Goal: Task Accomplishment & Management: Complete application form

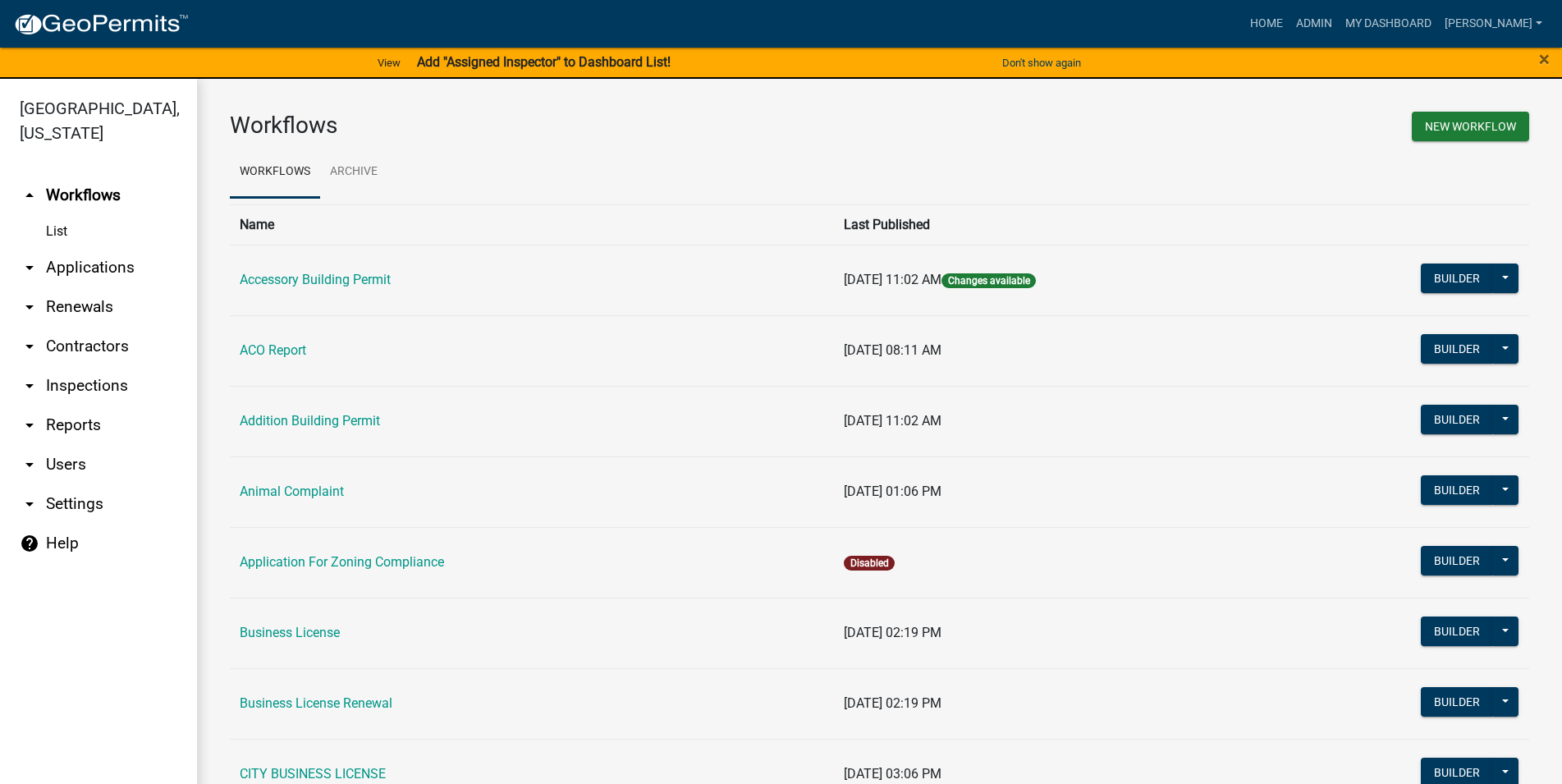
click at [111, 268] on link "arrow_drop_down Applications" at bounding box center [98, 267] width 197 height 39
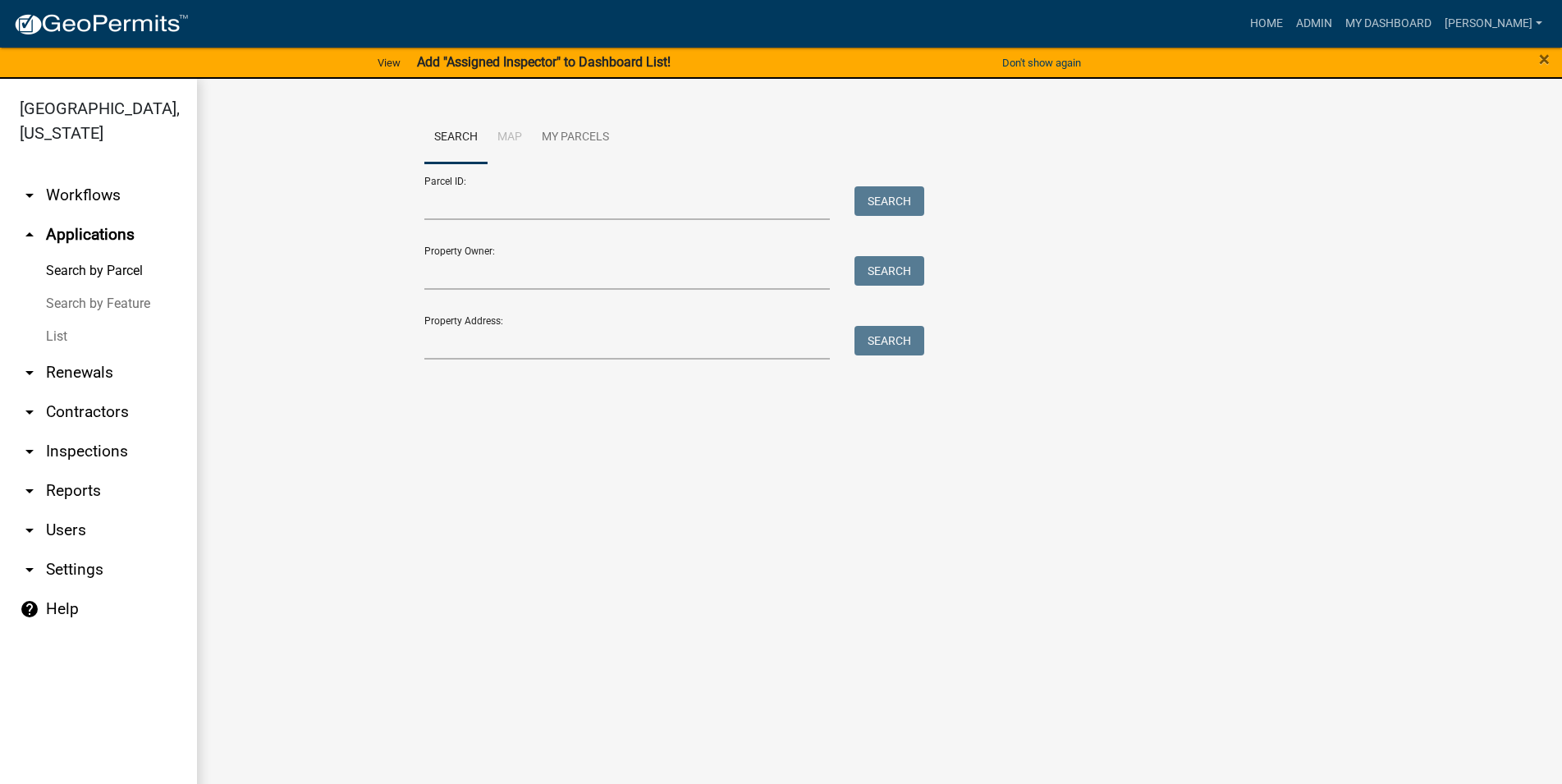
click at [106, 324] on link "List" at bounding box center [98, 336] width 197 height 33
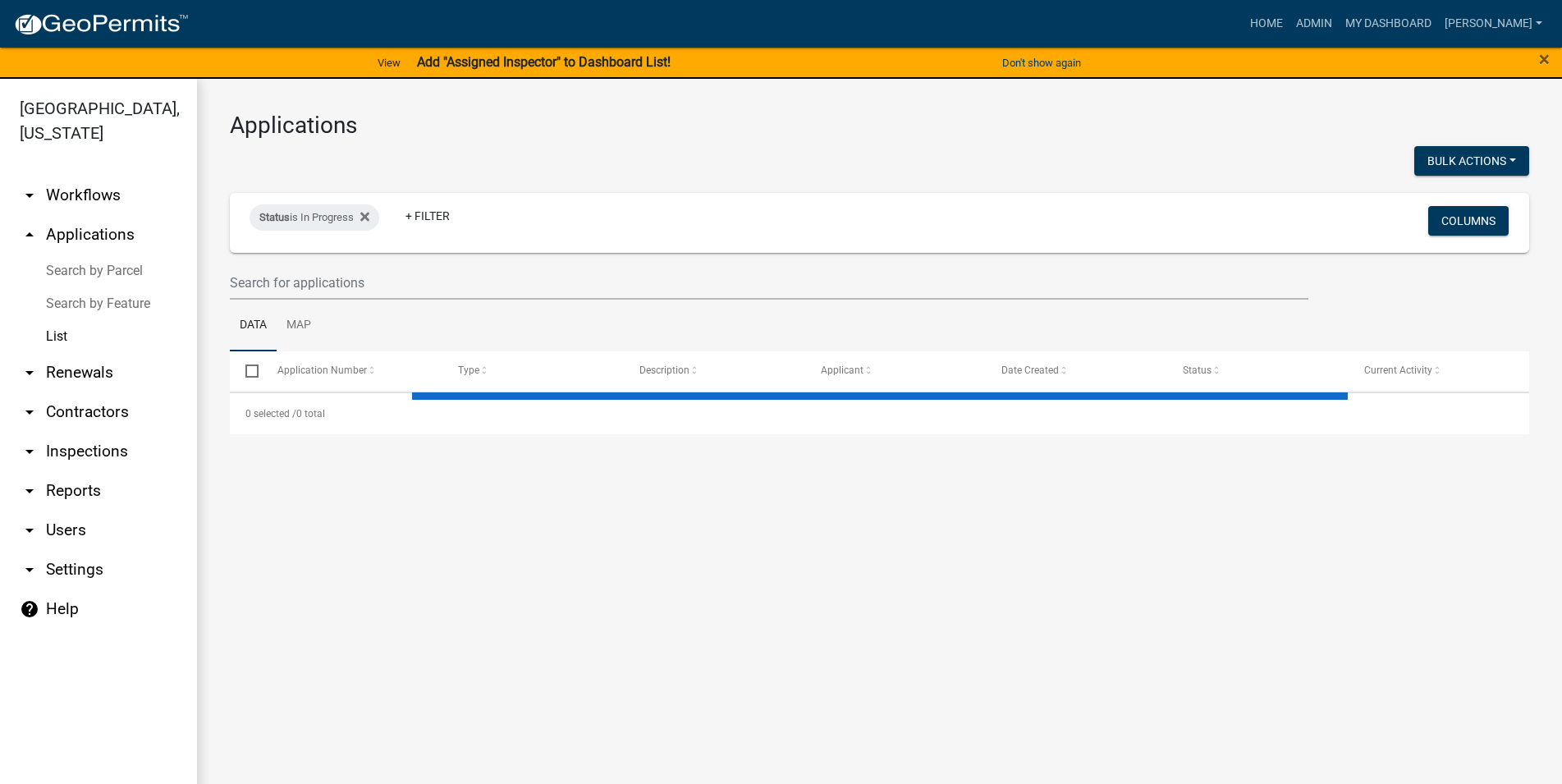
select select "3: 100"
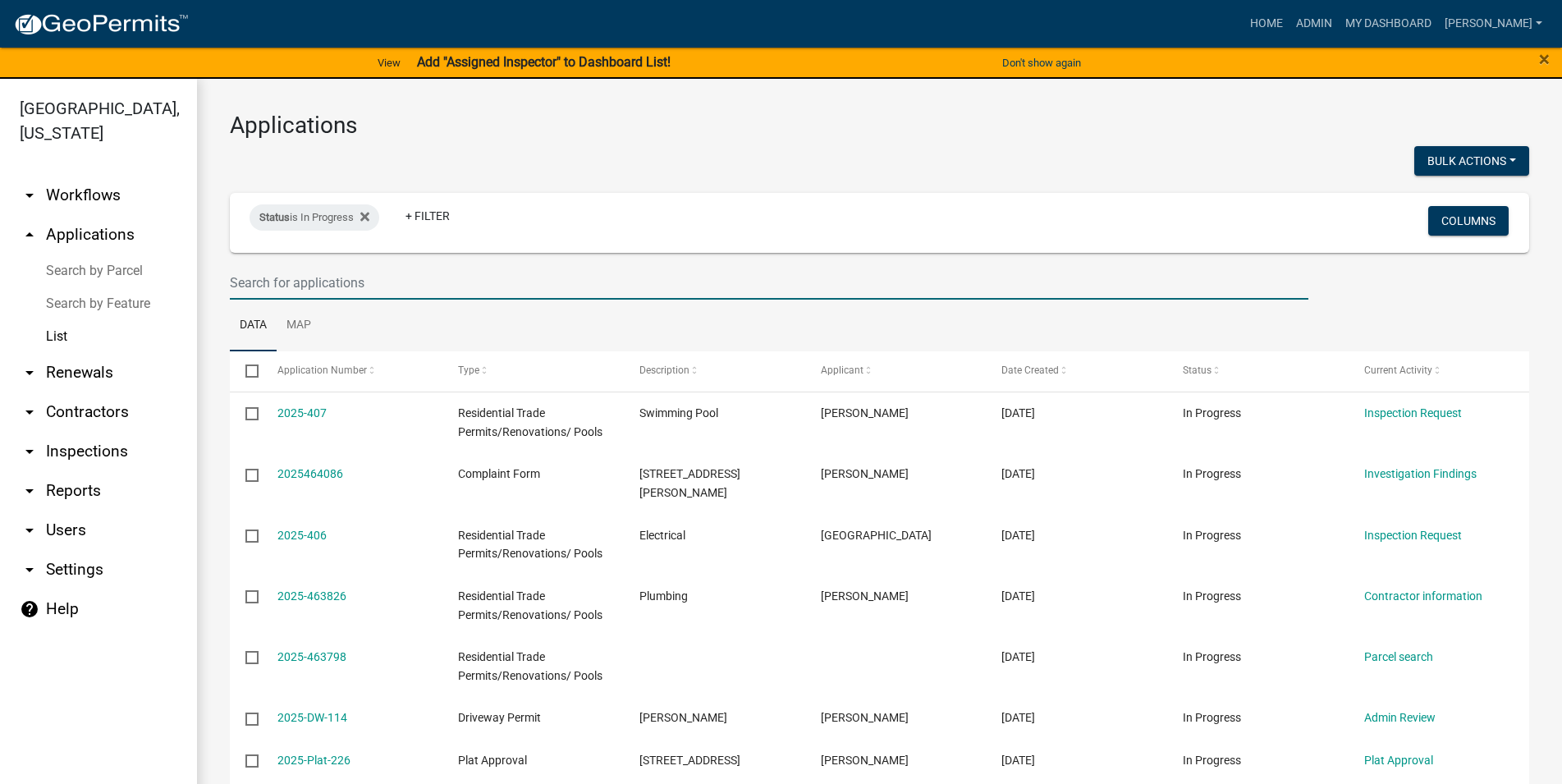
click at [360, 275] on input "text" at bounding box center [769, 282] width 1078 height 34
type input "96"
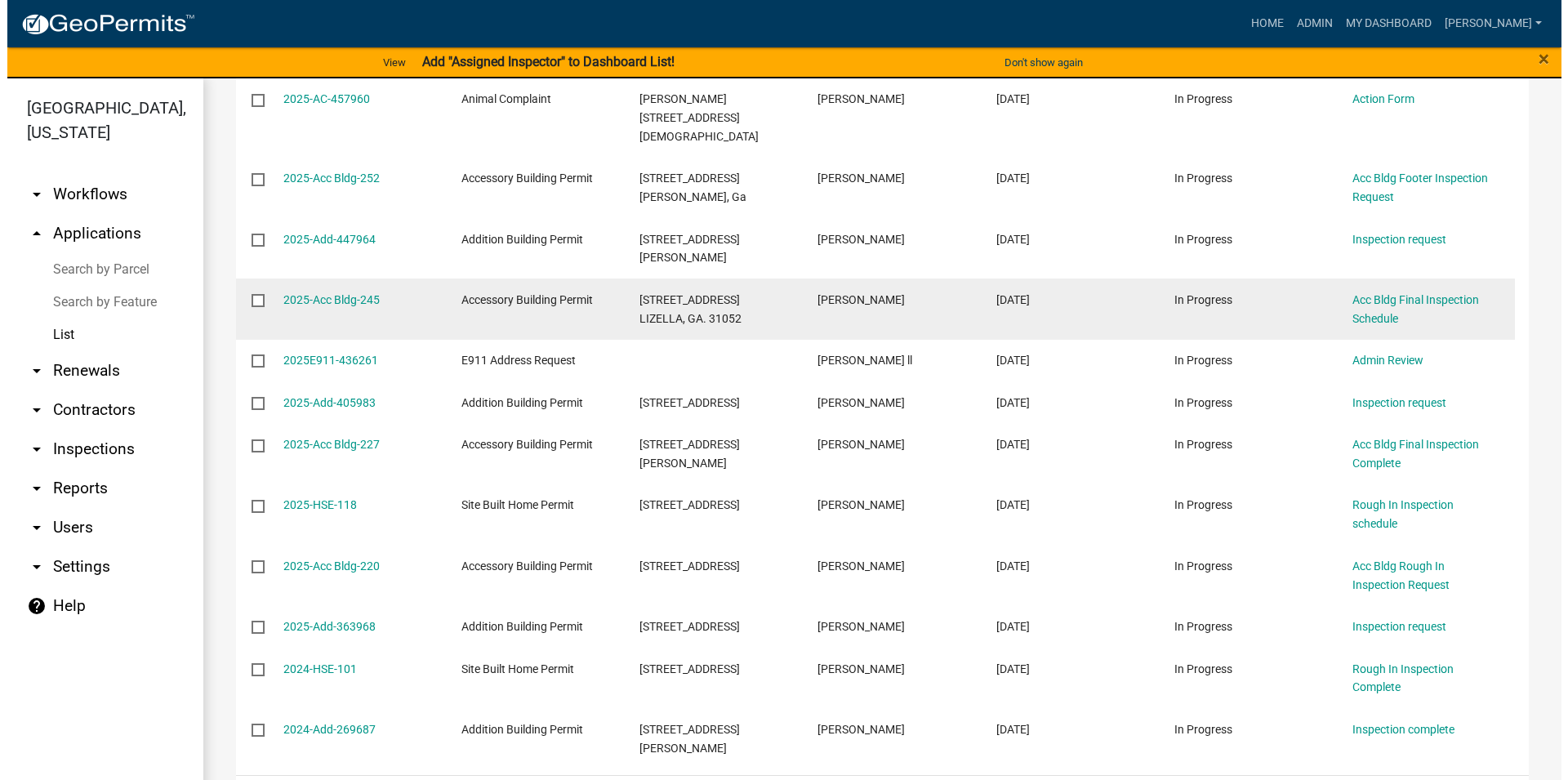
scroll to position [186, 0]
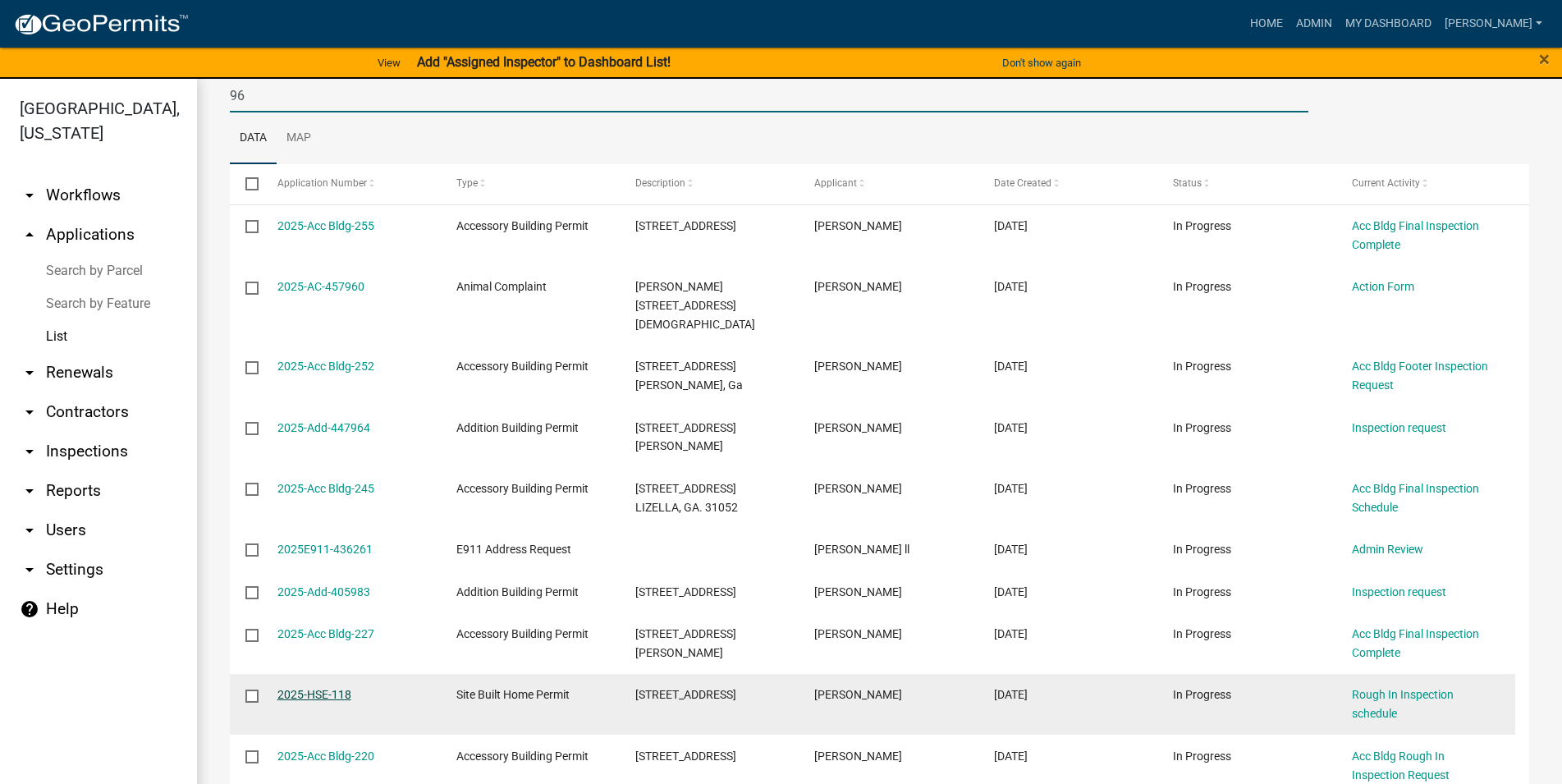
click at [327, 688] on link "2025-HSE-118" at bounding box center [314, 694] width 74 height 13
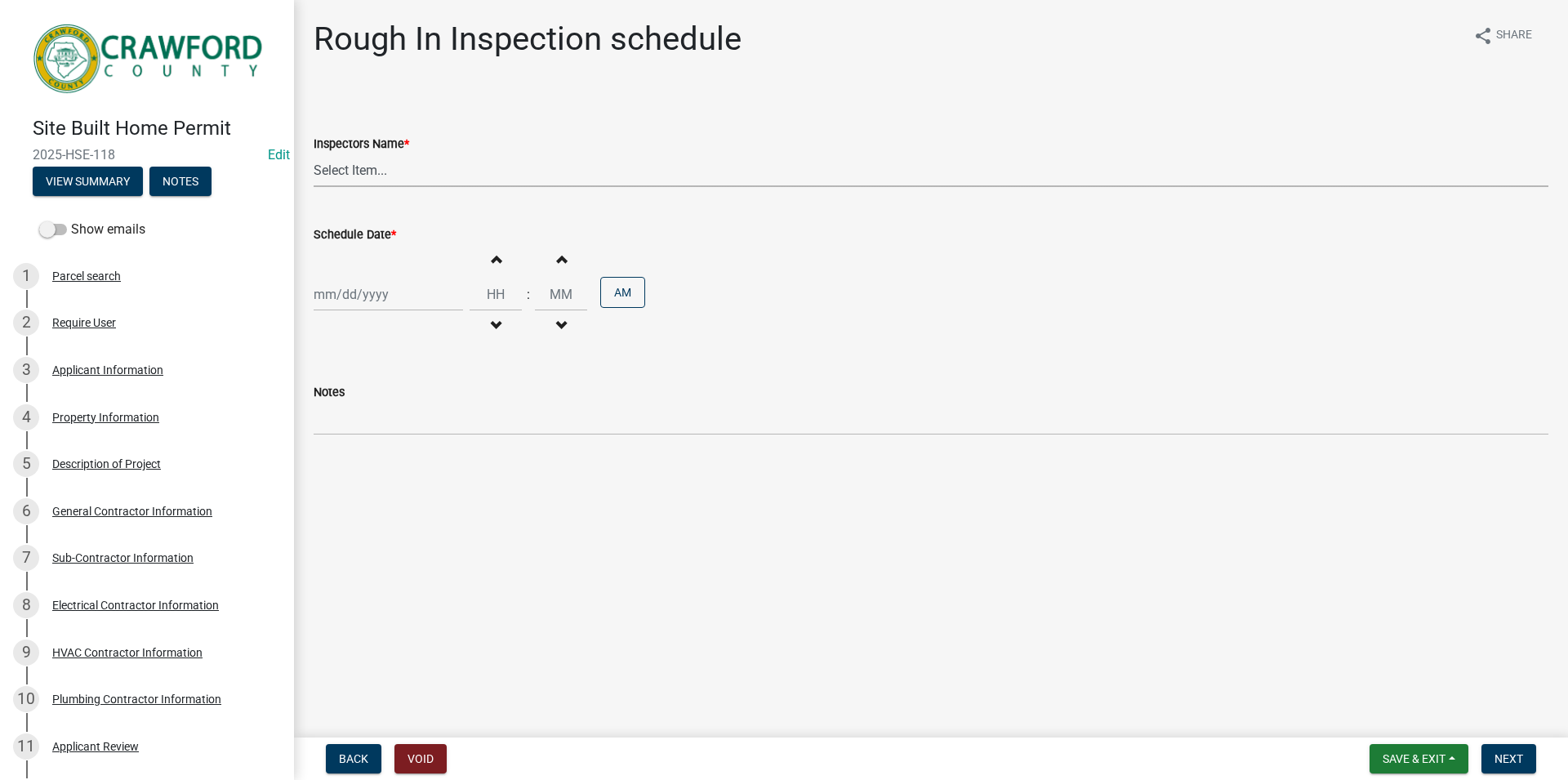
click at [313, 153] on select "Select Item... [PERSON_NAME] ([PERSON_NAME])" at bounding box center [931, 170] width 1234 height 34
select select "386c4b37-132c-45b4-be0e-b439663810e4"
click option "[PERSON_NAME] ([PERSON_NAME])" at bounding box center [0, 0] width 0 height 0
click at [373, 295] on input "Schedule Date *" at bounding box center [388, 294] width 150 height 34
select select "8"
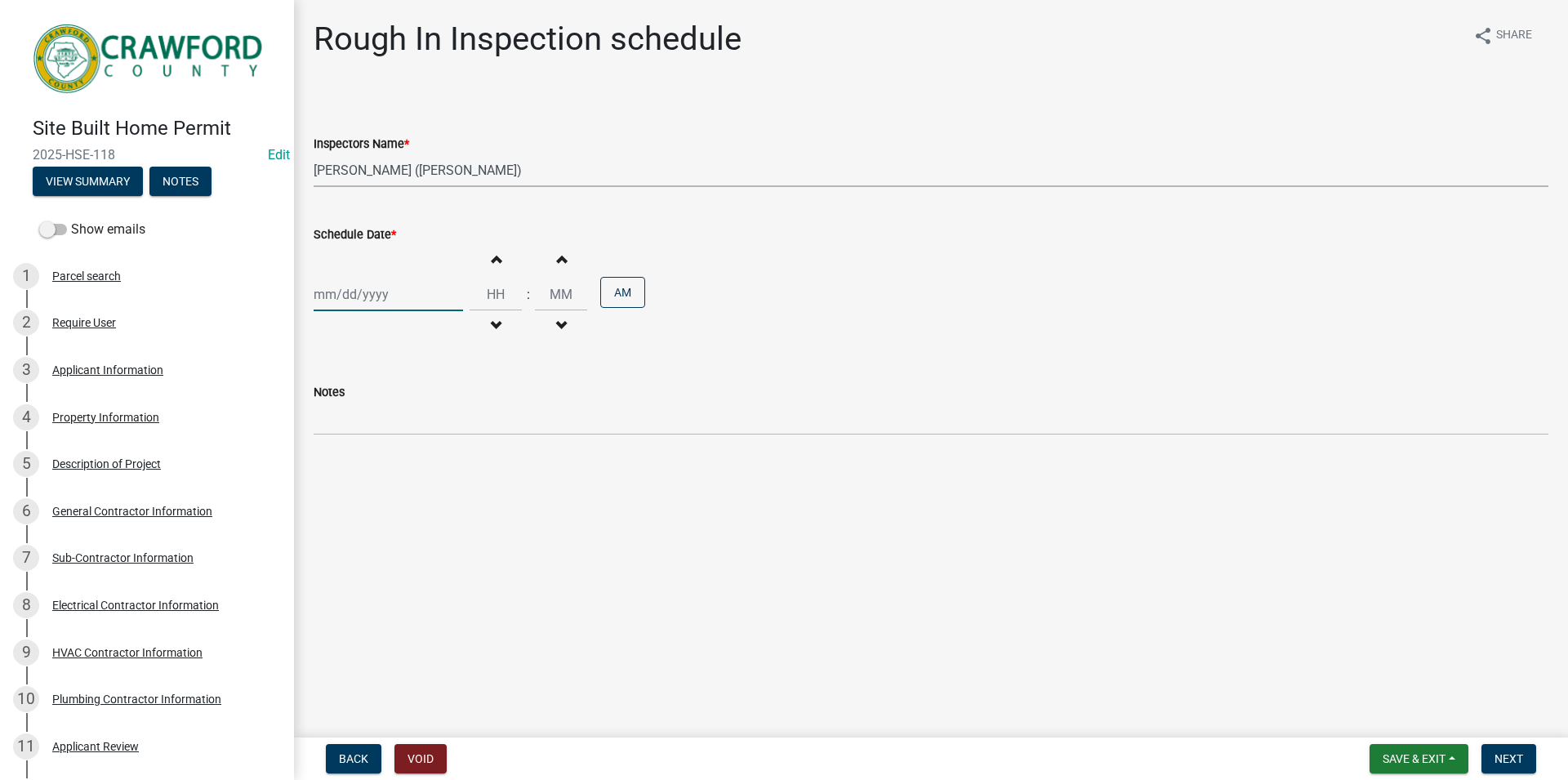
select select "2025"
click at [336, 458] on div "18" at bounding box center [330, 459] width 26 height 26
type input "[DATE]"
click at [494, 253] on button "Increment hours" at bounding box center [496, 259] width 35 height 30
type input "01"
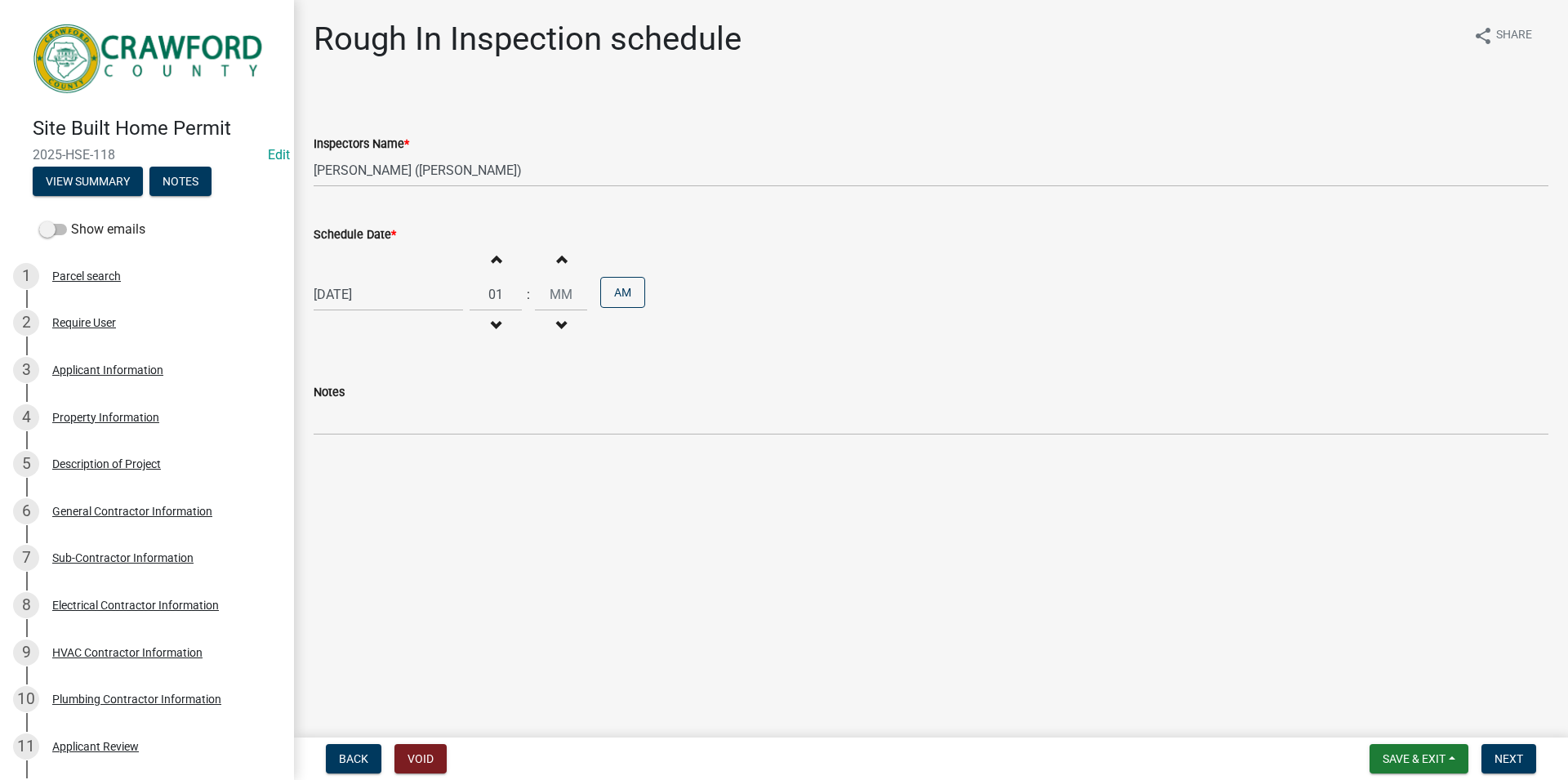
type input "00"
click at [494, 253] on button "Increment hours" at bounding box center [496, 259] width 35 height 30
click at [513, 328] on button "Decrement hours" at bounding box center [496, 326] width 35 height 30
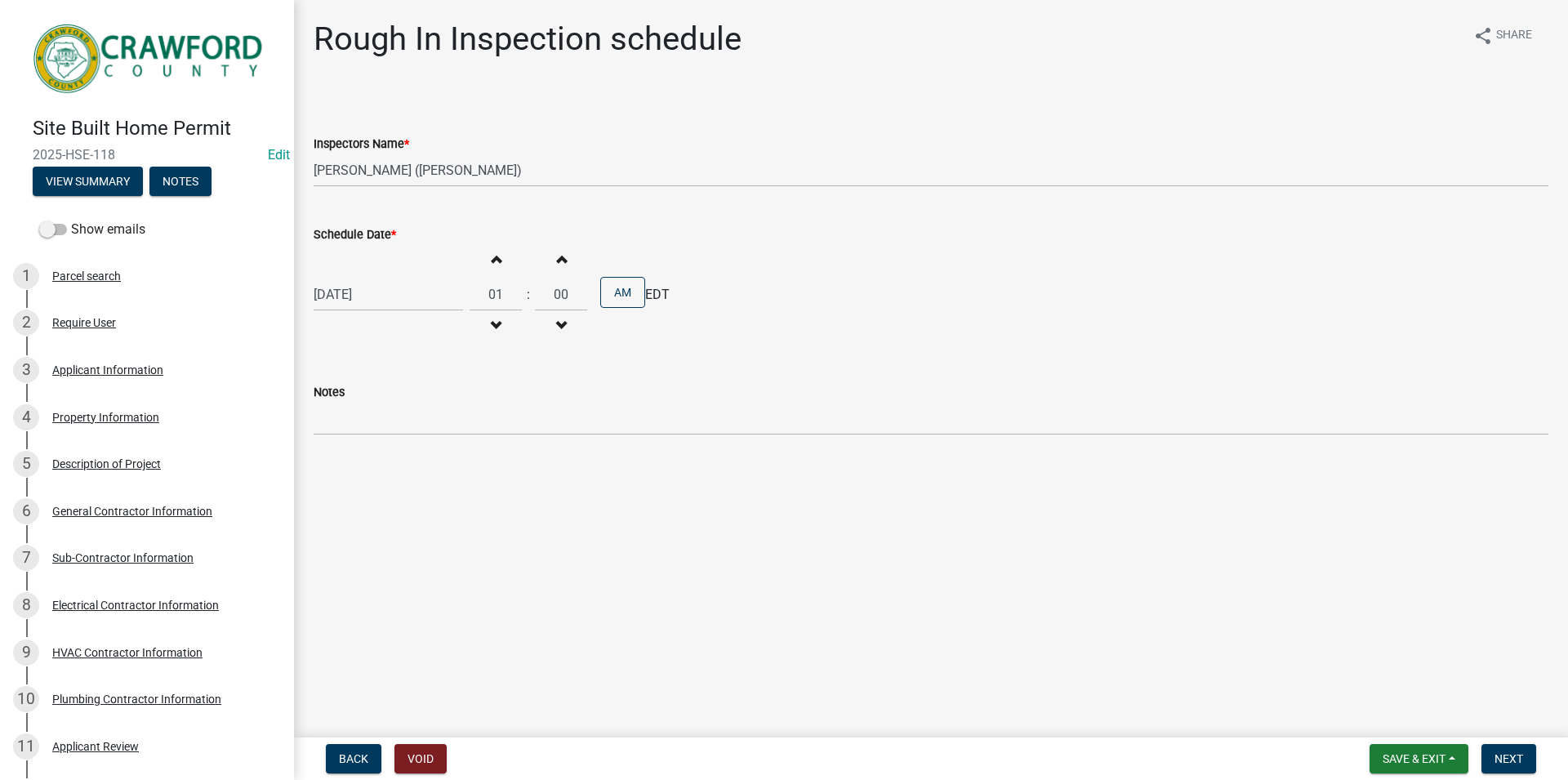
click at [513, 328] on button "Decrement hours" at bounding box center [496, 326] width 35 height 30
click at [508, 251] on button "Increment hours" at bounding box center [496, 259] width 35 height 30
click at [498, 342] on div "Increment hours 02 Decrement hours" at bounding box center [496, 294] width 53 height 101
click at [498, 330] on span "button" at bounding box center [496, 326] width 9 height 13
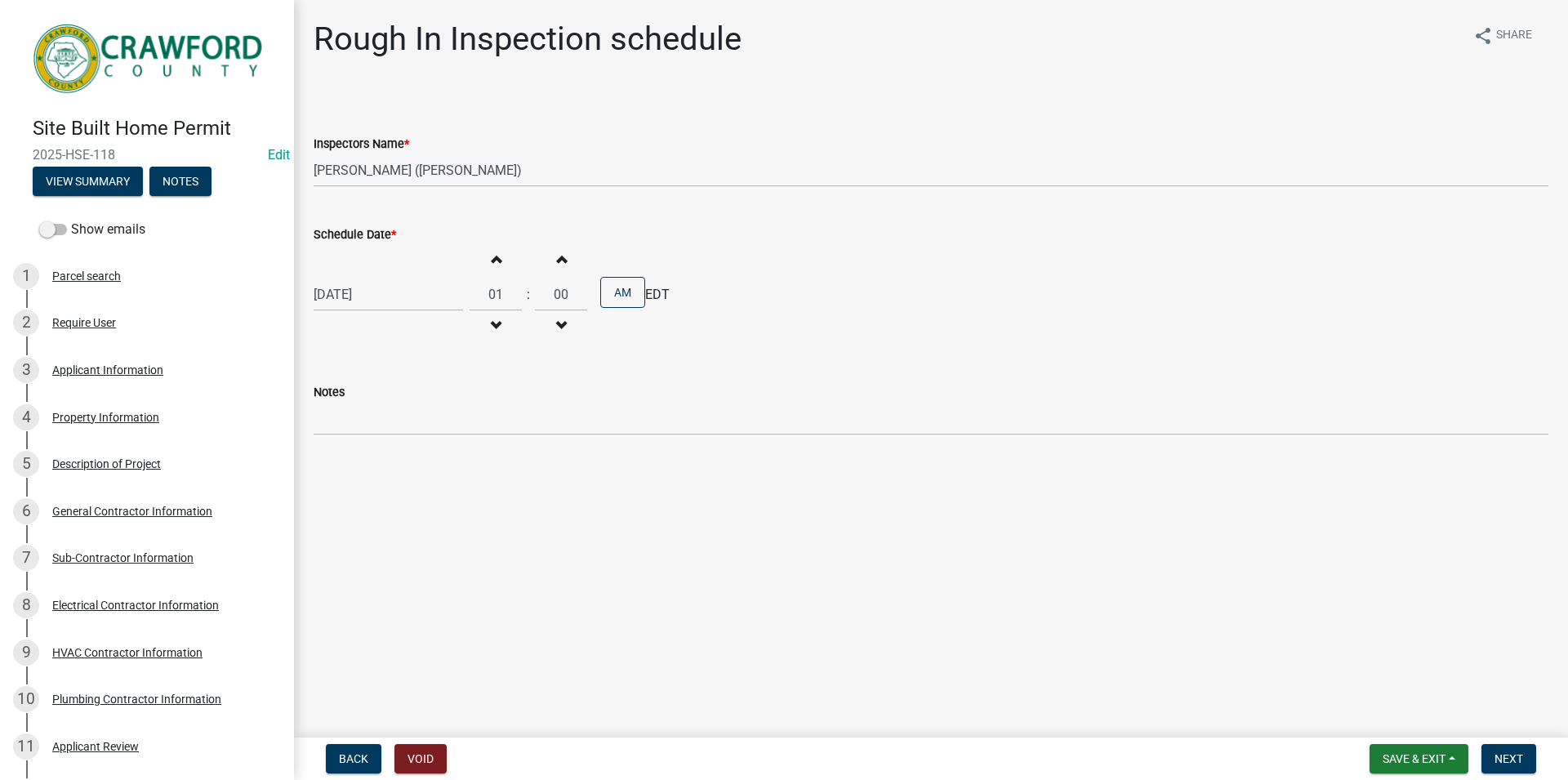
click at [510, 257] on button "Increment hours" at bounding box center [496, 259] width 35 height 30
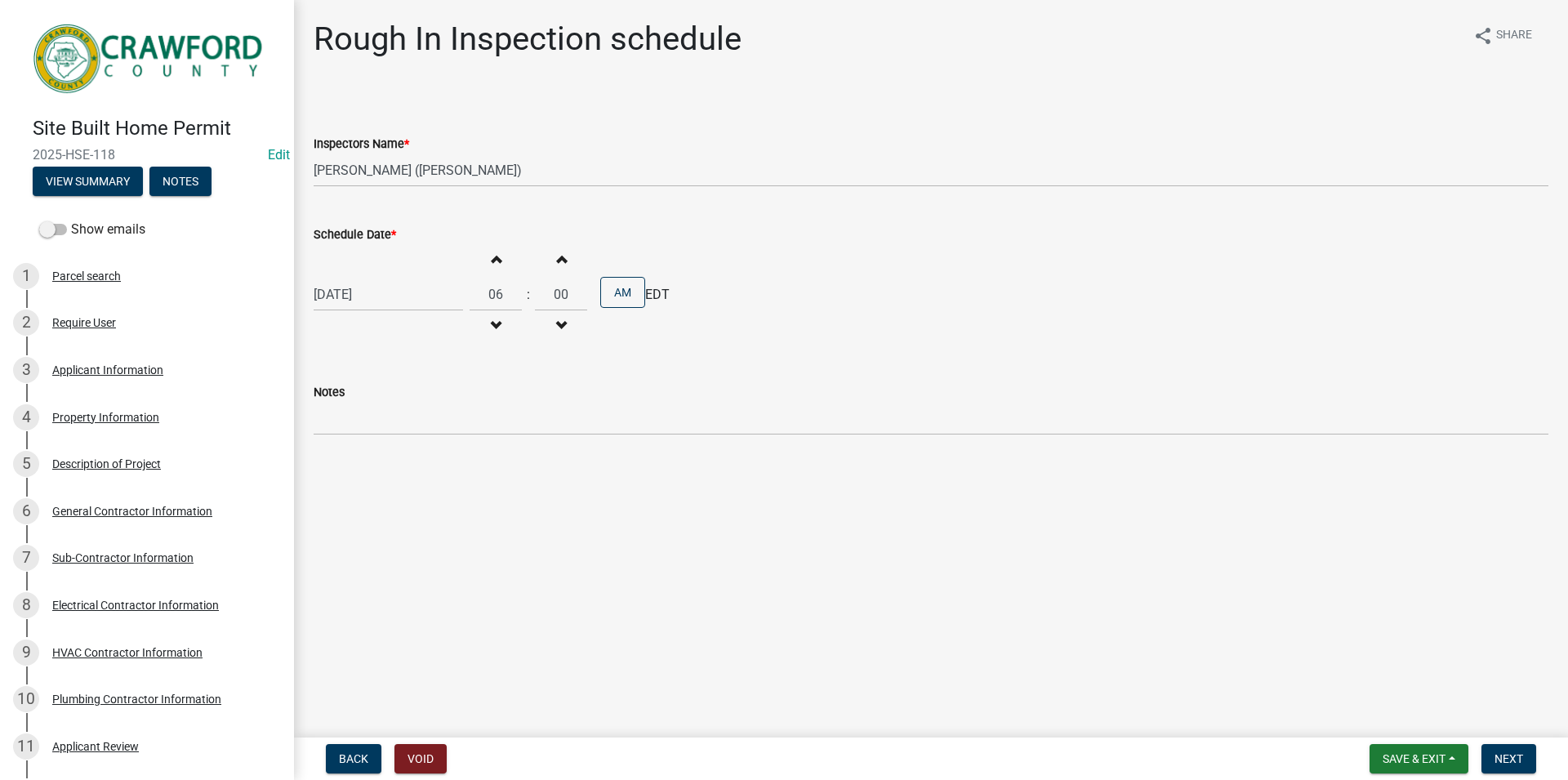
click at [510, 257] on button "Increment hours" at bounding box center [496, 259] width 35 height 30
click at [494, 316] on button "Decrement hours" at bounding box center [496, 326] width 35 height 30
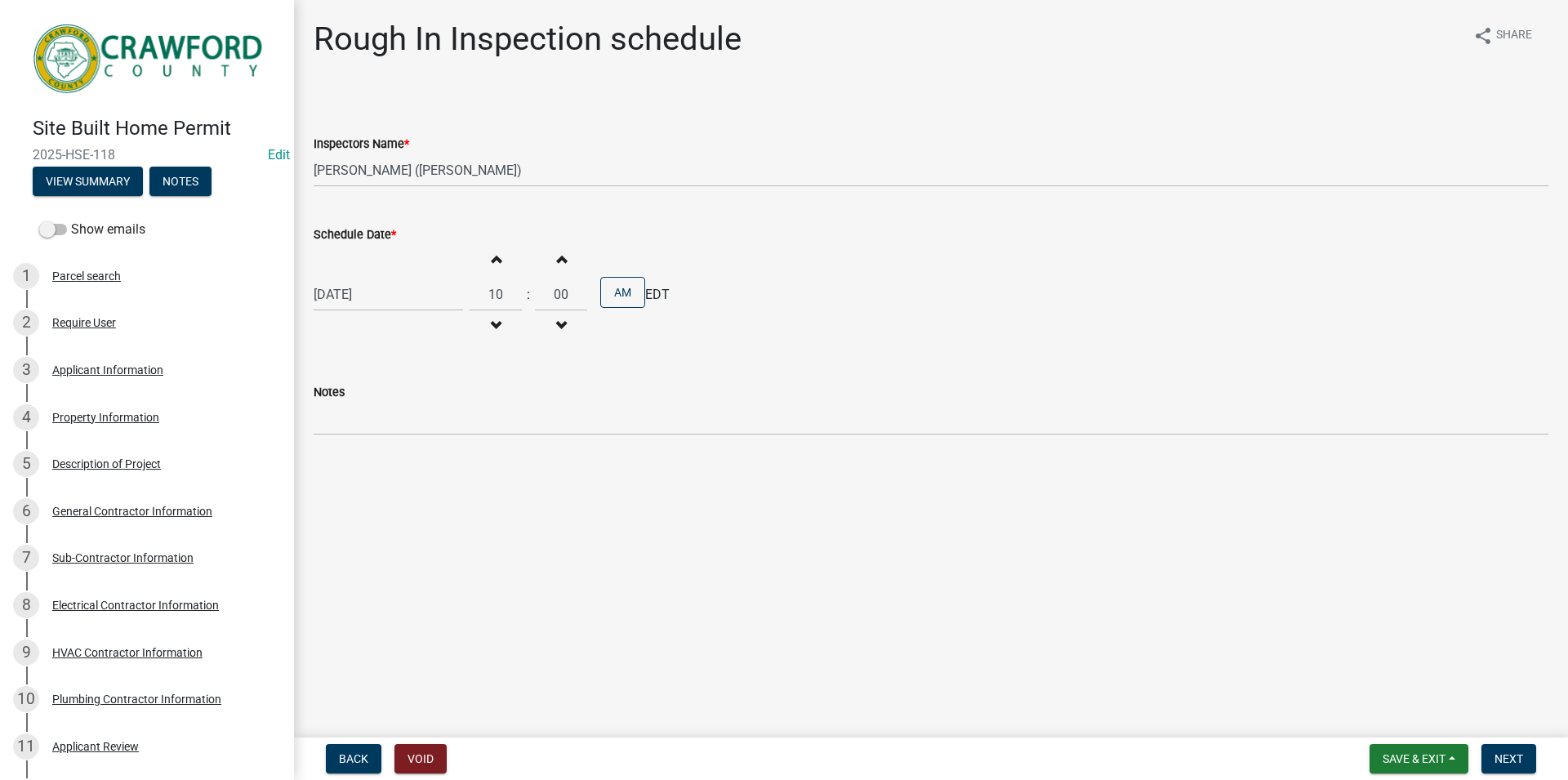
type input "09"
click at [565, 262] on span "button" at bounding box center [561, 259] width 9 height 13
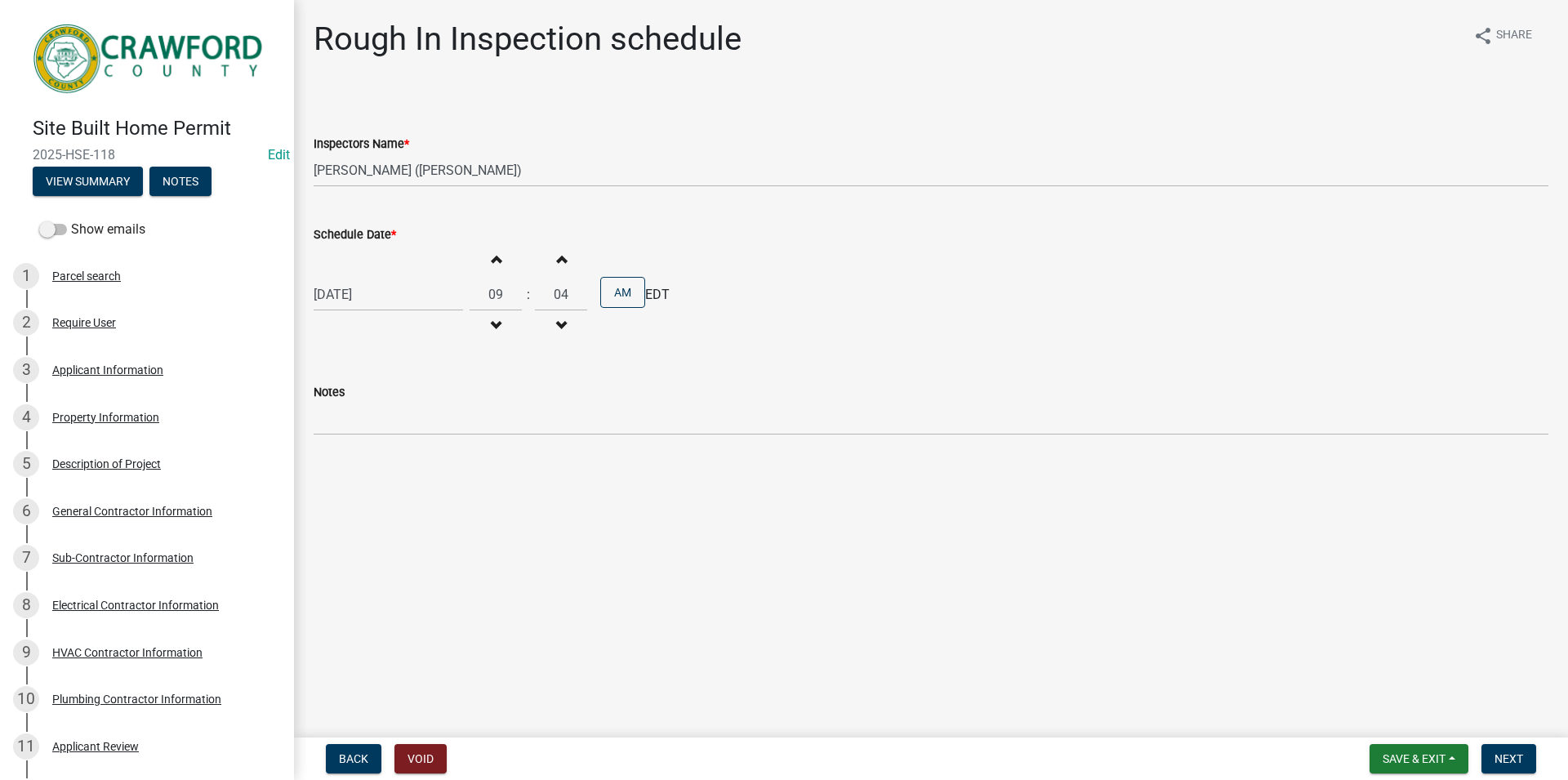
click at [565, 262] on span "button" at bounding box center [561, 259] width 9 height 13
click at [555, 261] on button "Increment minutes" at bounding box center [561, 259] width 35 height 30
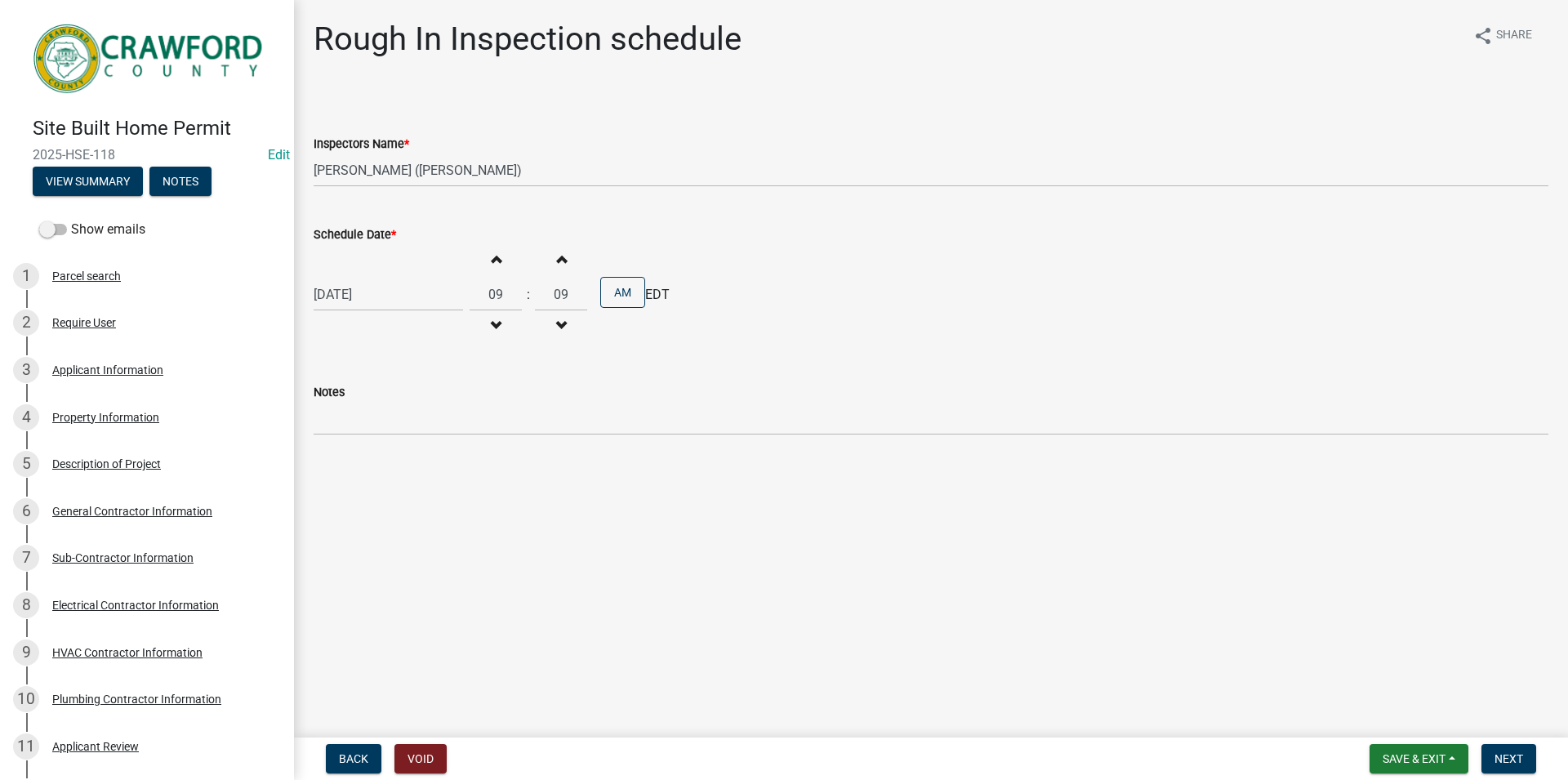
click at [555, 261] on button "Increment minutes" at bounding box center [561, 259] width 35 height 30
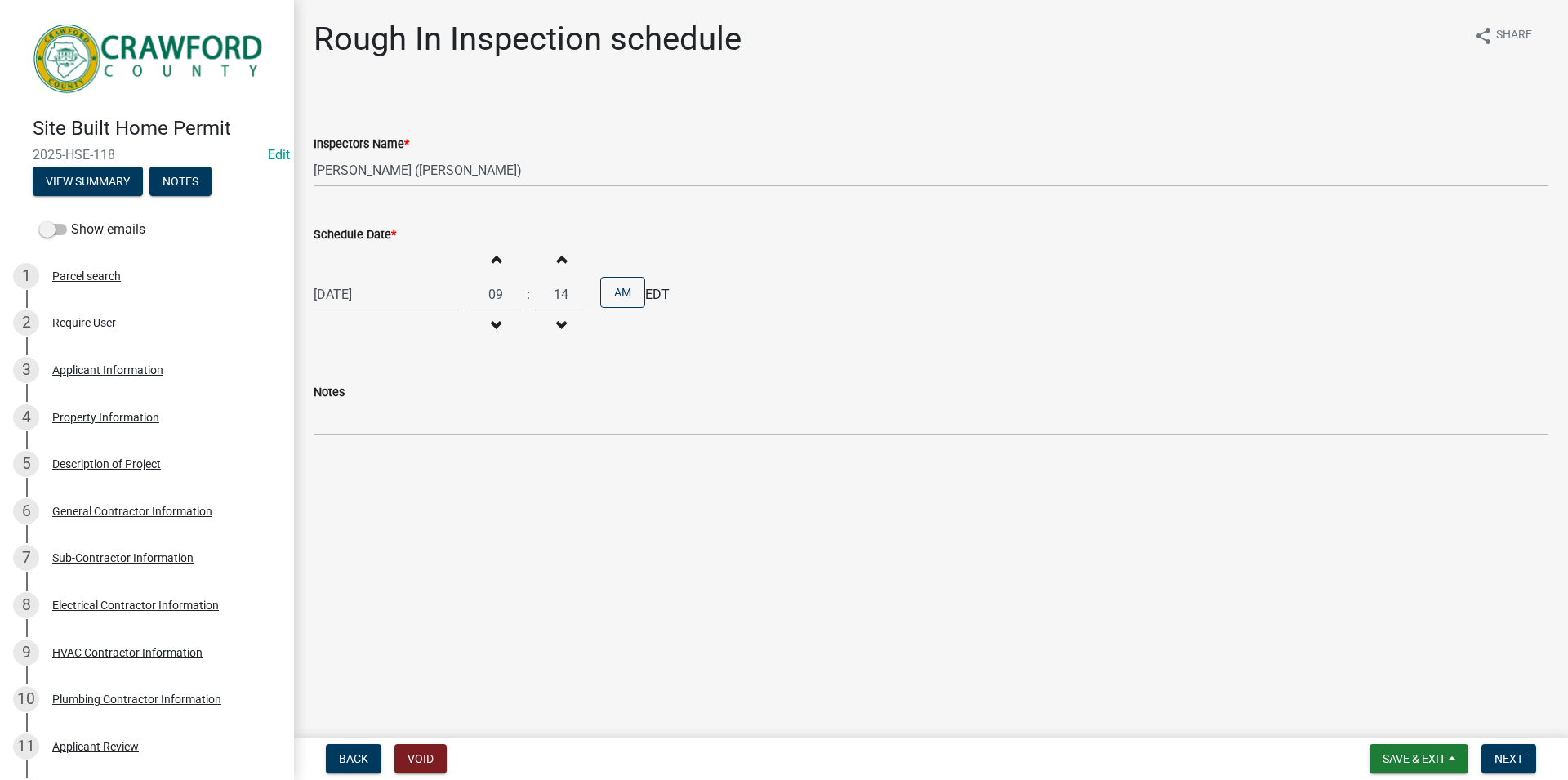
click at [555, 261] on button "Increment minutes" at bounding box center [561, 259] width 35 height 30
type input "15"
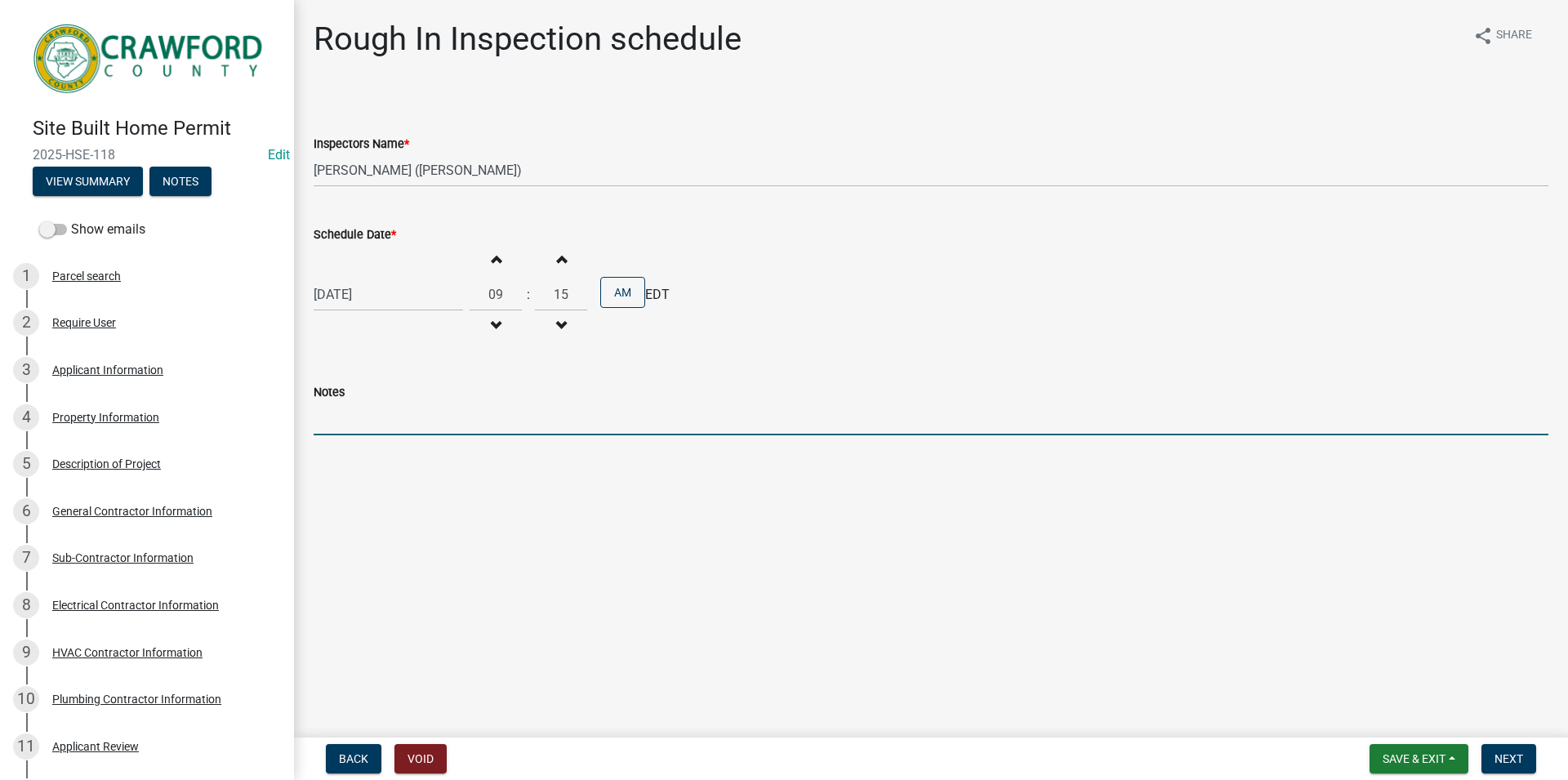
click at [358, 407] on input "Notes" at bounding box center [931, 418] width 1234 height 34
type input "j"
type input "[PERSON_NAME] is the Inspector"
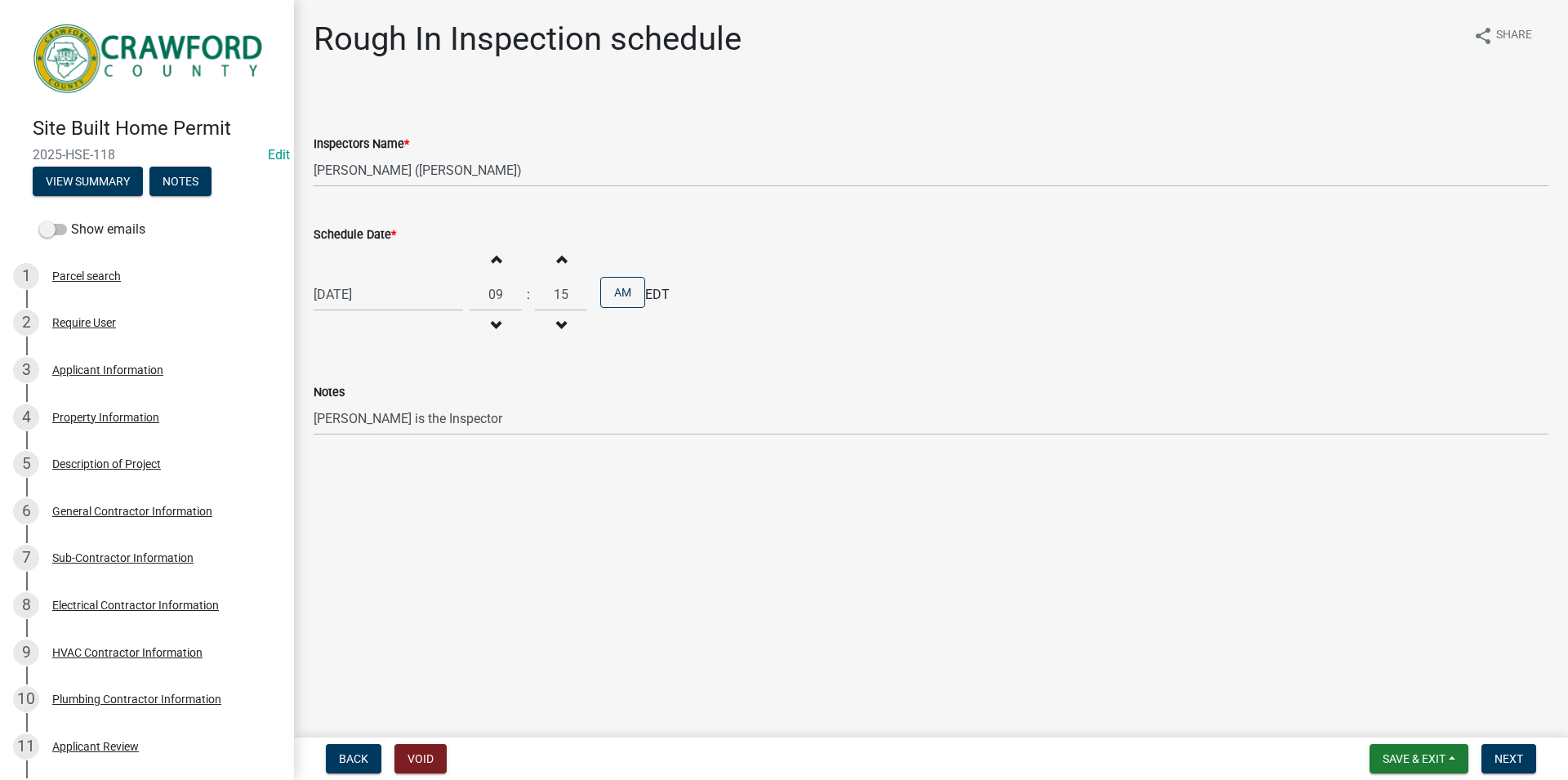
click at [499, 262] on span "button" at bounding box center [496, 259] width 9 height 13
type input "10"
click at [565, 326] on span "button" at bounding box center [561, 326] width 9 height 13
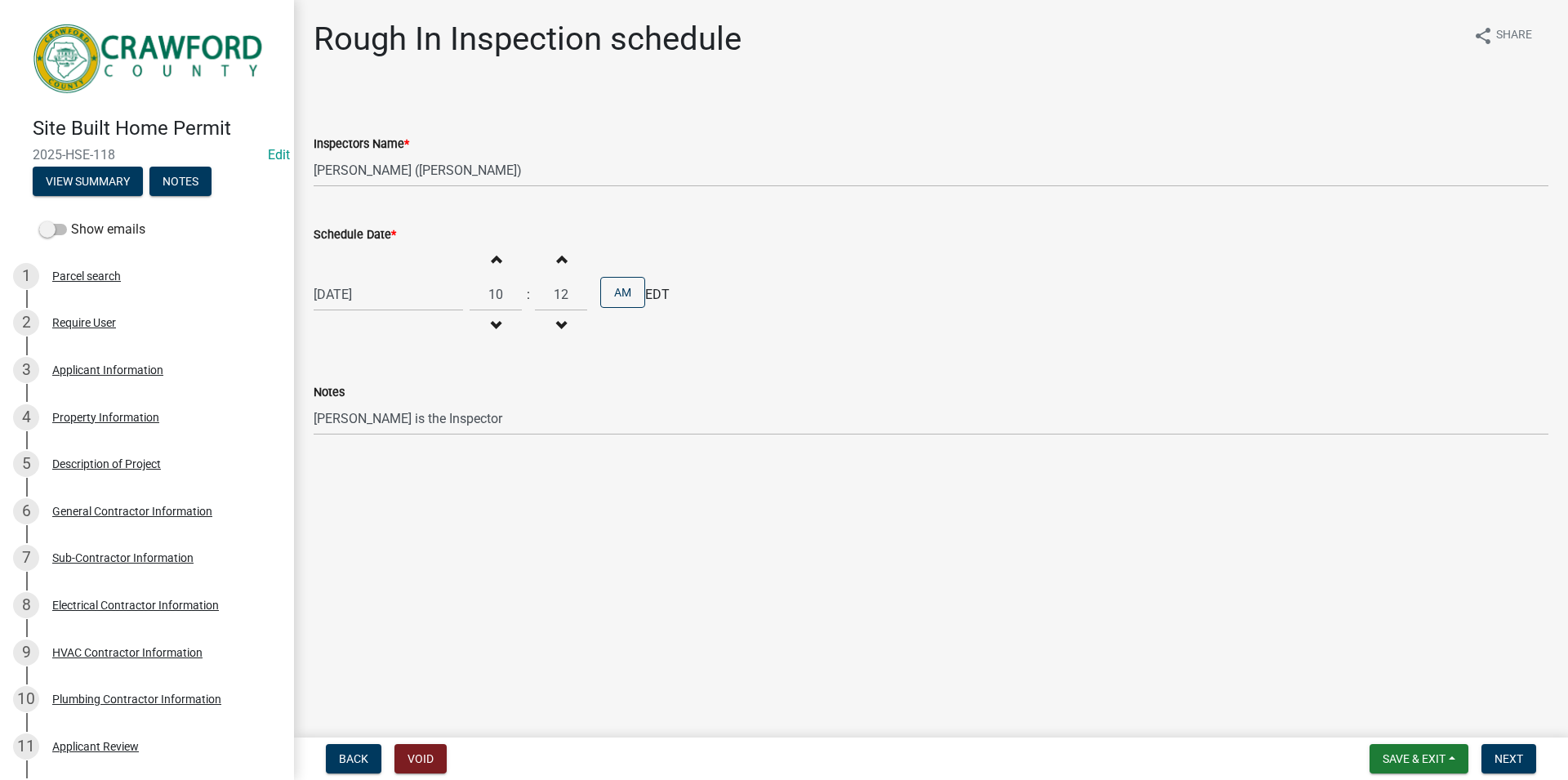
click at [565, 326] on span "button" at bounding box center [561, 326] width 9 height 13
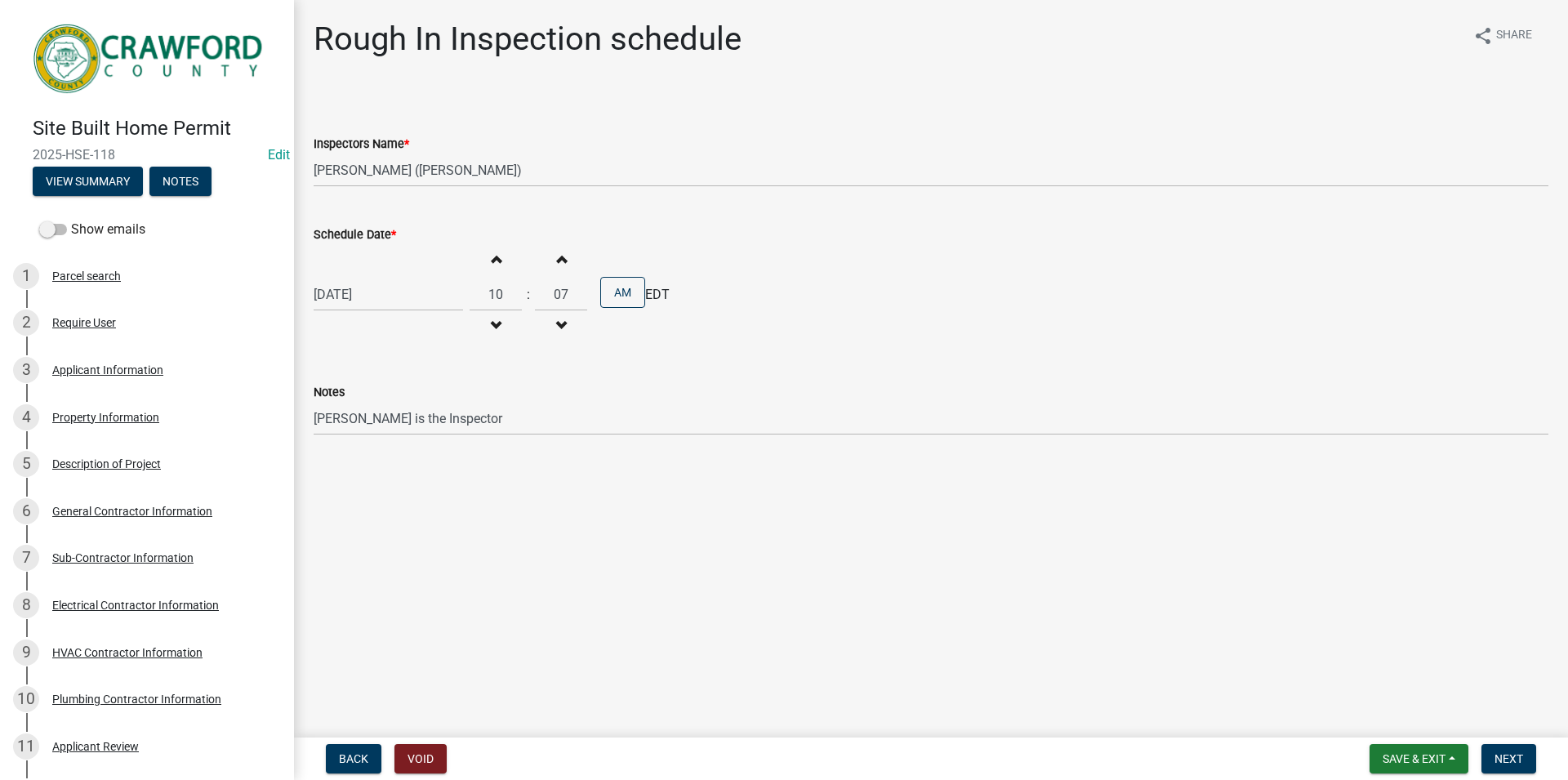
click at [565, 326] on span "button" at bounding box center [561, 326] width 9 height 13
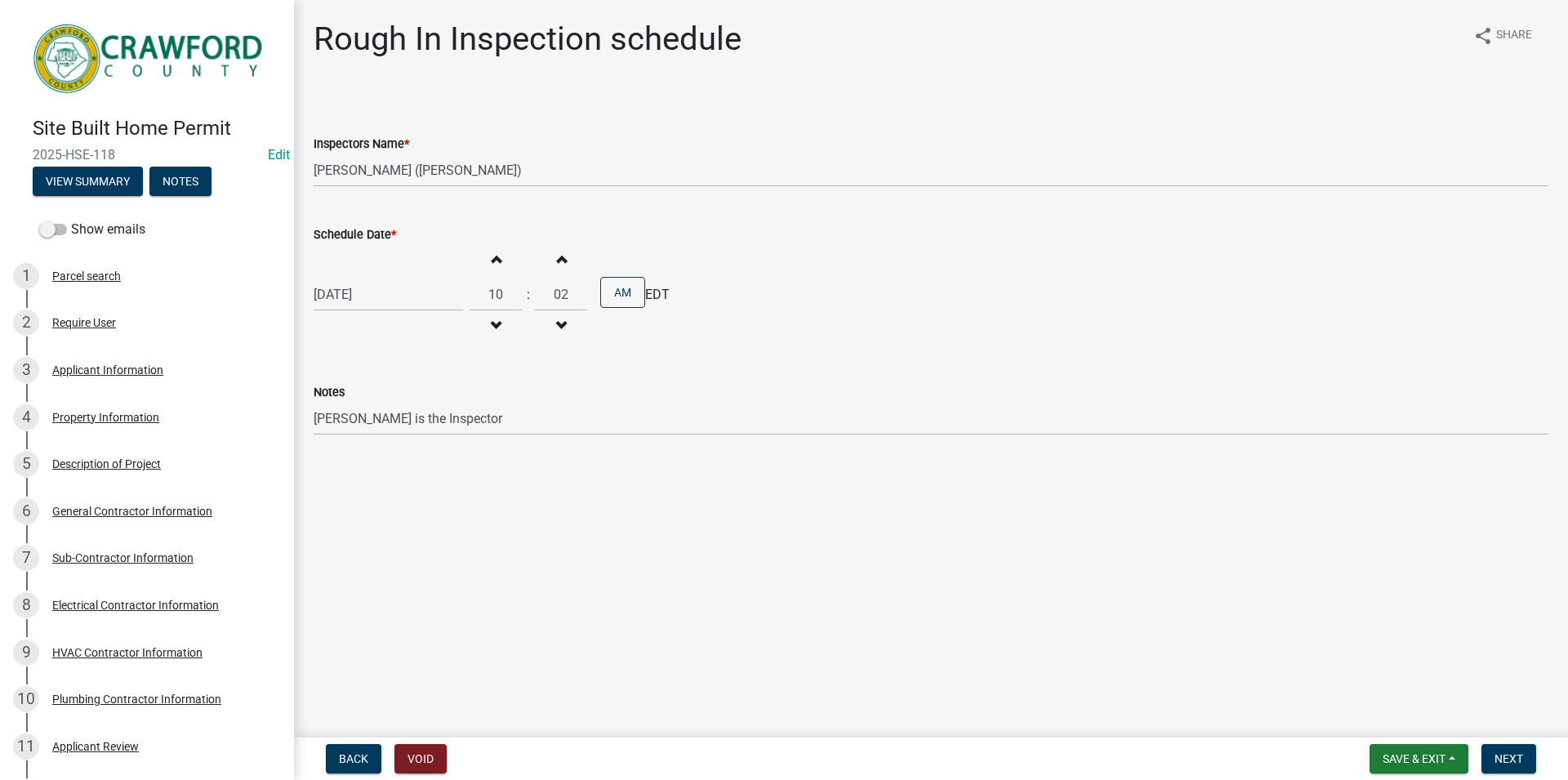
click at [565, 326] on span "button" at bounding box center [561, 326] width 9 height 13
type input "00"
click at [824, 283] on div "[DATE] Increment hours 10 Decrement hours : Increment minutes 00 Decrement minu…" at bounding box center [931, 294] width 1234 height 101
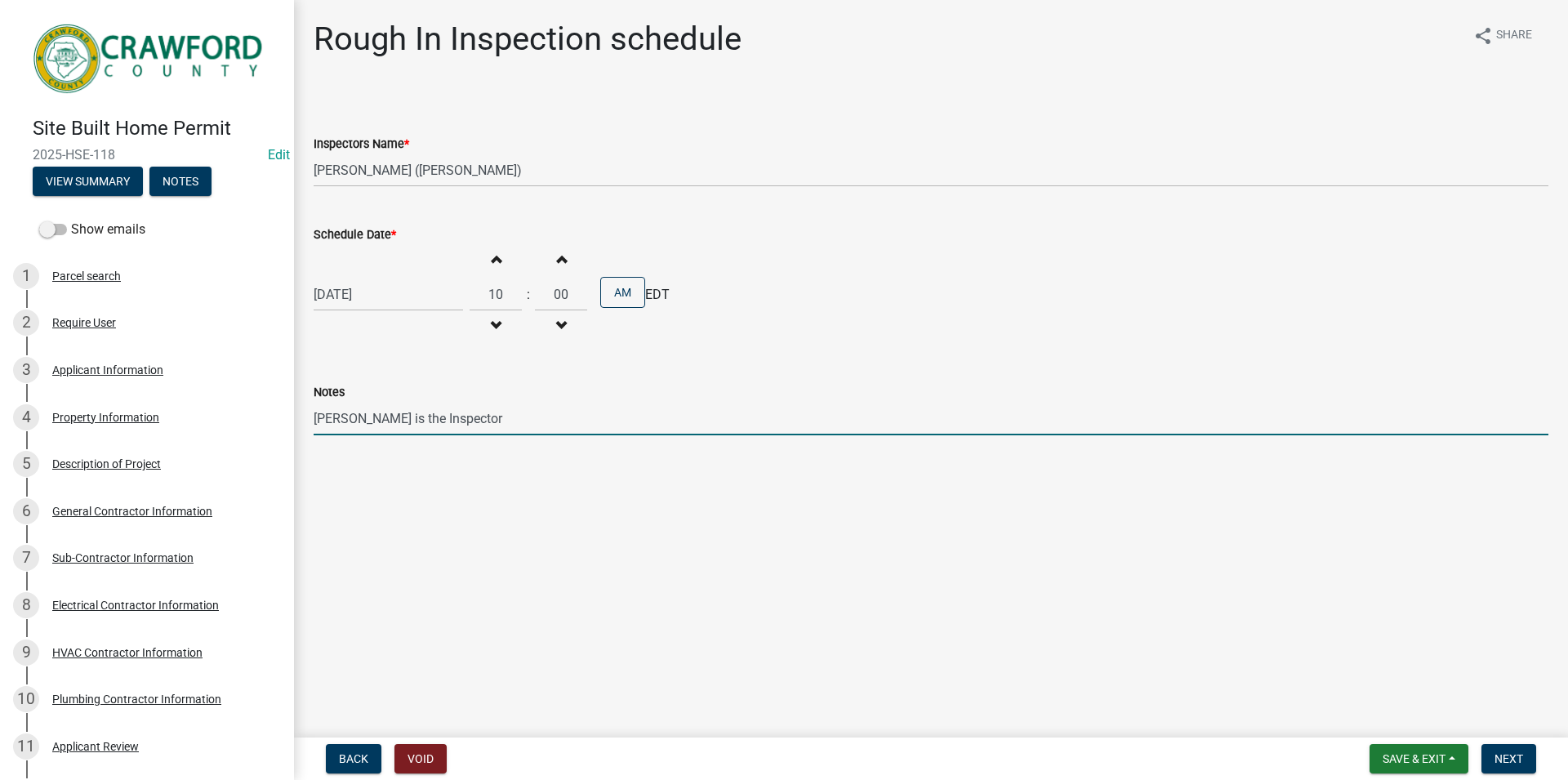
click at [454, 415] on input "[PERSON_NAME] is the Inspector" at bounding box center [931, 418] width 1234 height 34
drag, startPoint x: 454, startPoint y: 416, endPoint x: 273, endPoint y: 419, distance: 181.0
click at [313, 419] on input "[PERSON_NAME] is the Inspector" at bounding box center [931, 418] width 1234 height 34
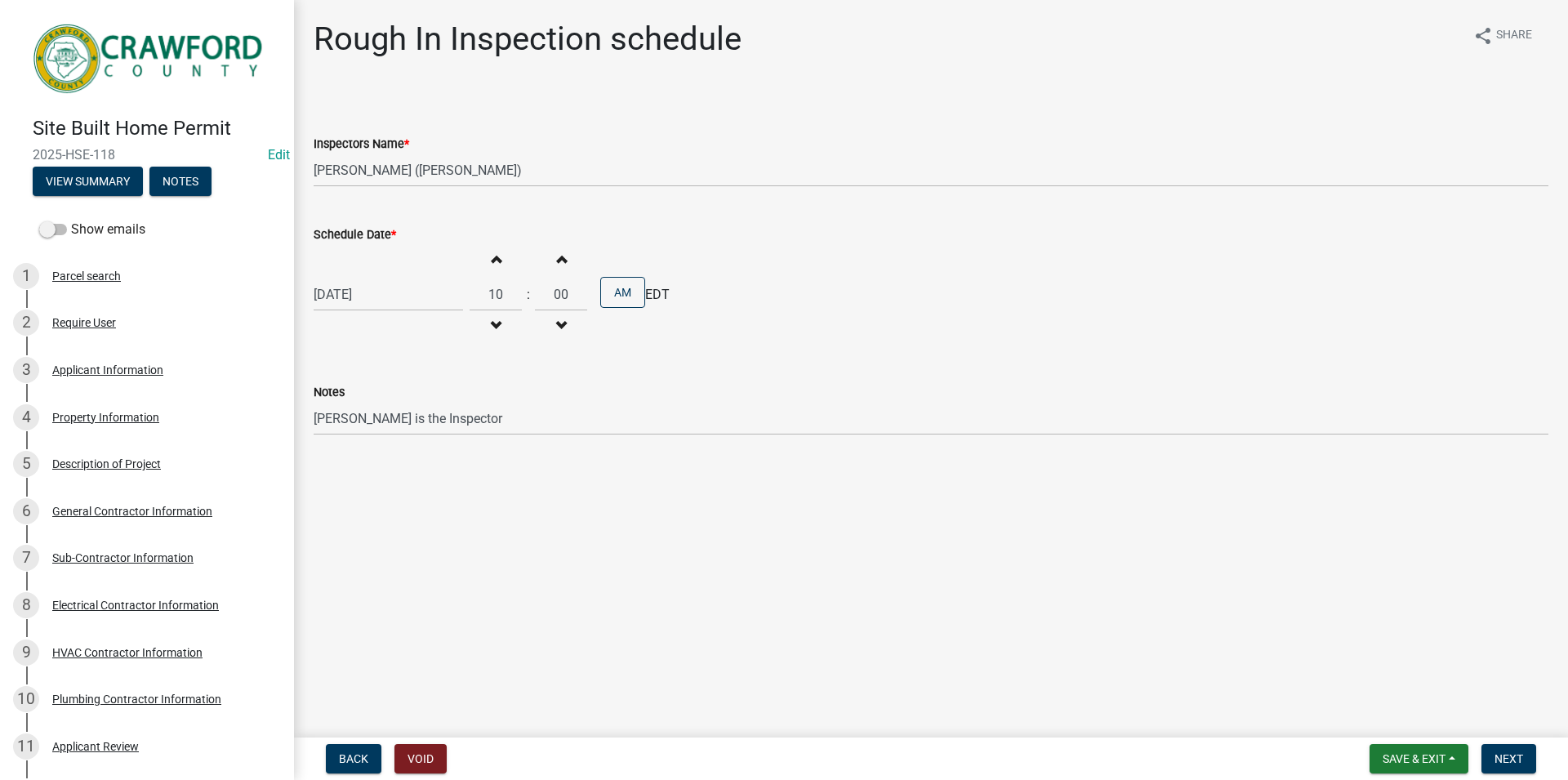
click at [842, 436] on wm-data-entity-input "Notes [PERSON_NAME] is the Inspector" at bounding box center [931, 403] width 1234 height 89
click at [1507, 759] on span "Next" at bounding box center [1509, 759] width 29 height 13
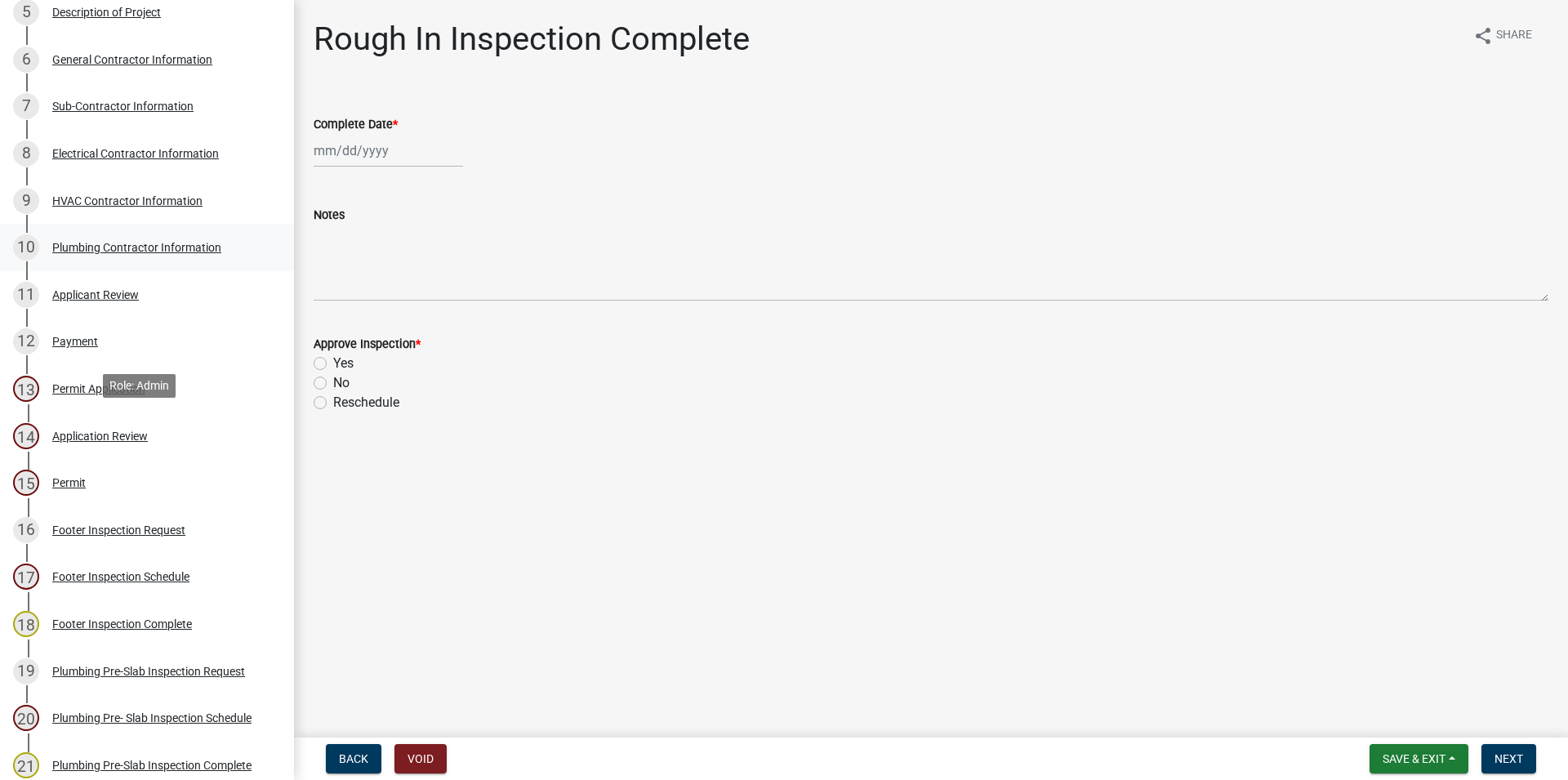
scroll to position [333, 0]
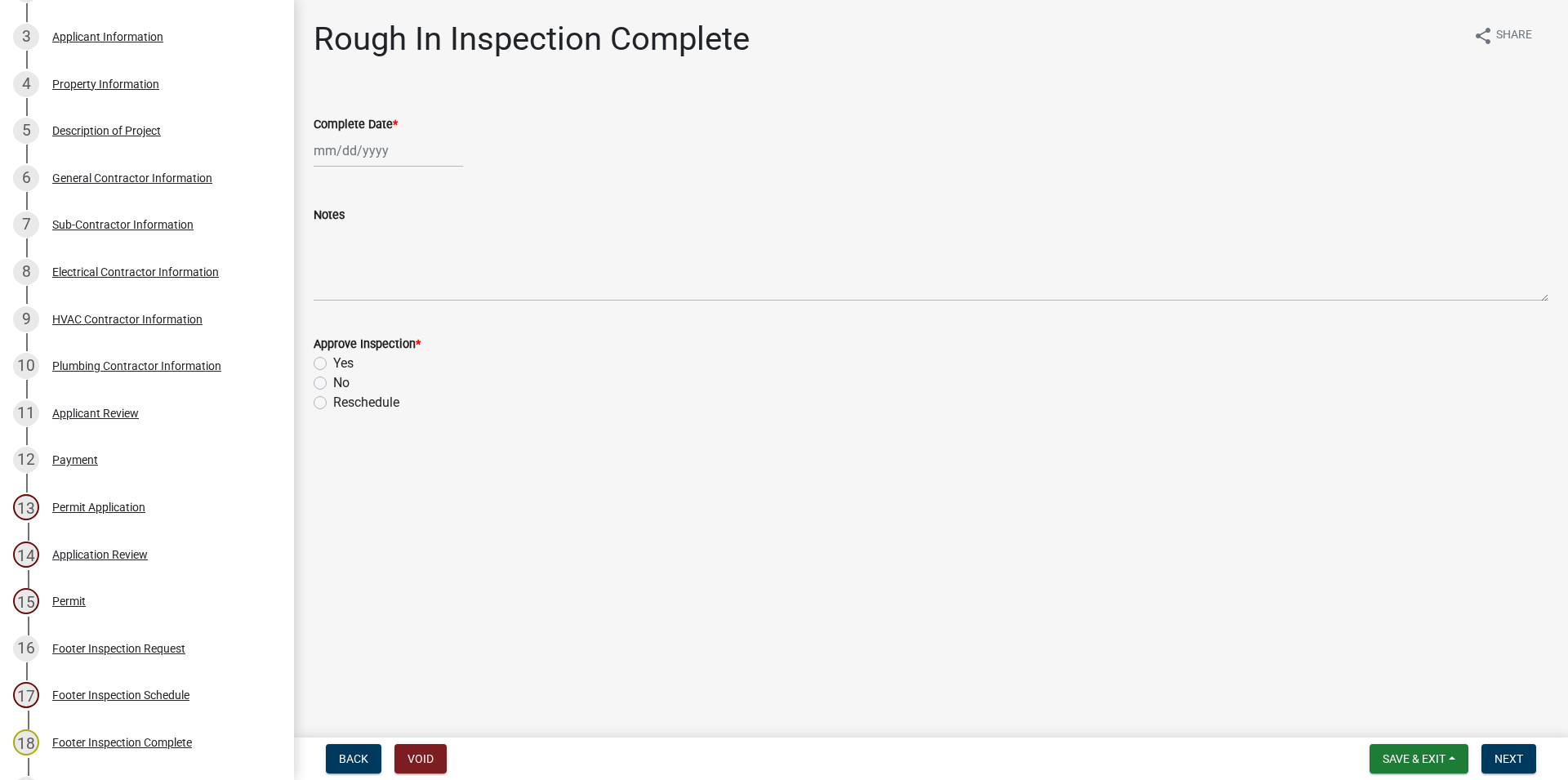
click at [384, 168] on wm-data-entity-input "Complete Date *" at bounding box center [931, 136] width 1234 height 91
click at [384, 162] on input "Complete Date *" at bounding box center [388, 150] width 150 height 34
select select "8"
select select "2025"
click at [779, 209] on div "Notes" at bounding box center [931, 215] width 1234 height 19
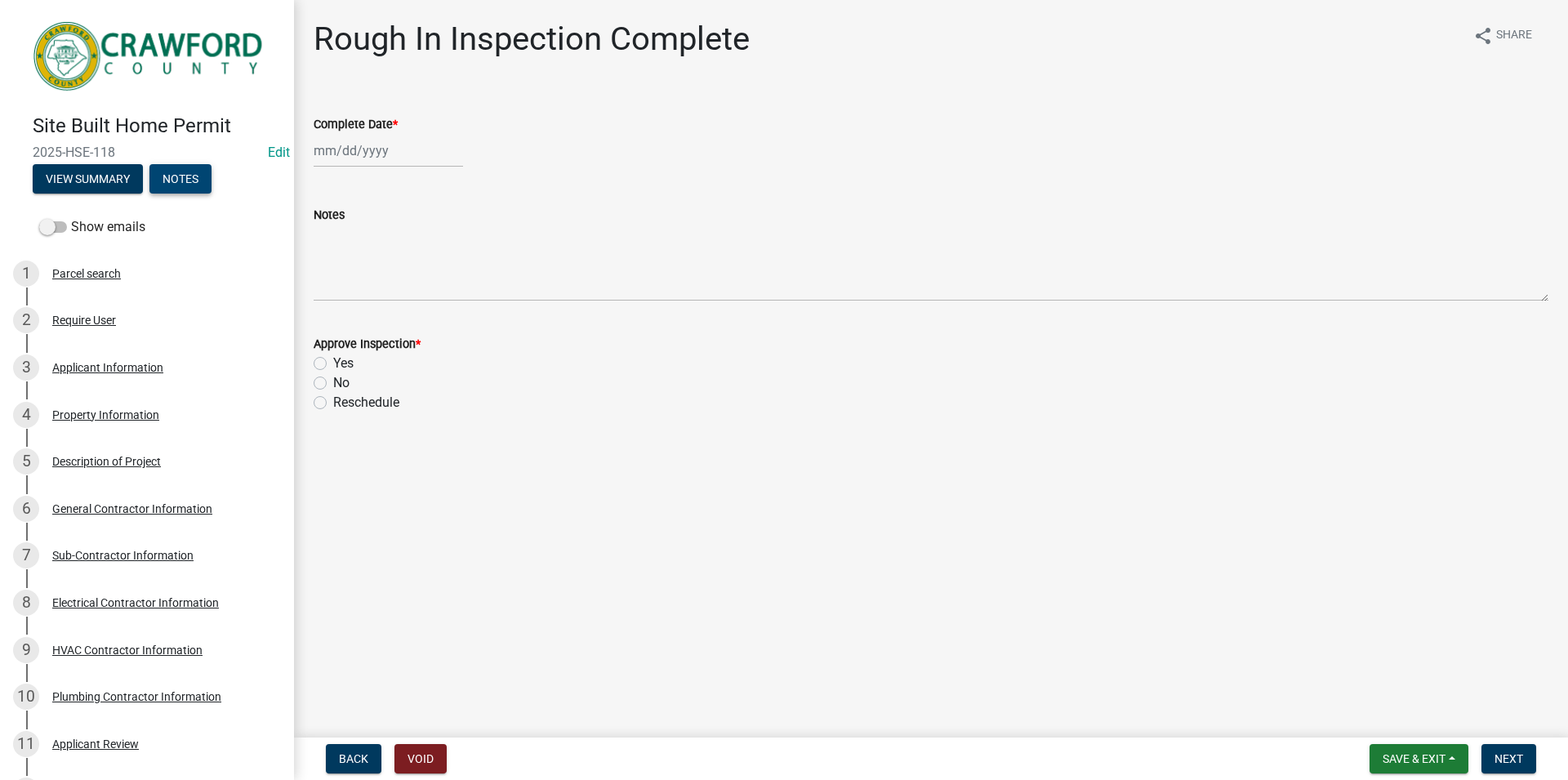
scroll to position [0, 0]
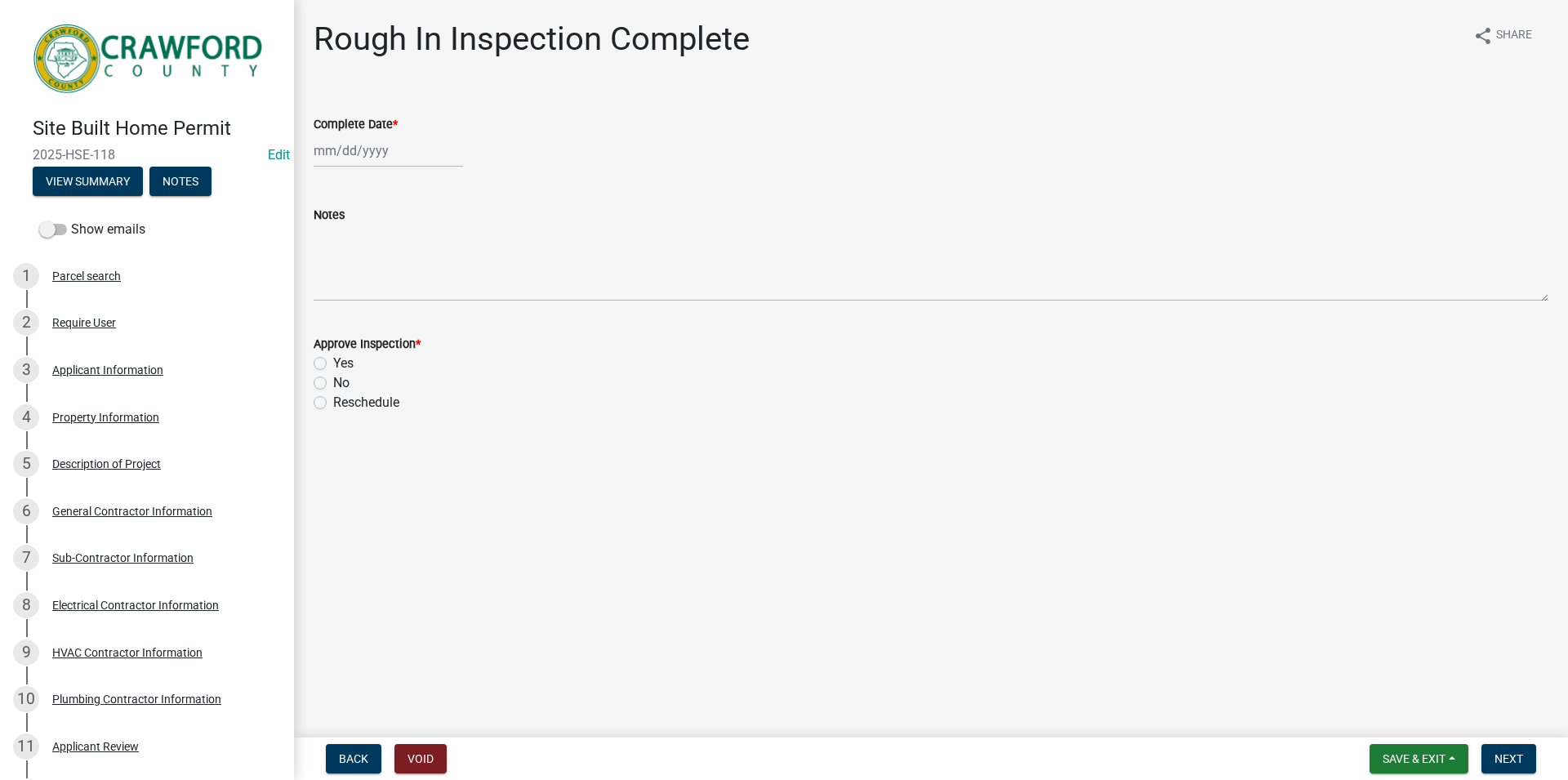
click at [473, 32] on h1 "Rough In Inspection Complete" at bounding box center [531, 38] width 436 height 39
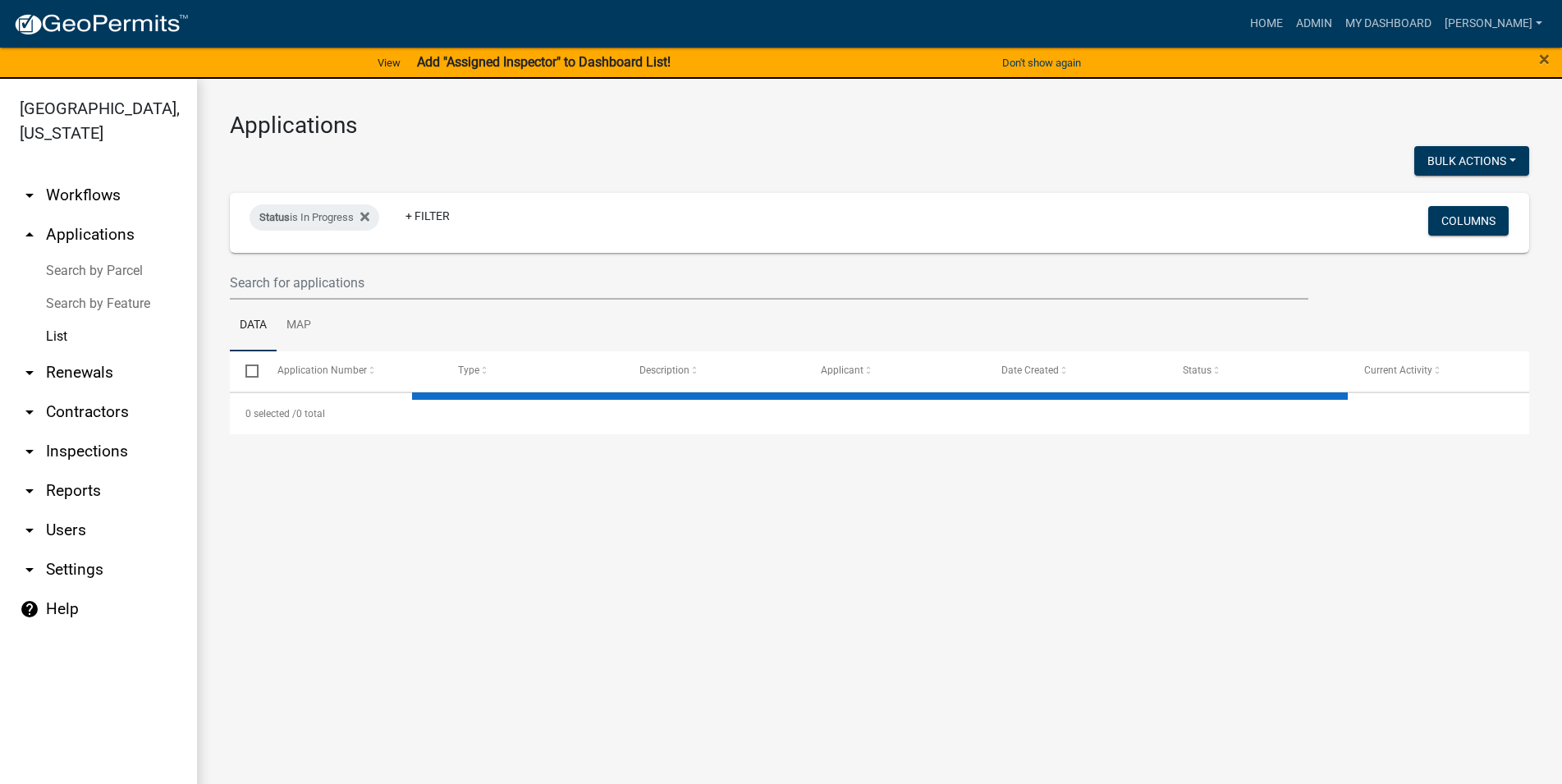
select select "3: 100"
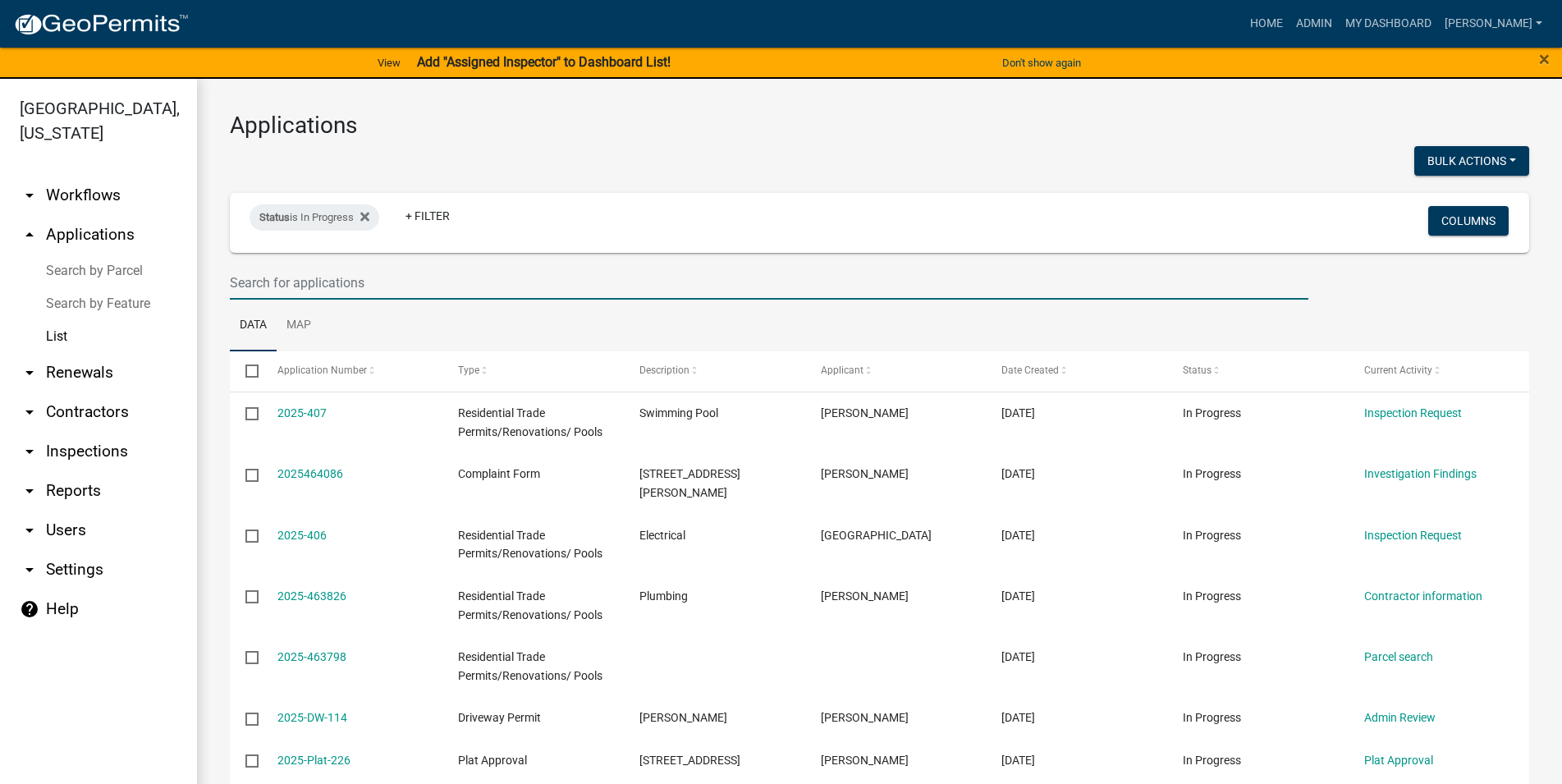
click at [295, 279] on input "text" at bounding box center [769, 282] width 1078 height 34
type input "o"
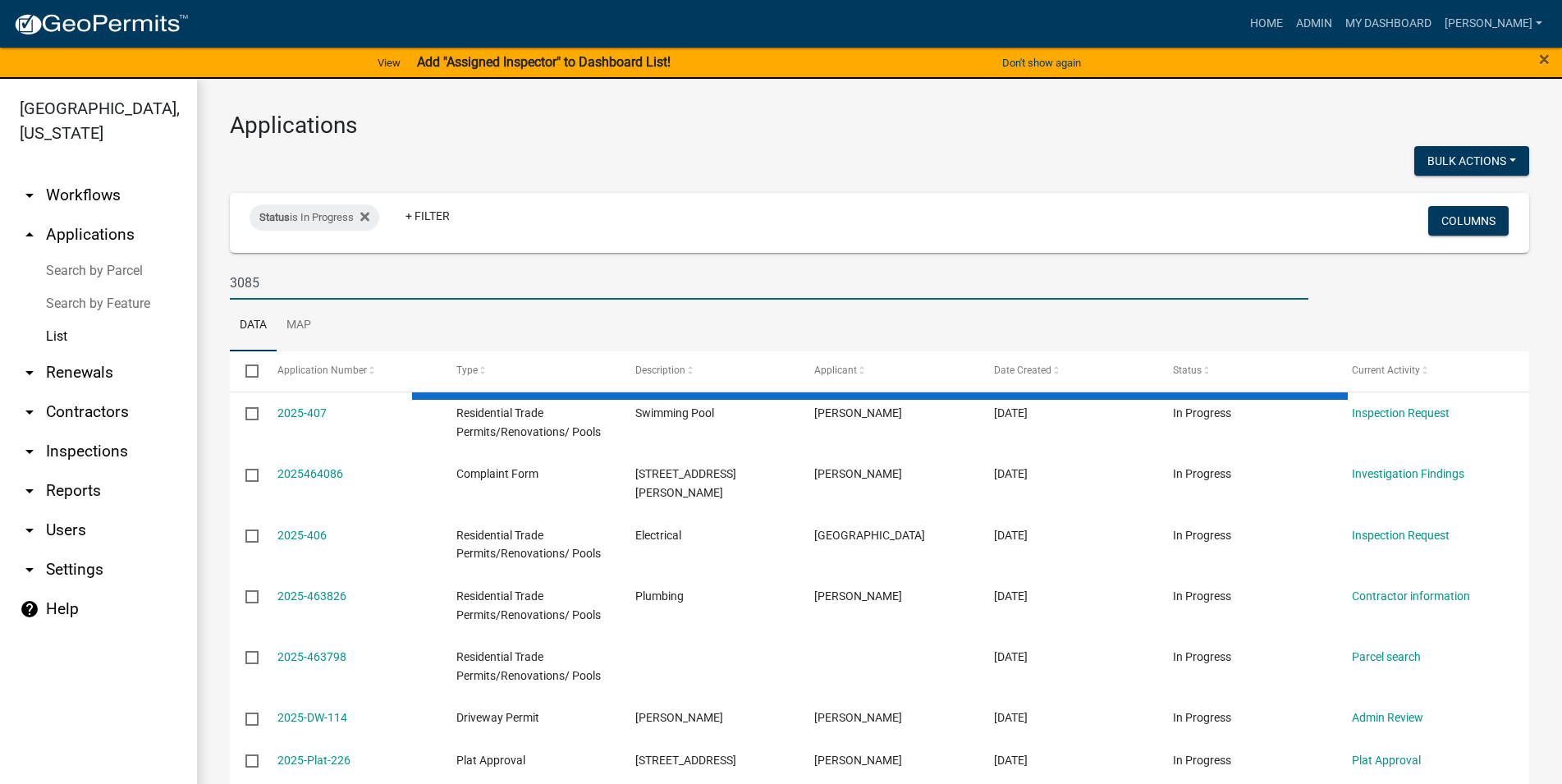
type input "3085"
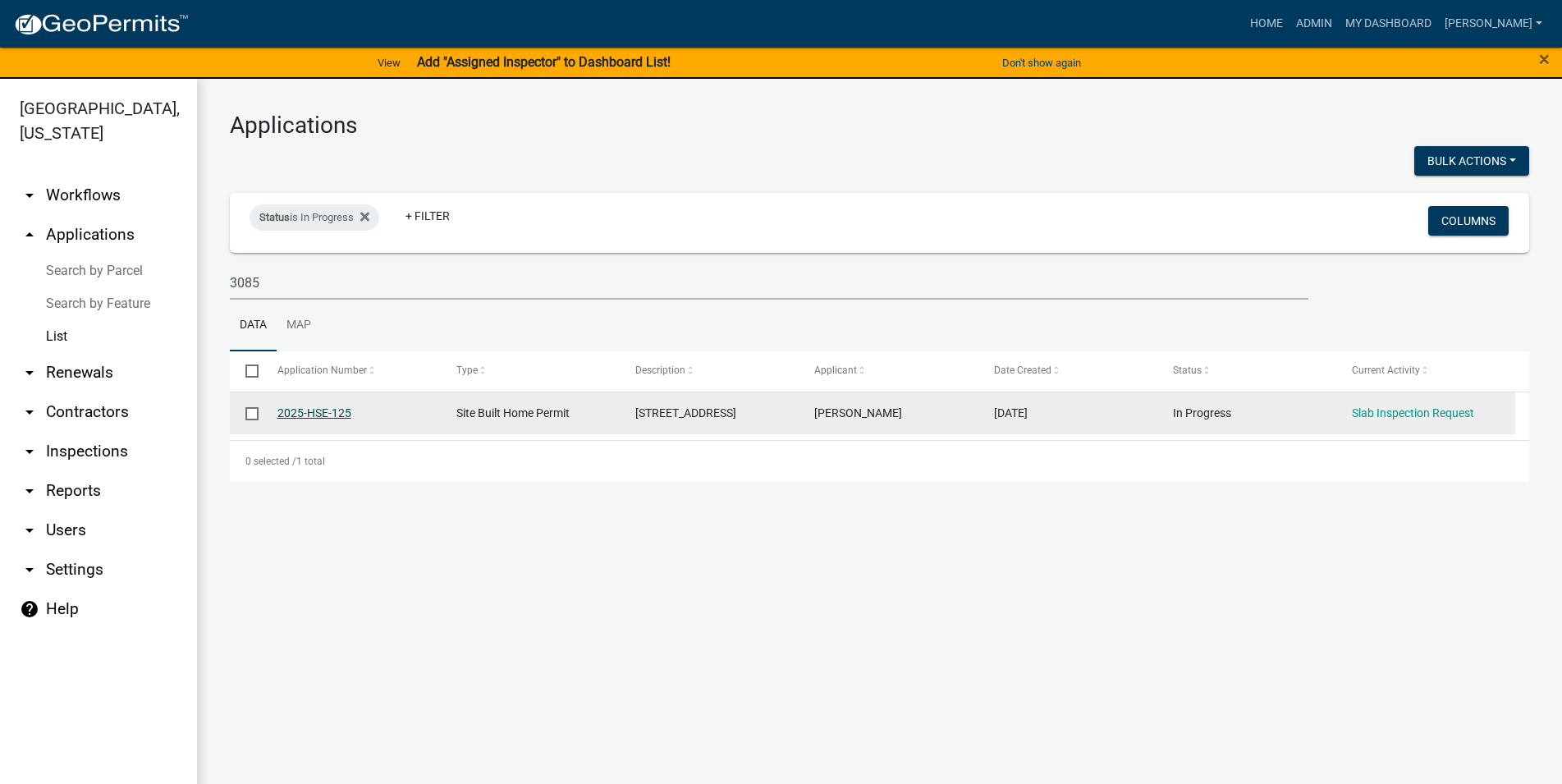
click at [331, 416] on link "2025-HSE-125" at bounding box center [314, 413] width 74 height 13
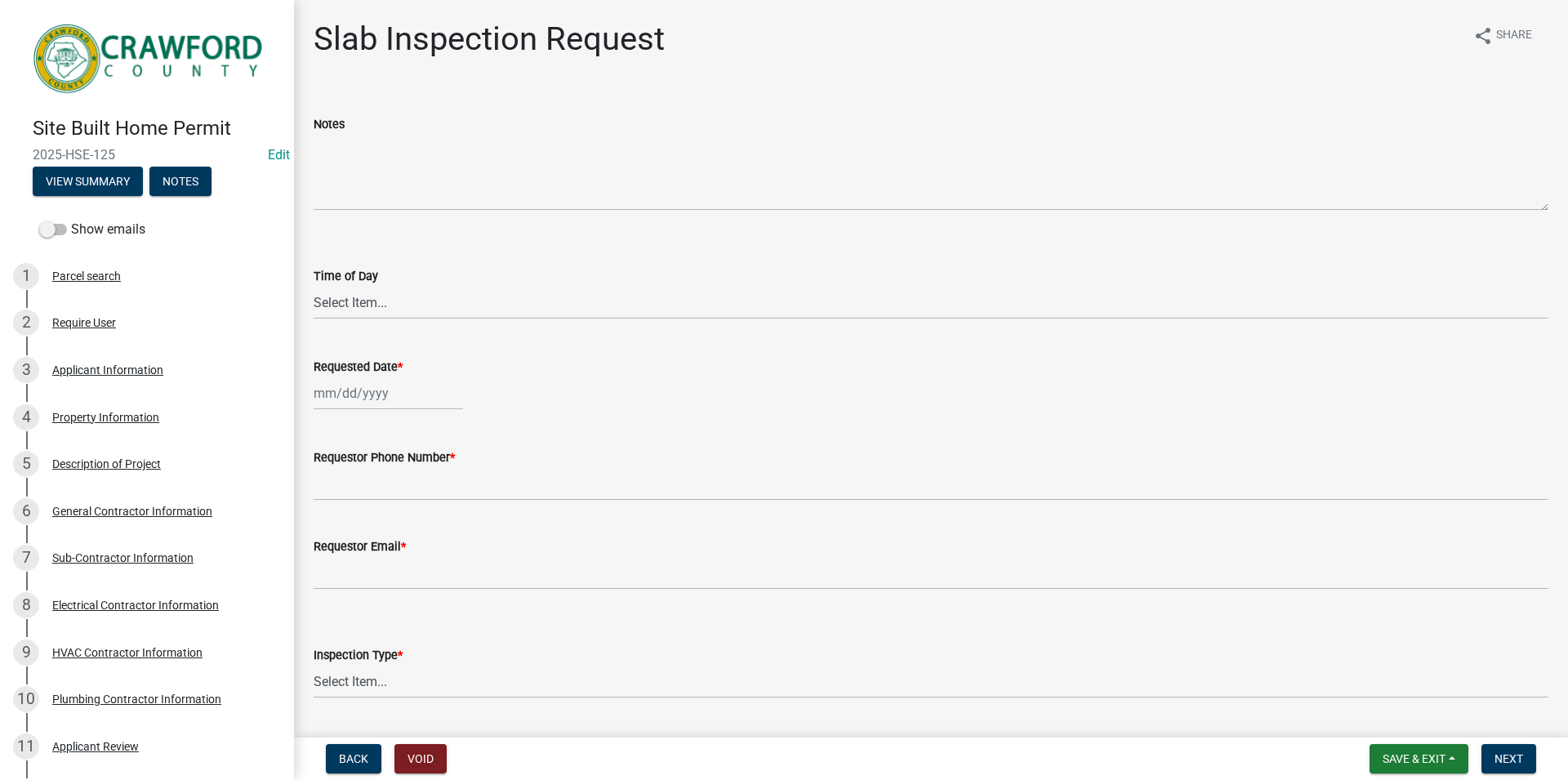
click at [387, 284] on div "Time of Day" at bounding box center [931, 276] width 1234 height 19
click option "AM" at bounding box center [0, 0] width 0 height 0
select select "c17fd054-7220-48ca-8ff3-64345a3d9763"
click at [436, 383] on input "Requested Date *" at bounding box center [388, 393] width 150 height 34
select select "8"
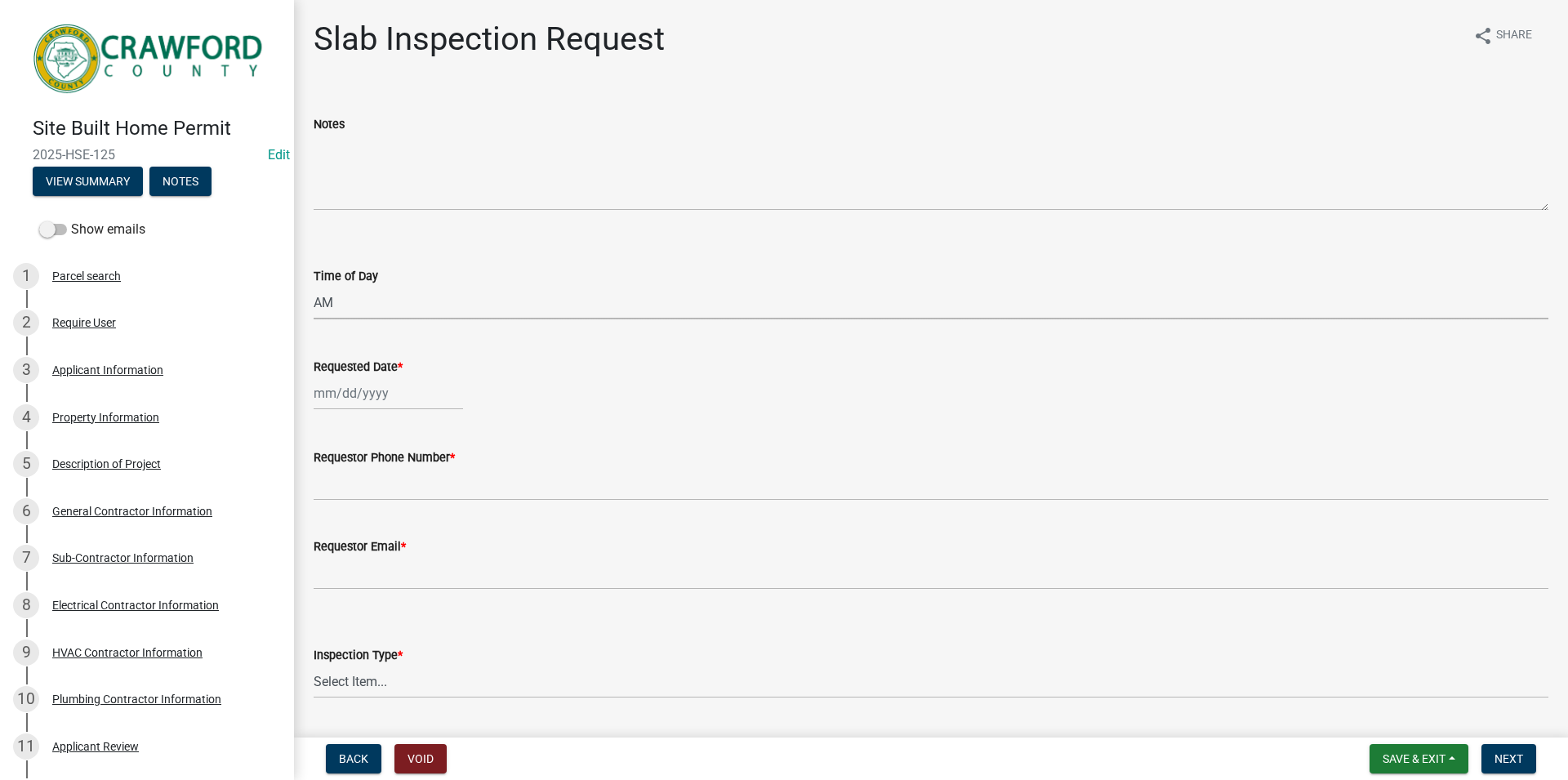
select select "2025"
click at [338, 561] on div "18" at bounding box center [330, 558] width 26 height 26
type input "[DATE]"
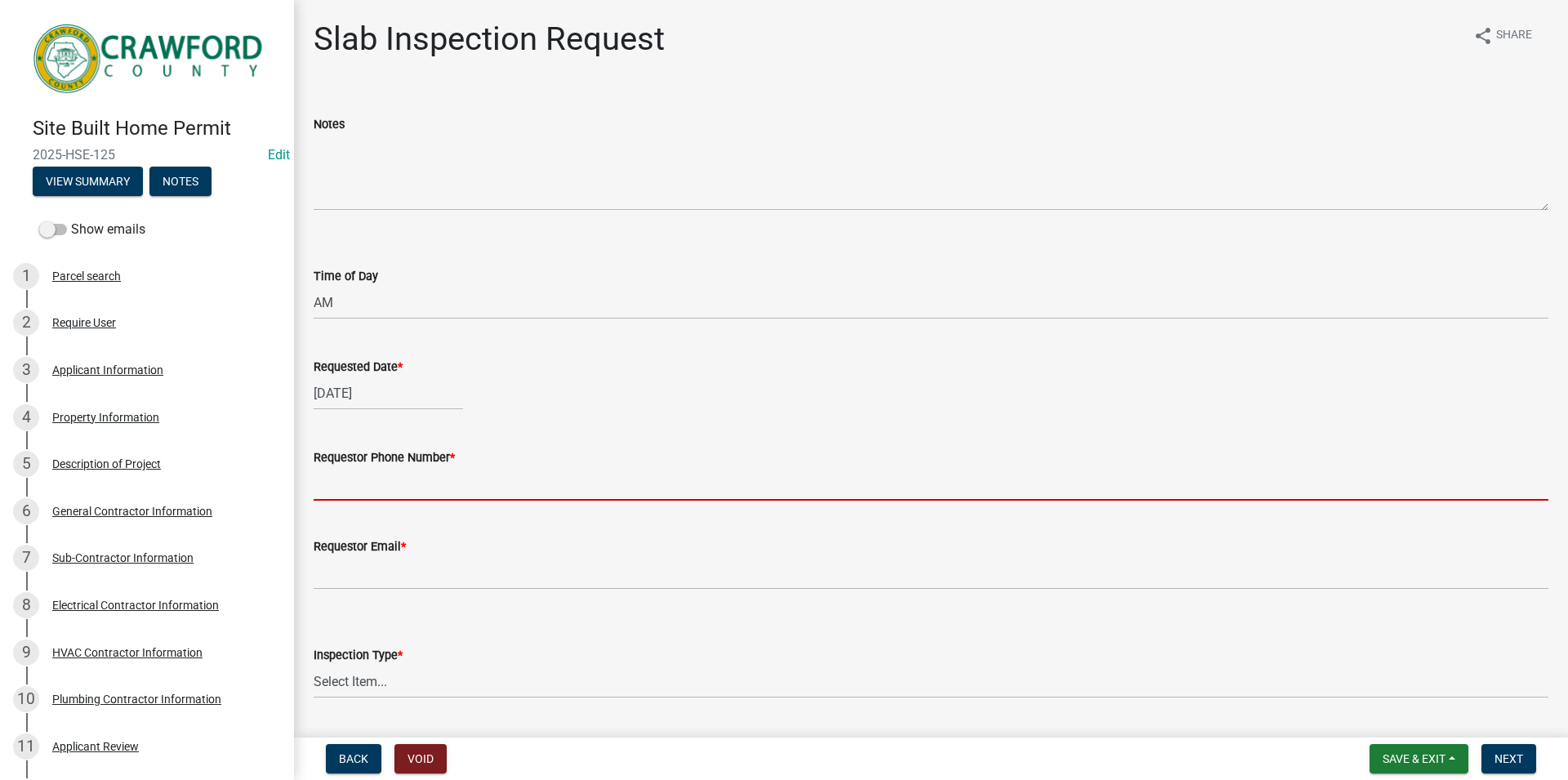
click at [362, 476] on input "Requestor Phone Number *" at bounding box center [931, 483] width 1234 height 34
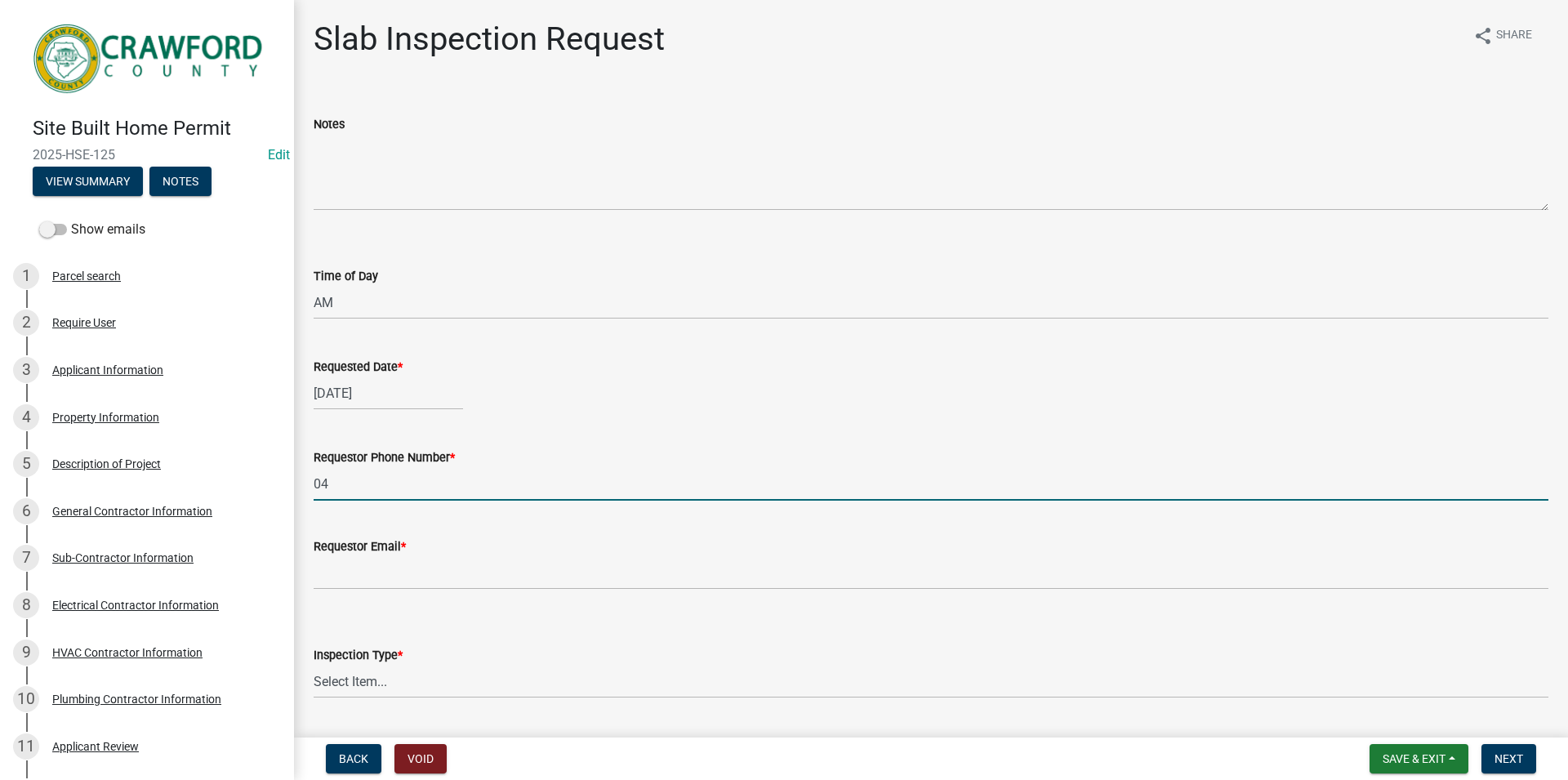
type input "0"
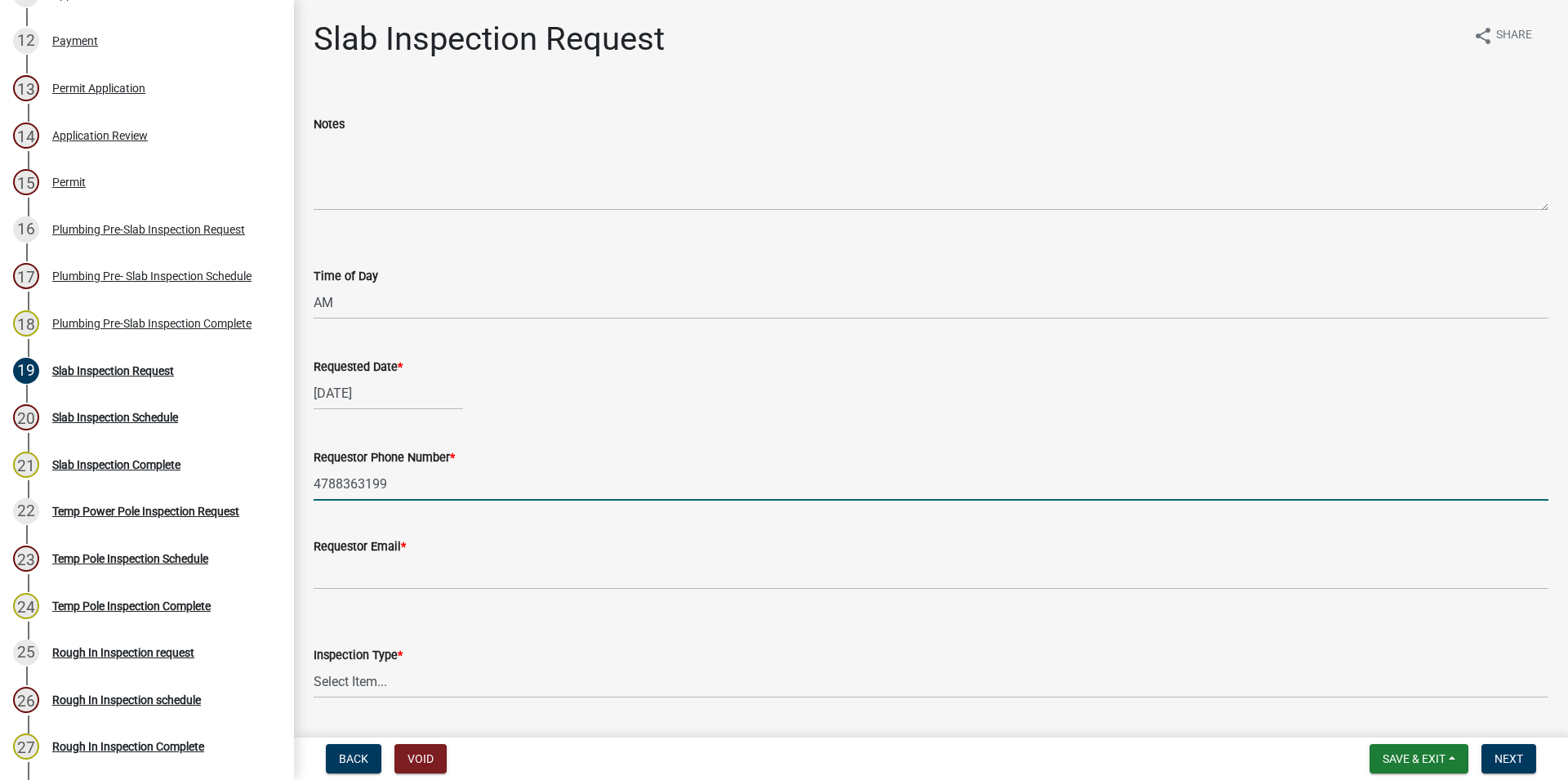
type input "4788363199"
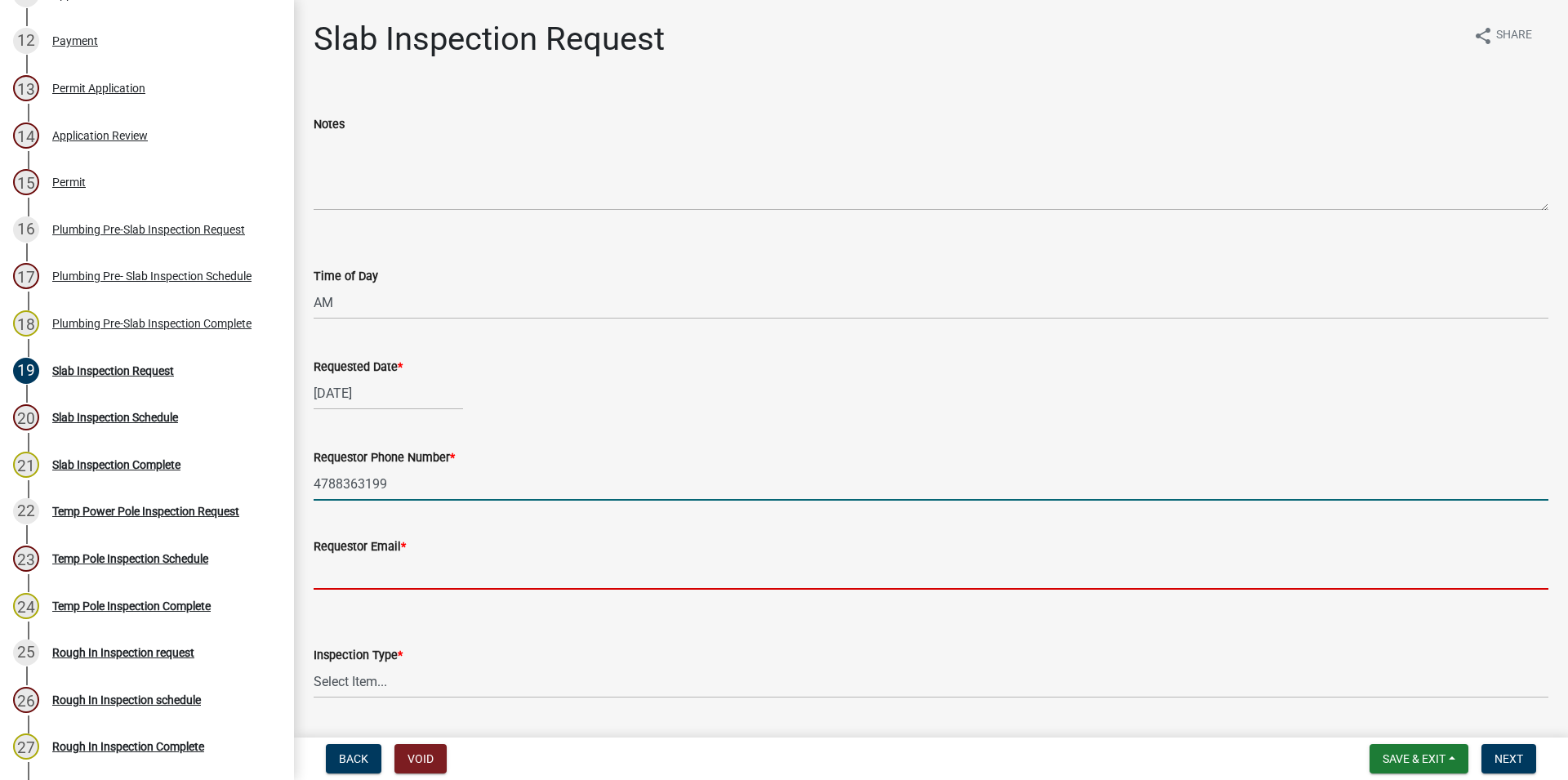
click at [321, 558] on input "Requestor Email *" at bounding box center [931, 572] width 1234 height 34
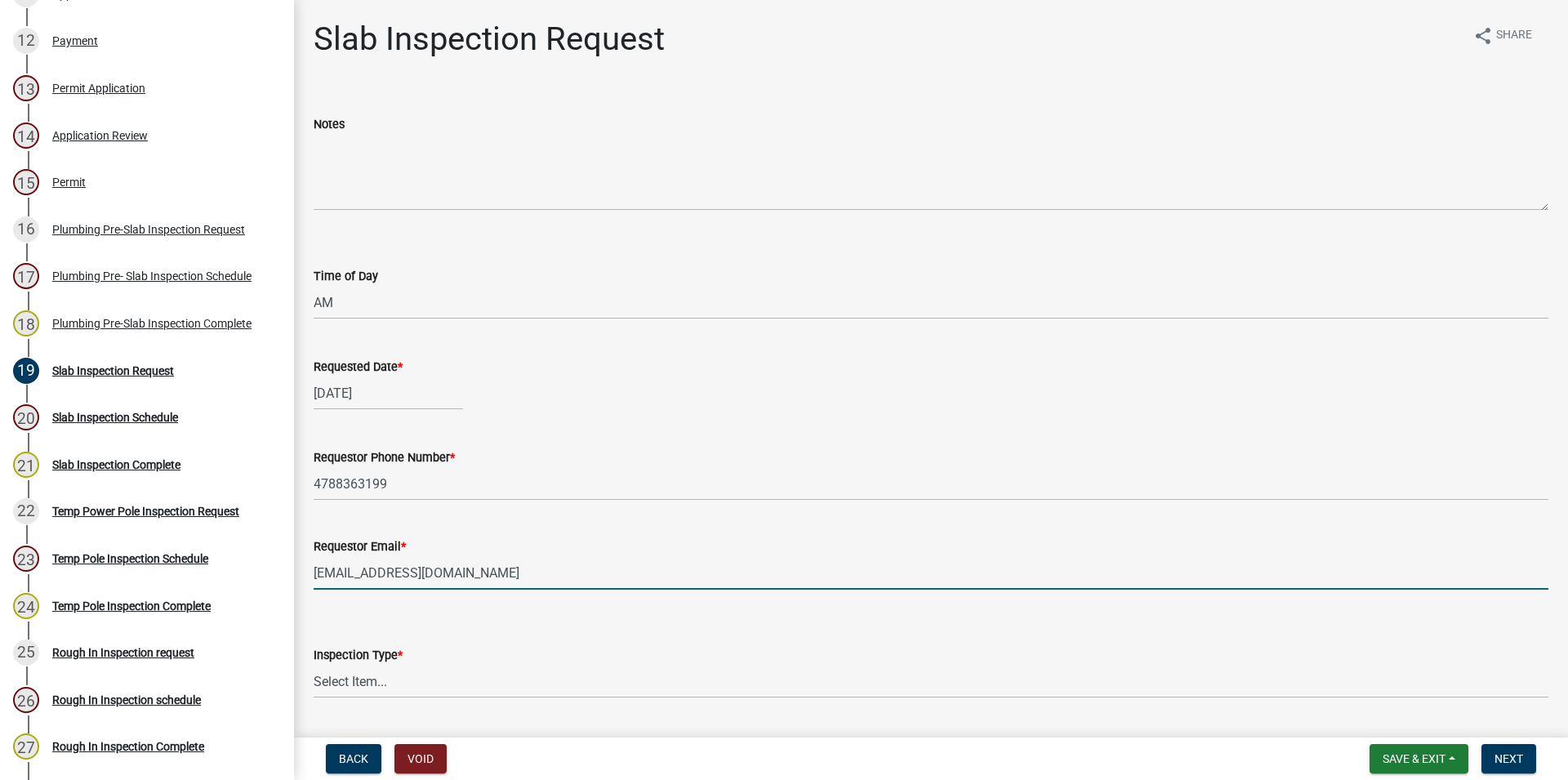
scroll to position [135, 0]
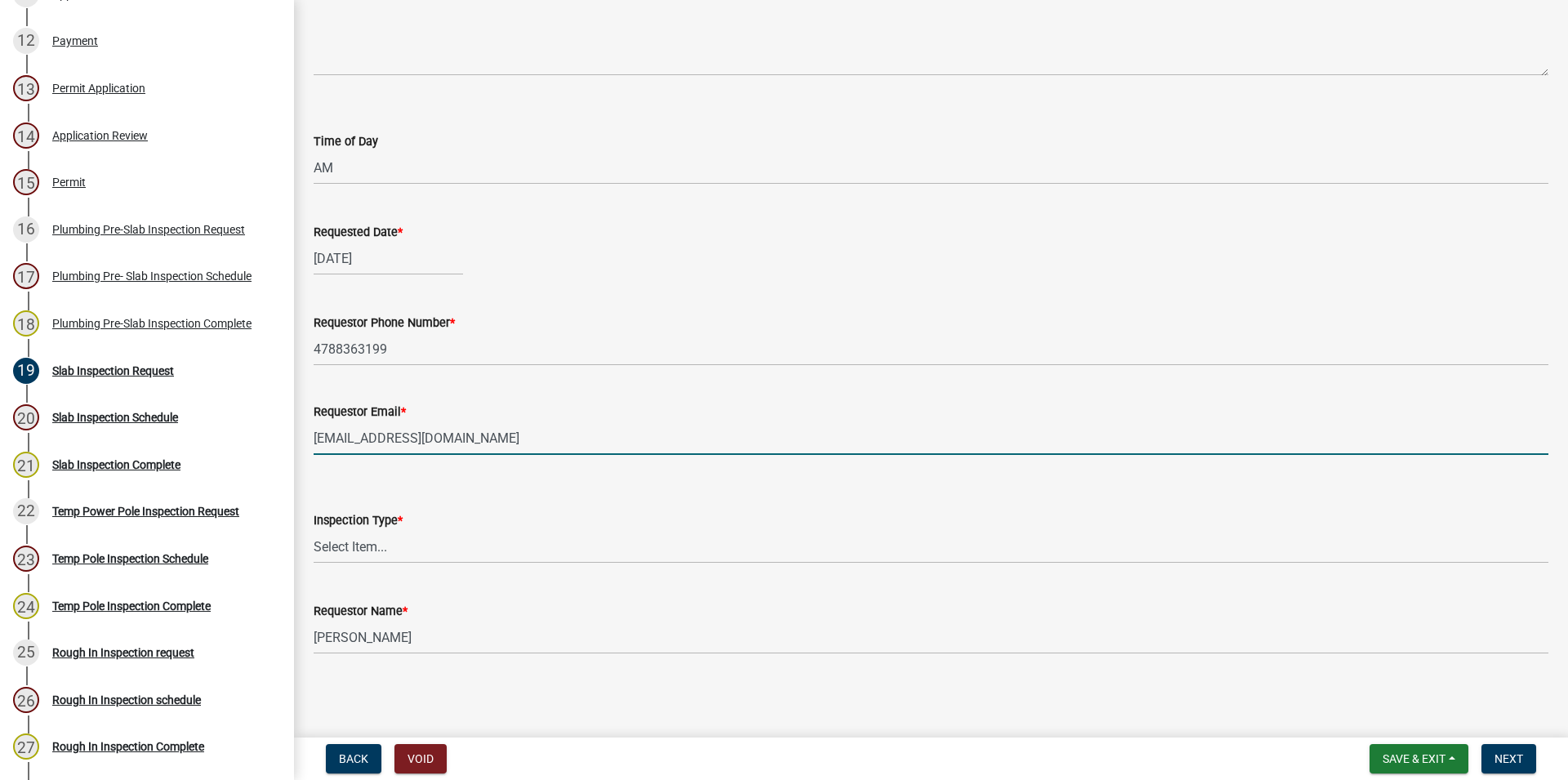
type input "[EMAIL_ADDRESS][DOMAIN_NAME]"
click at [313, 530] on select "Select Item... Slab Inspection" at bounding box center [931, 546] width 1234 height 34
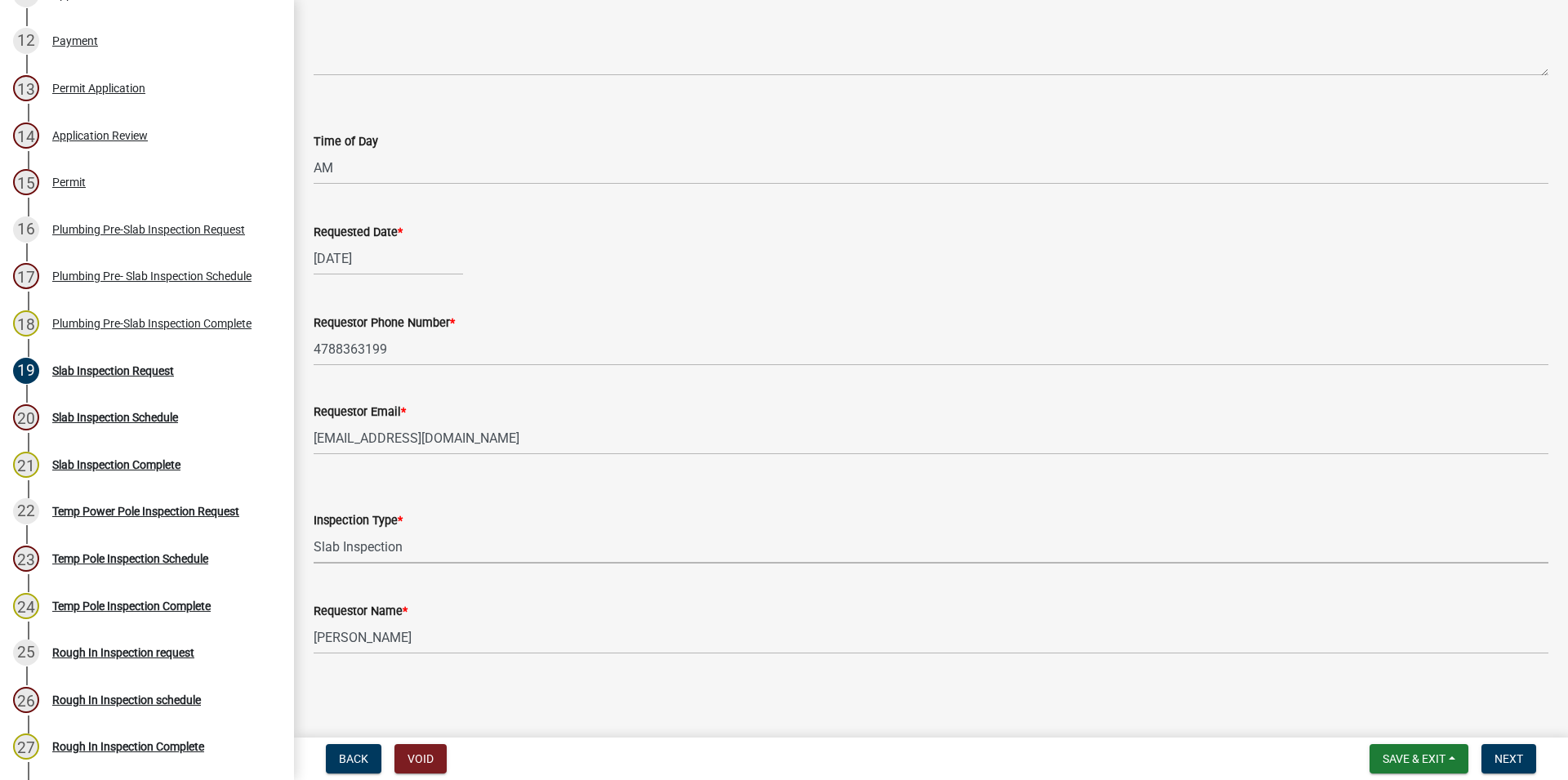
click option "Slab Inspection" at bounding box center [0, 0] width 0 height 0
select select "02018635-faff-42bf-89c4-8baf0c46d922"
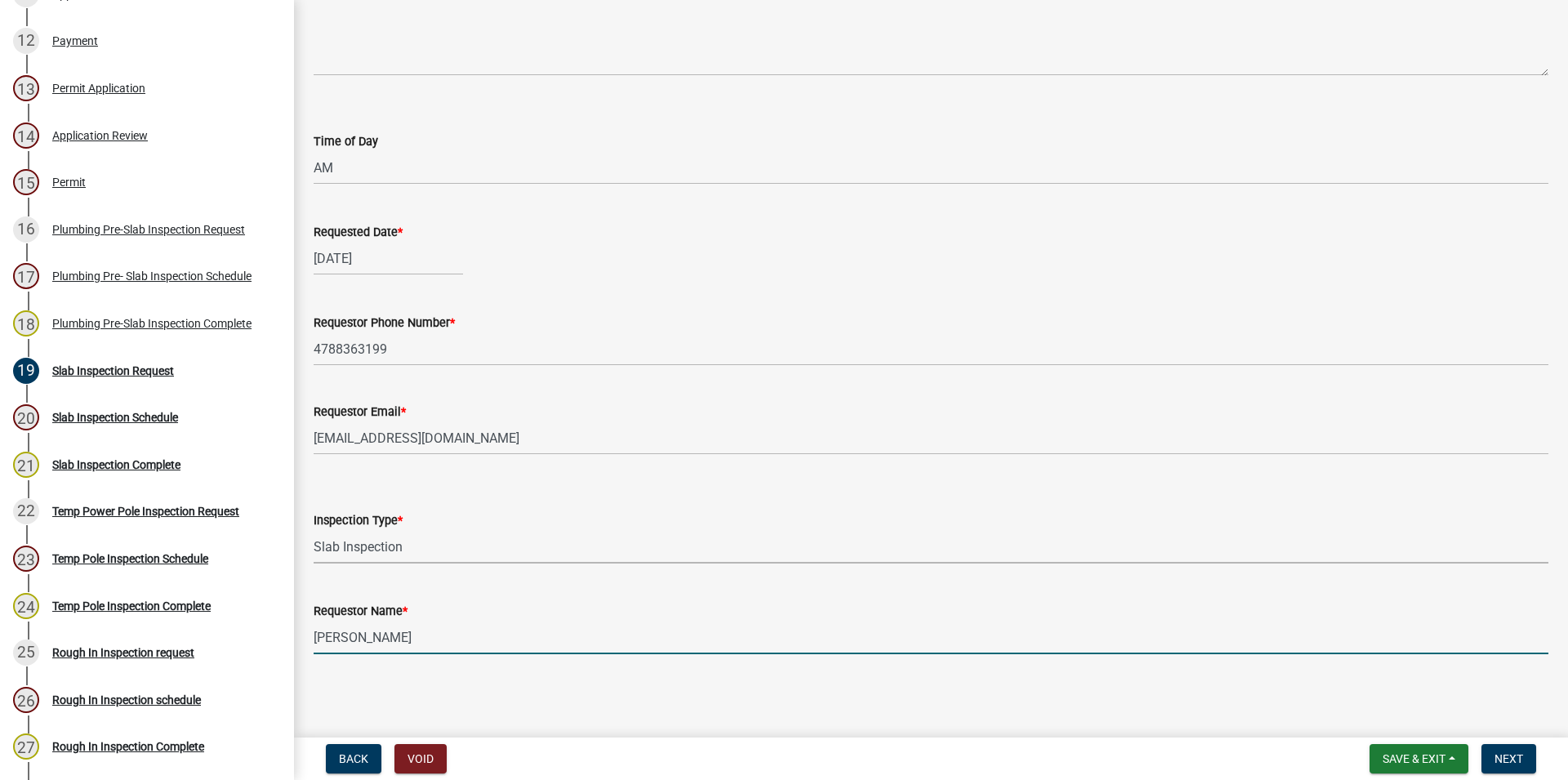
click at [400, 623] on input "[PERSON_NAME]" at bounding box center [931, 636] width 1234 height 34
drag, startPoint x: 400, startPoint y: 633, endPoint x: 288, endPoint y: 631, distance: 112.0
click at [313, 631] on input "[PERSON_NAME]" at bounding box center [931, 636] width 1234 height 34
type input "Layla"
click at [1524, 762] on button "Next" at bounding box center [1508, 758] width 55 height 30
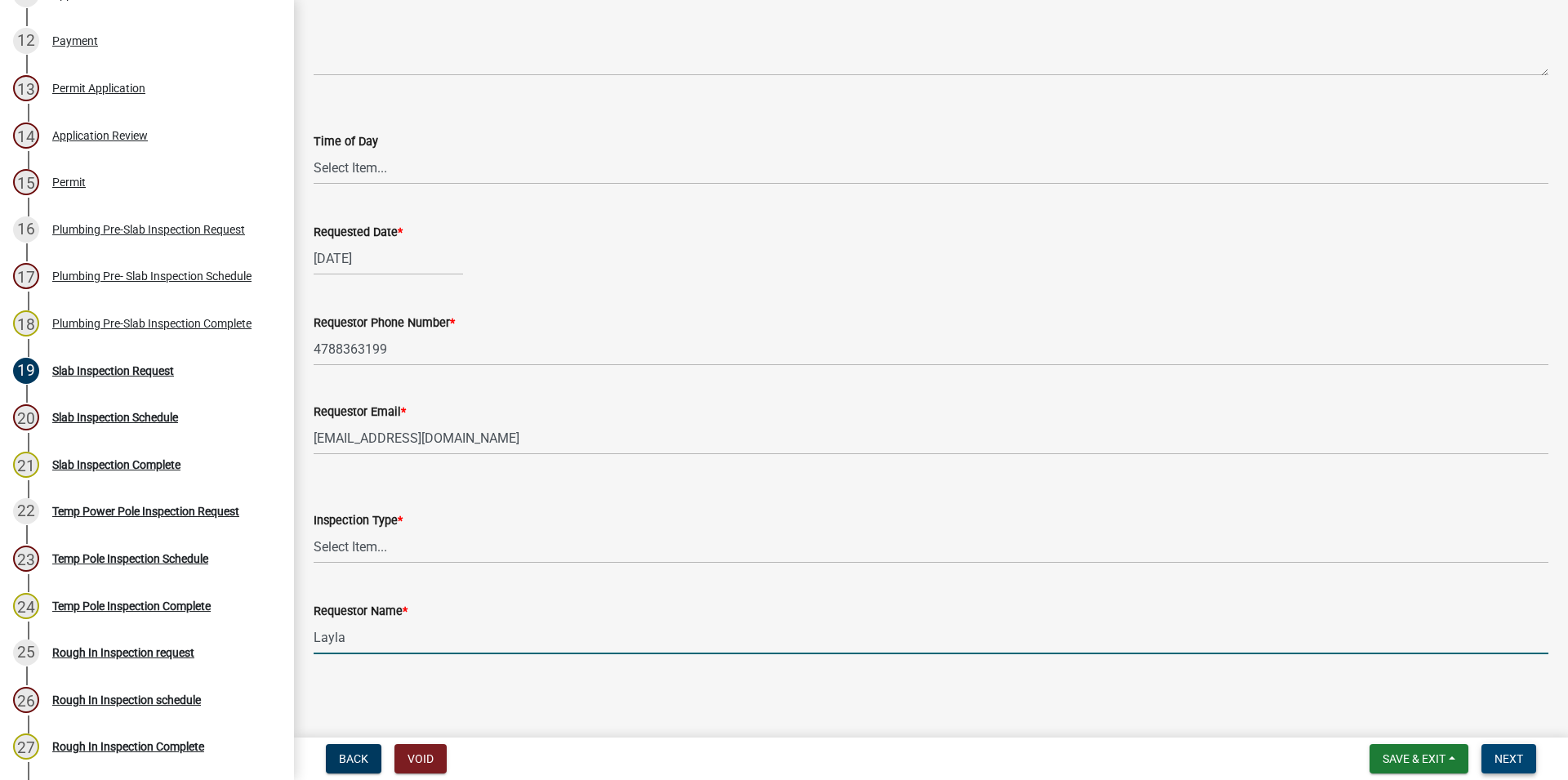
scroll to position [0, 0]
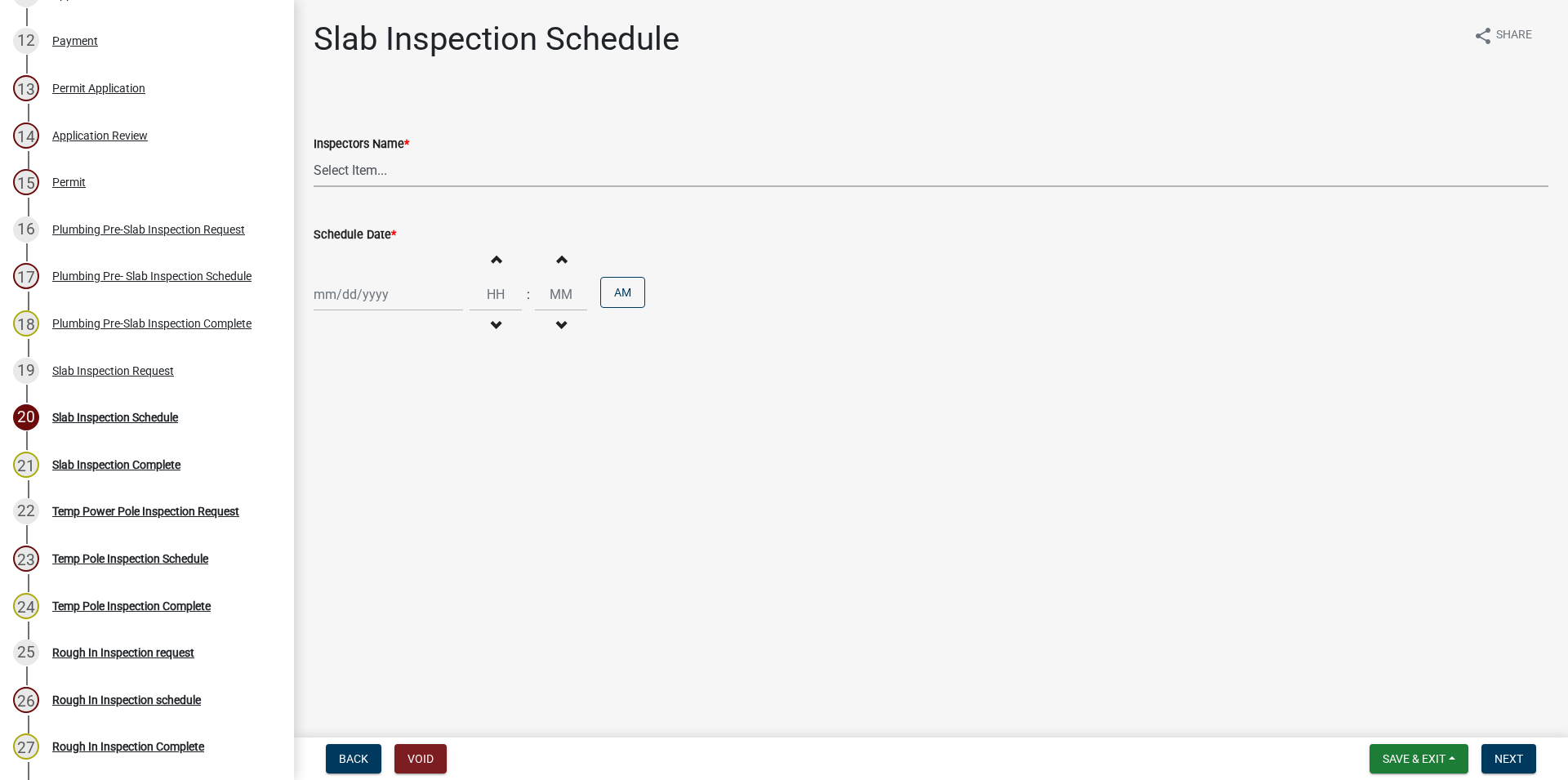
click at [313, 153] on select "Select Item... [PERSON_NAME] ([PERSON_NAME])" at bounding box center [931, 170] width 1234 height 34
select select "386c4b37-132c-45b4-be0e-b439663810e4"
click option "[PERSON_NAME] ([PERSON_NAME])" at bounding box center [0, 0] width 0 height 0
click at [400, 301] on input "Schedule Date *" at bounding box center [388, 294] width 150 height 34
select select "8"
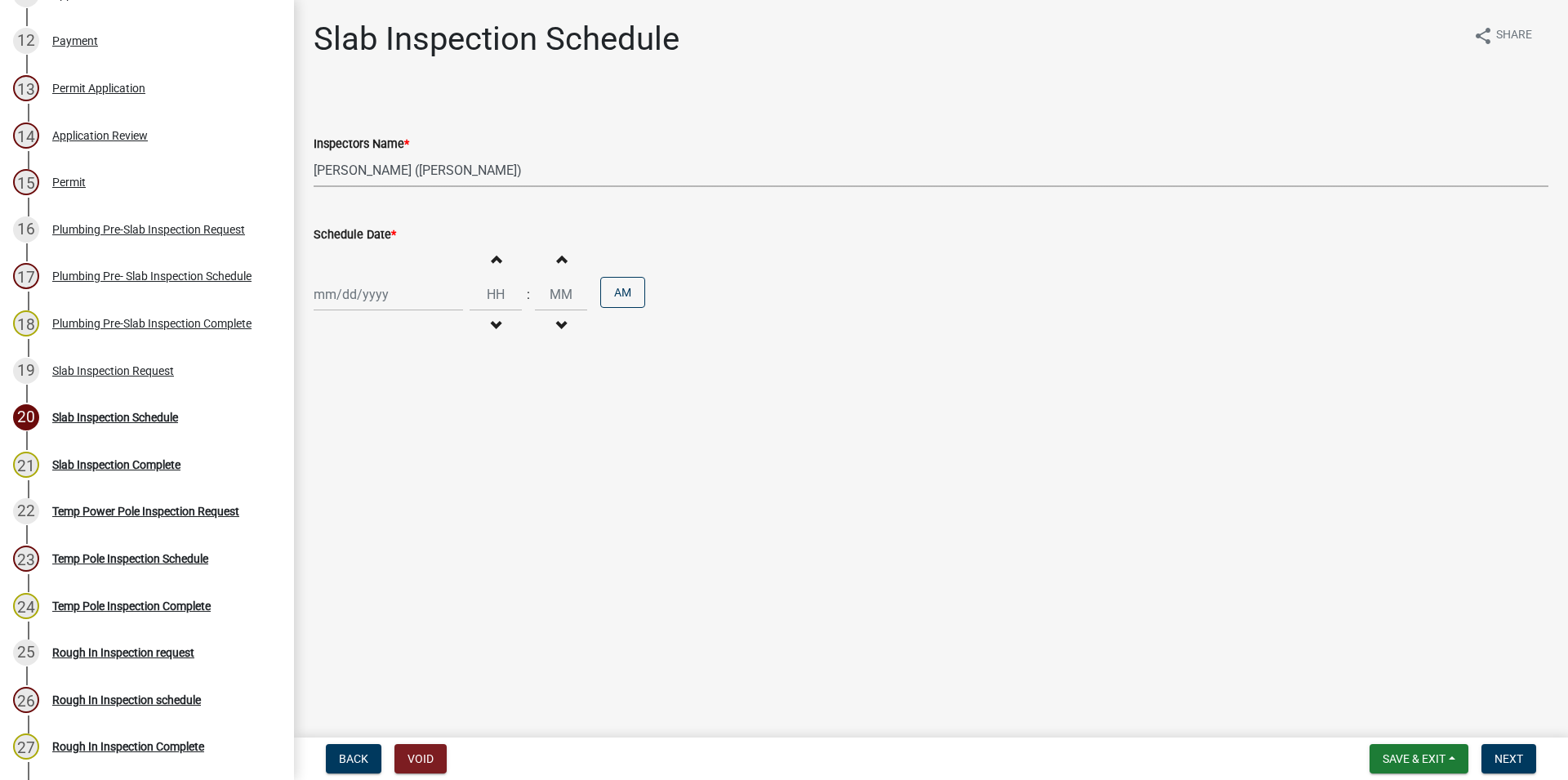
select select "2025"
click at [336, 455] on div "18" at bounding box center [330, 459] width 26 height 26
type input "[DATE]"
click at [499, 255] on span "button" at bounding box center [496, 259] width 9 height 13
type input "01"
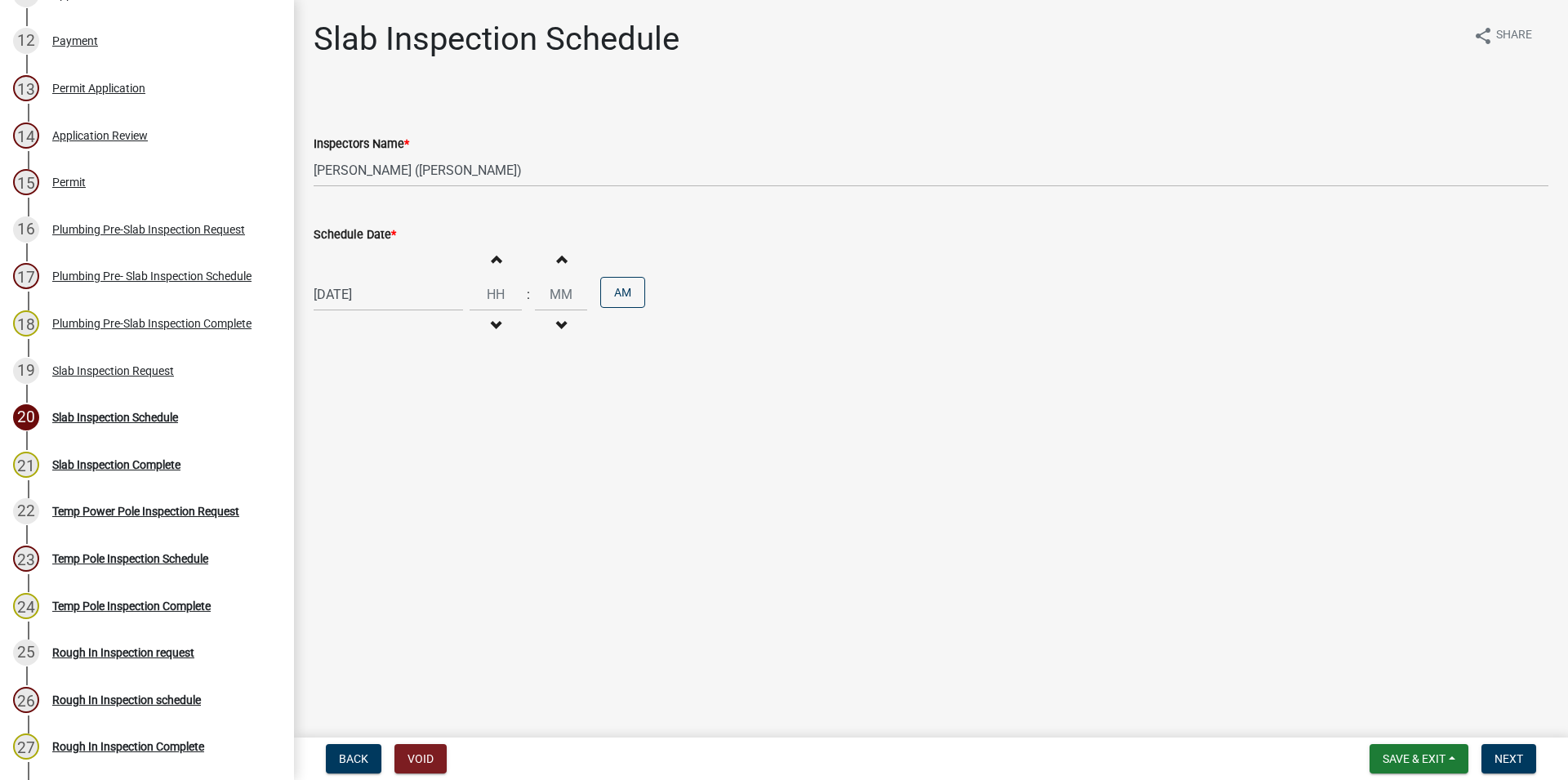
type input "00"
click at [499, 255] on span "button" at bounding box center [496, 259] width 9 height 13
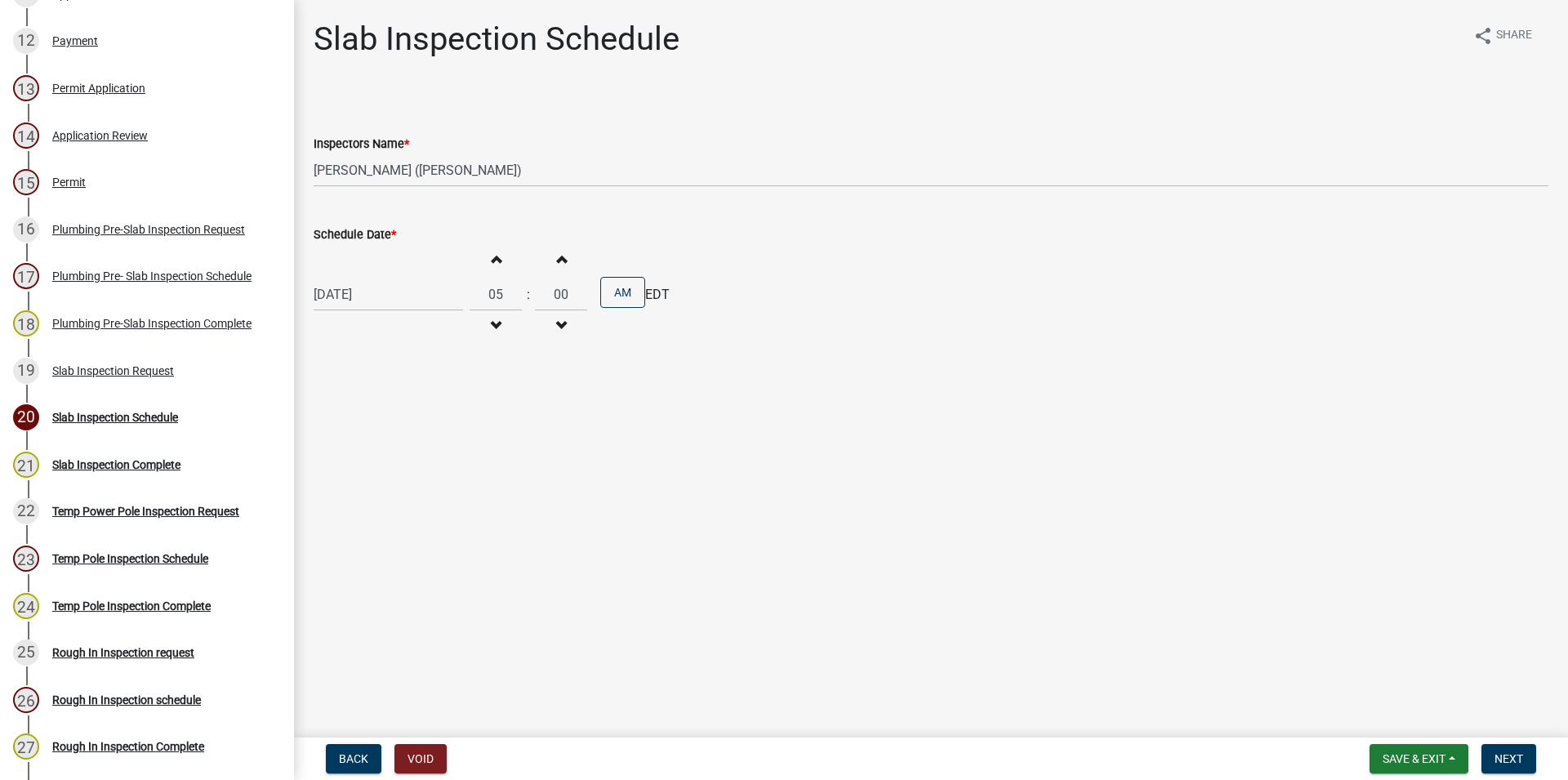
click at [499, 255] on span "button" at bounding box center [496, 259] width 9 height 13
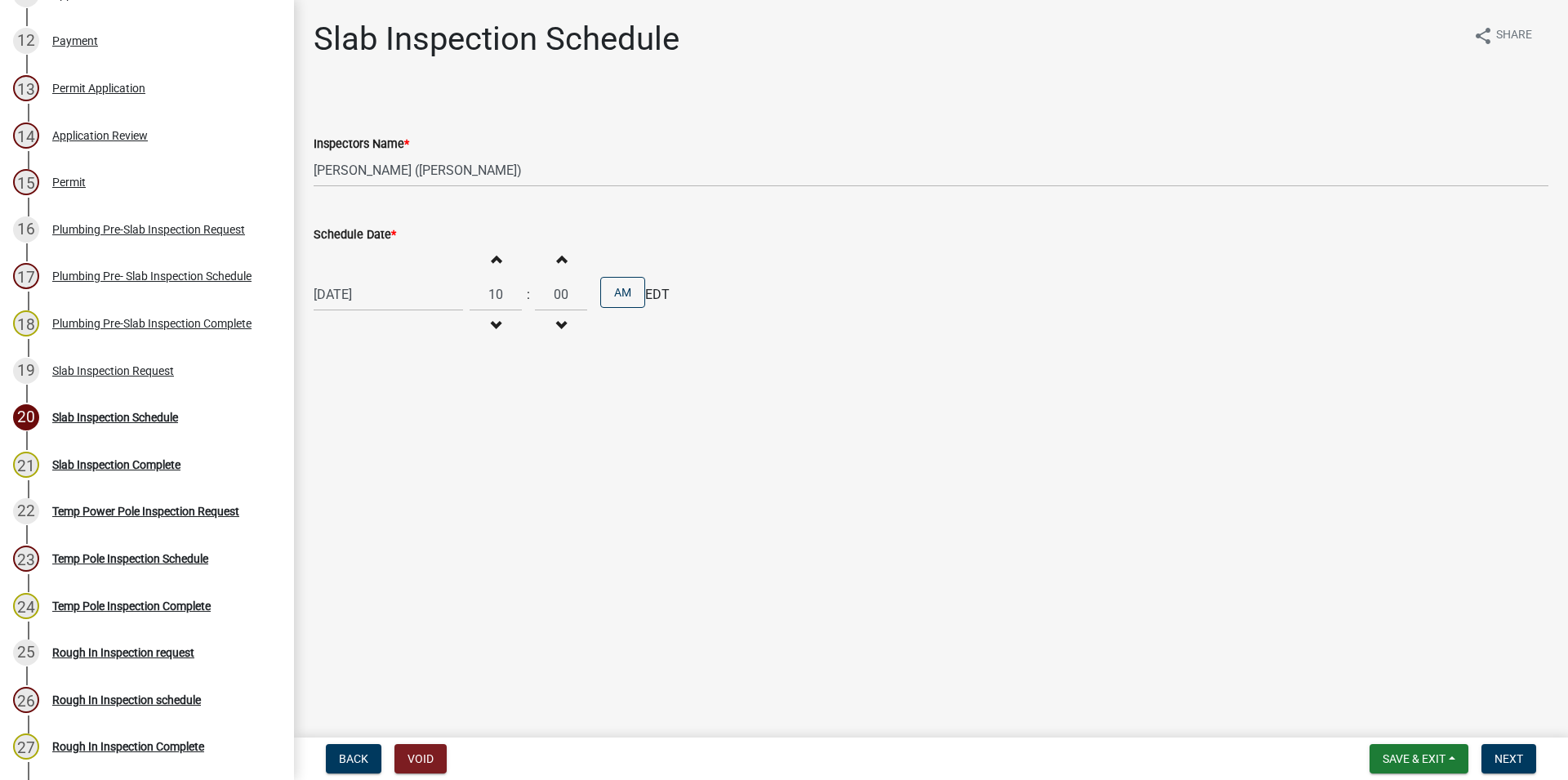
click at [499, 255] on span "button" at bounding box center [496, 259] width 9 height 13
click at [513, 333] on button "Decrement hours" at bounding box center [496, 326] width 35 height 30
click at [513, 331] on button "Decrement hours" at bounding box center [496, 326] width 35 height 30
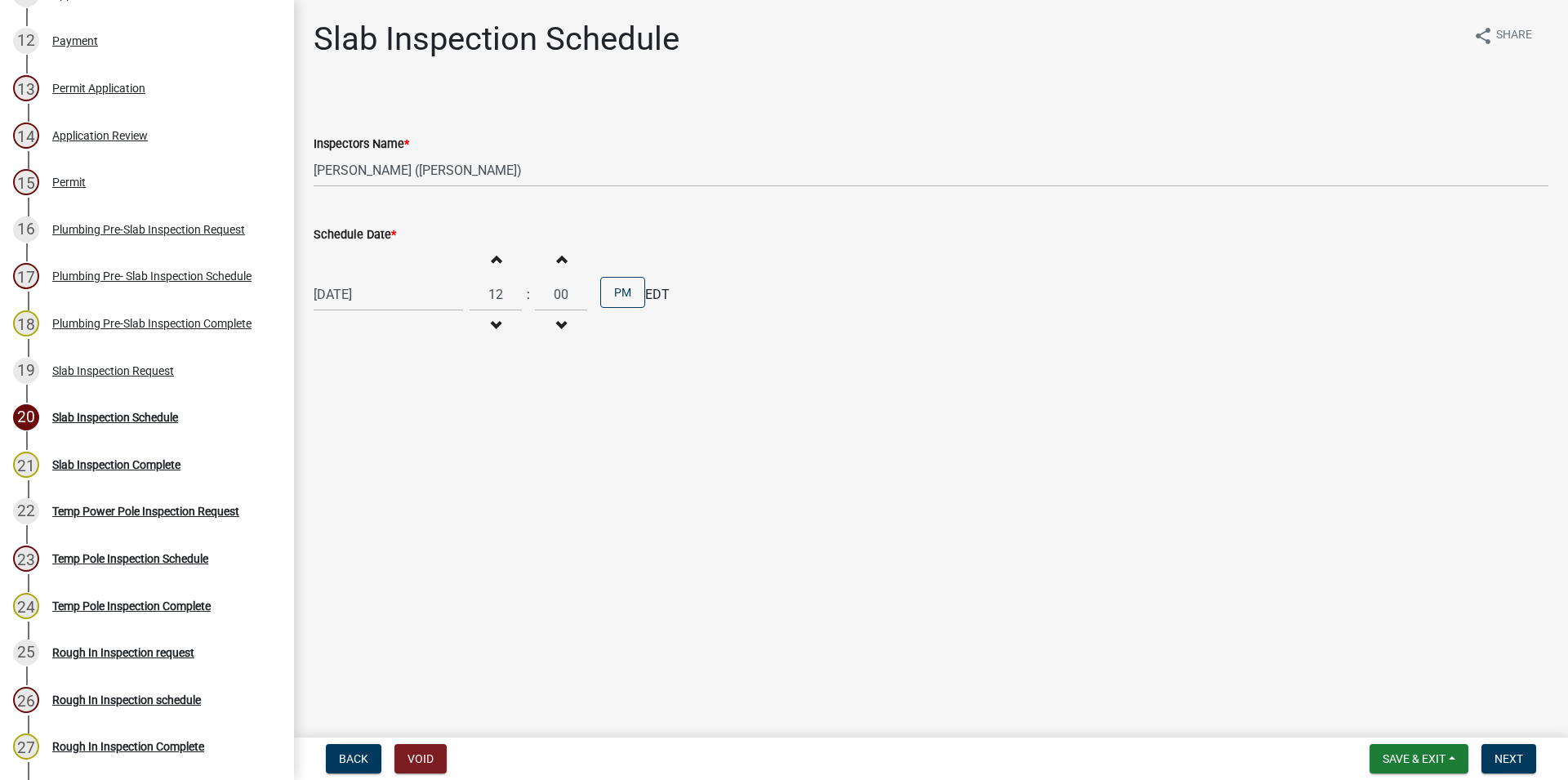
type input "11"
click at [1488, 752] on button "Next" at bounding box center [1508, 758] width 55 height 30
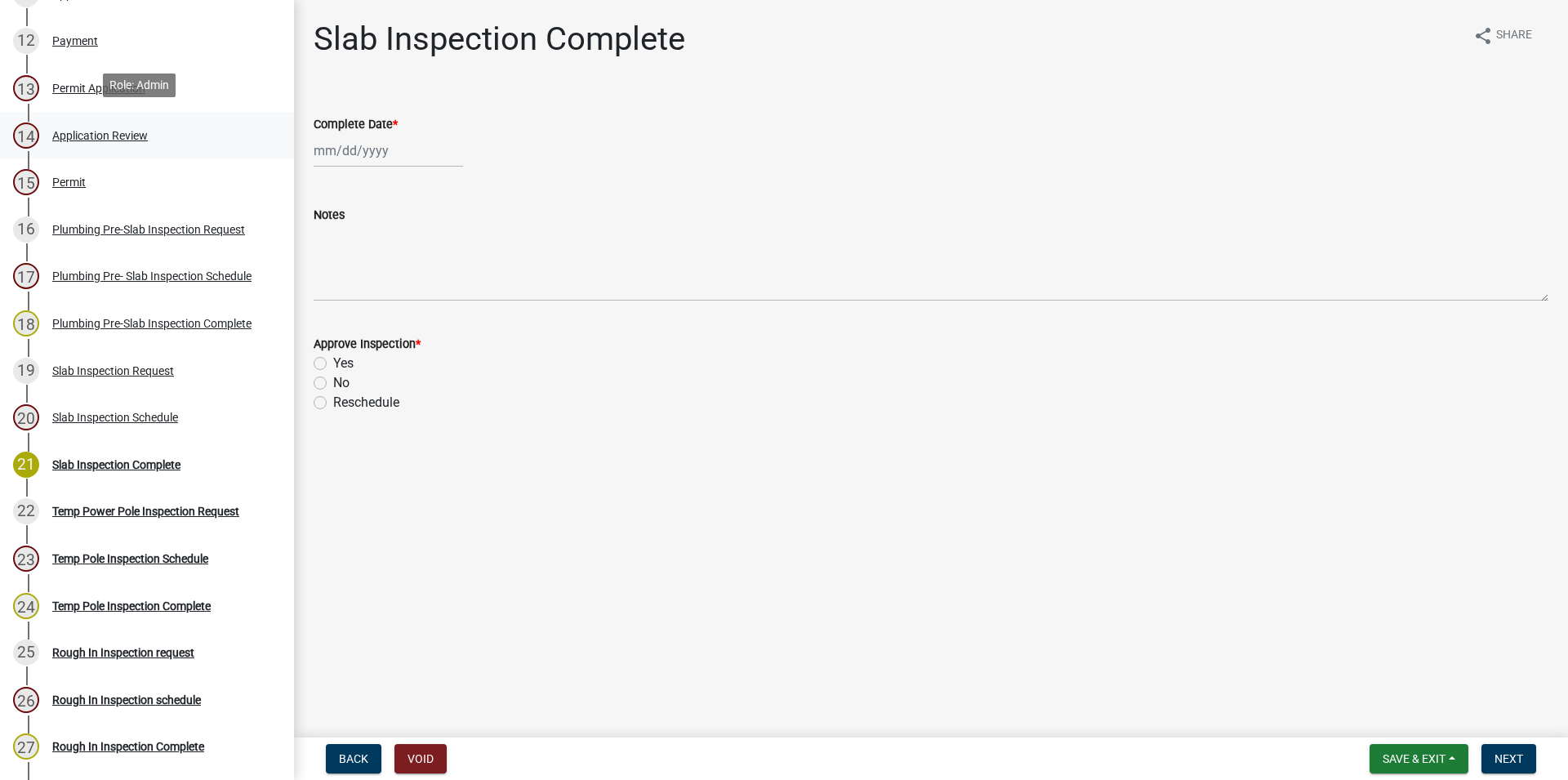
click at [134, 123] on div "14 Application Review" at bounding box center [141, 135] width 255 height 26
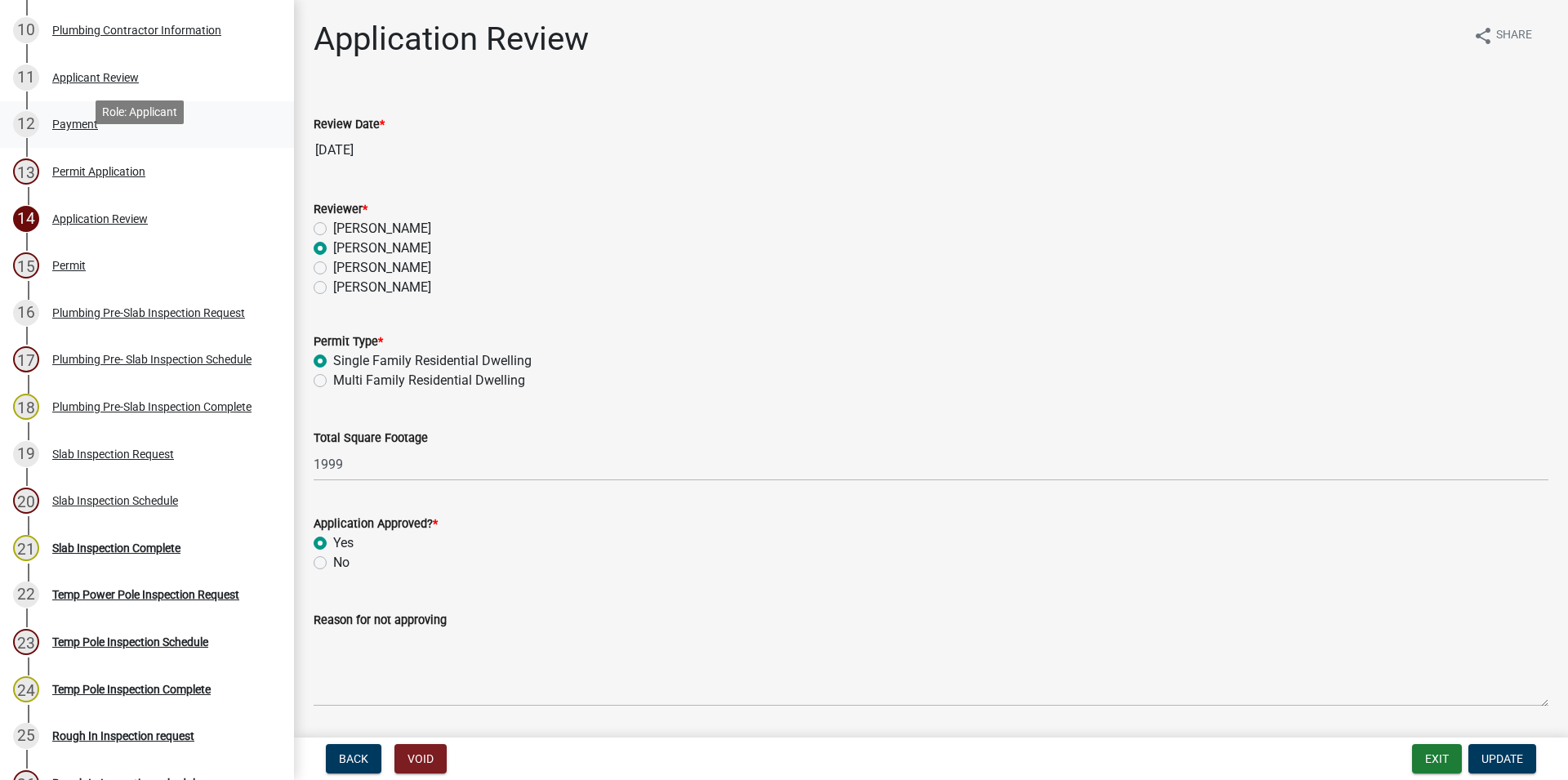
scroll to position [502, 0]
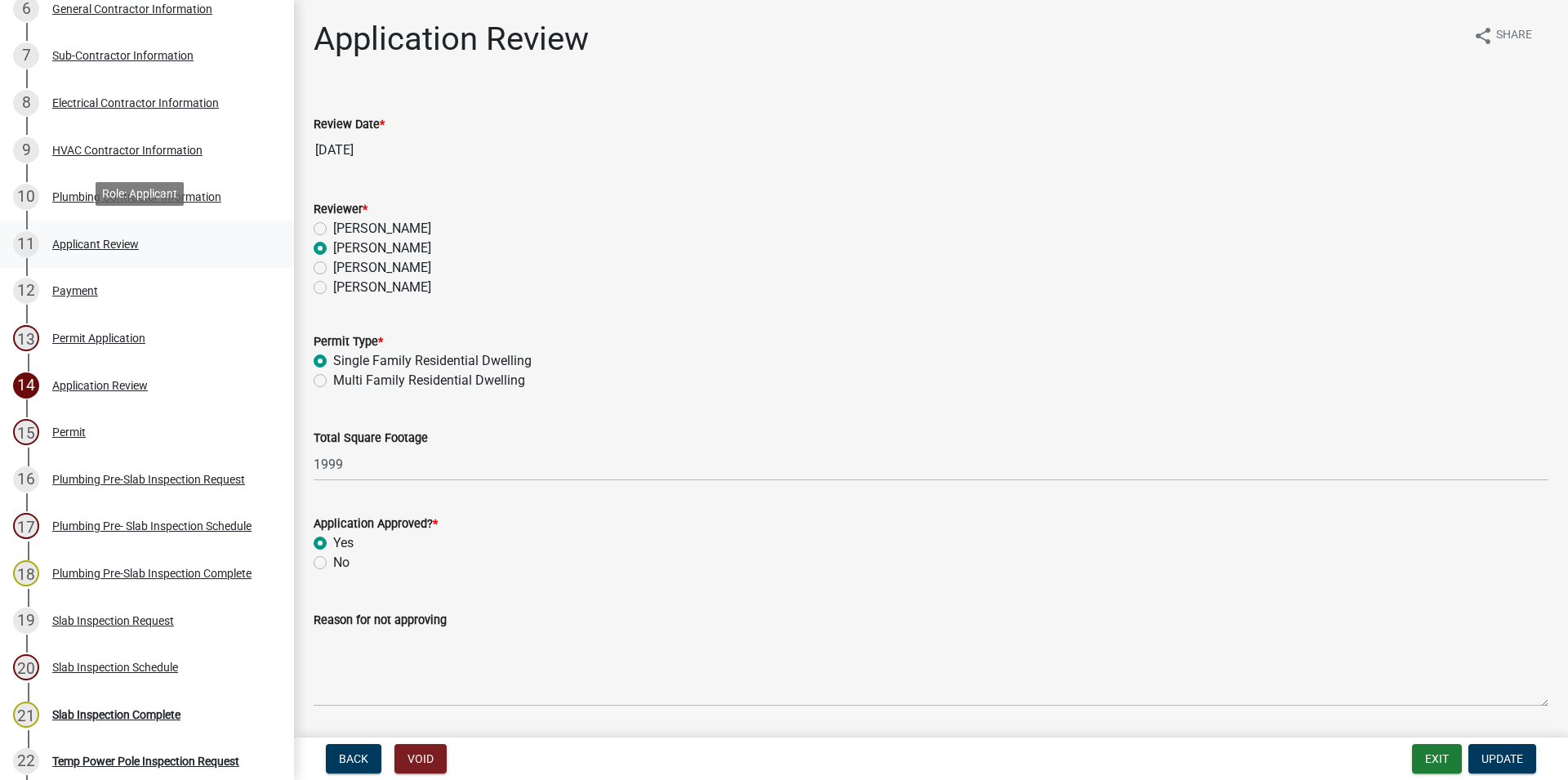
click at [156, 249] on div "11 Applicant Review" at bounding box center [141, 243] width 255 height 26
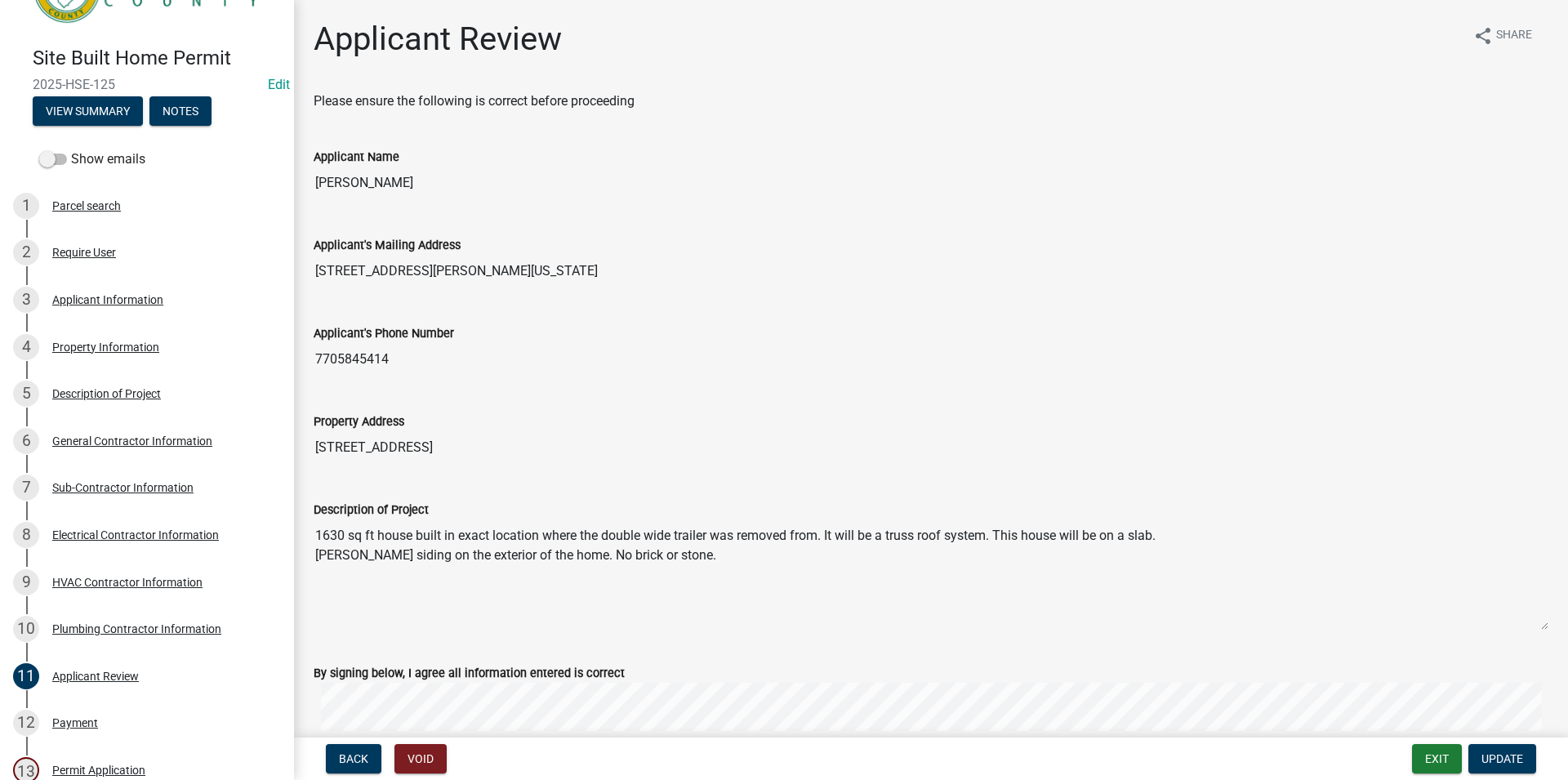
scroll to position [0, 0]
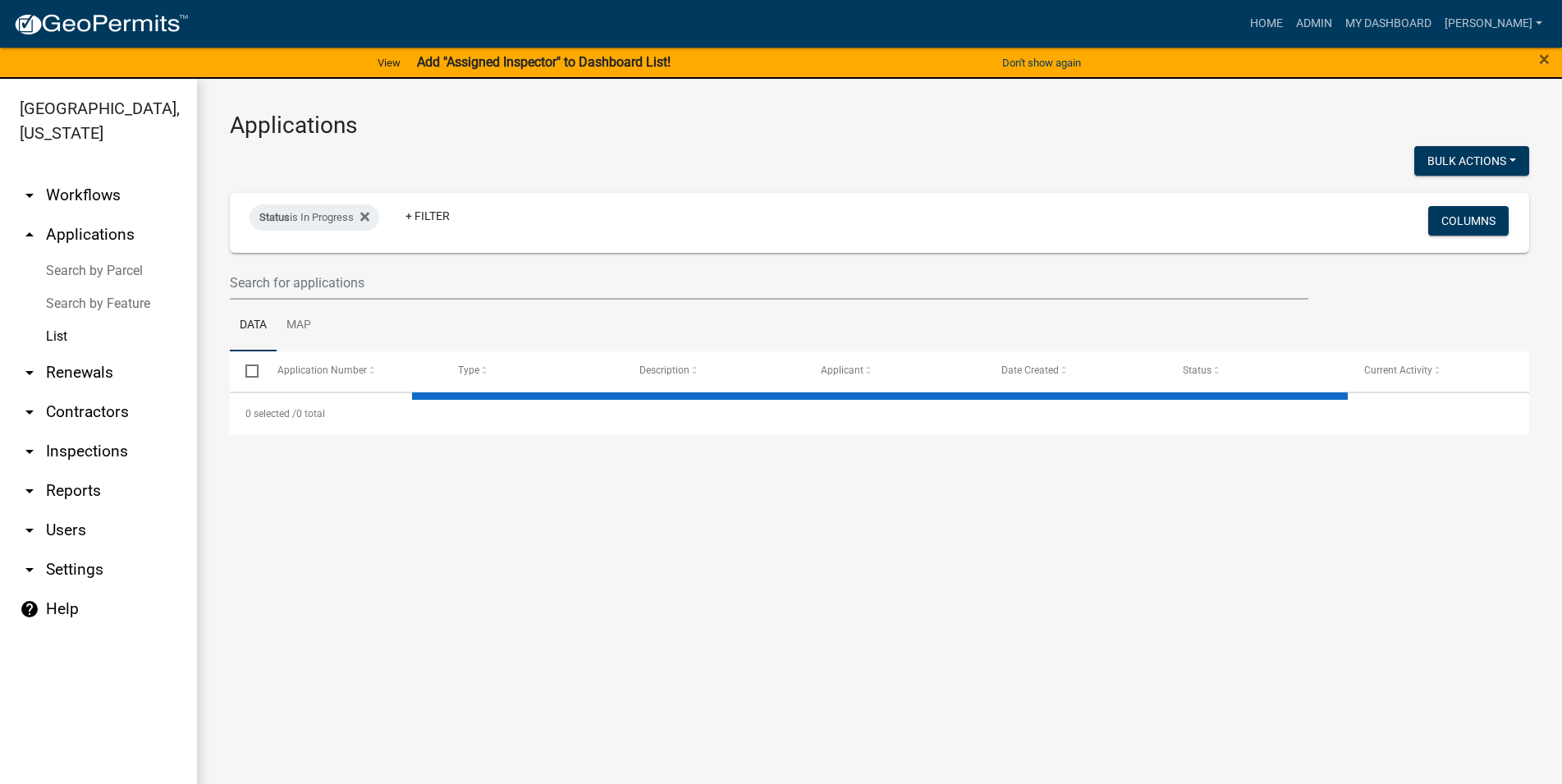
select select "3: 100"
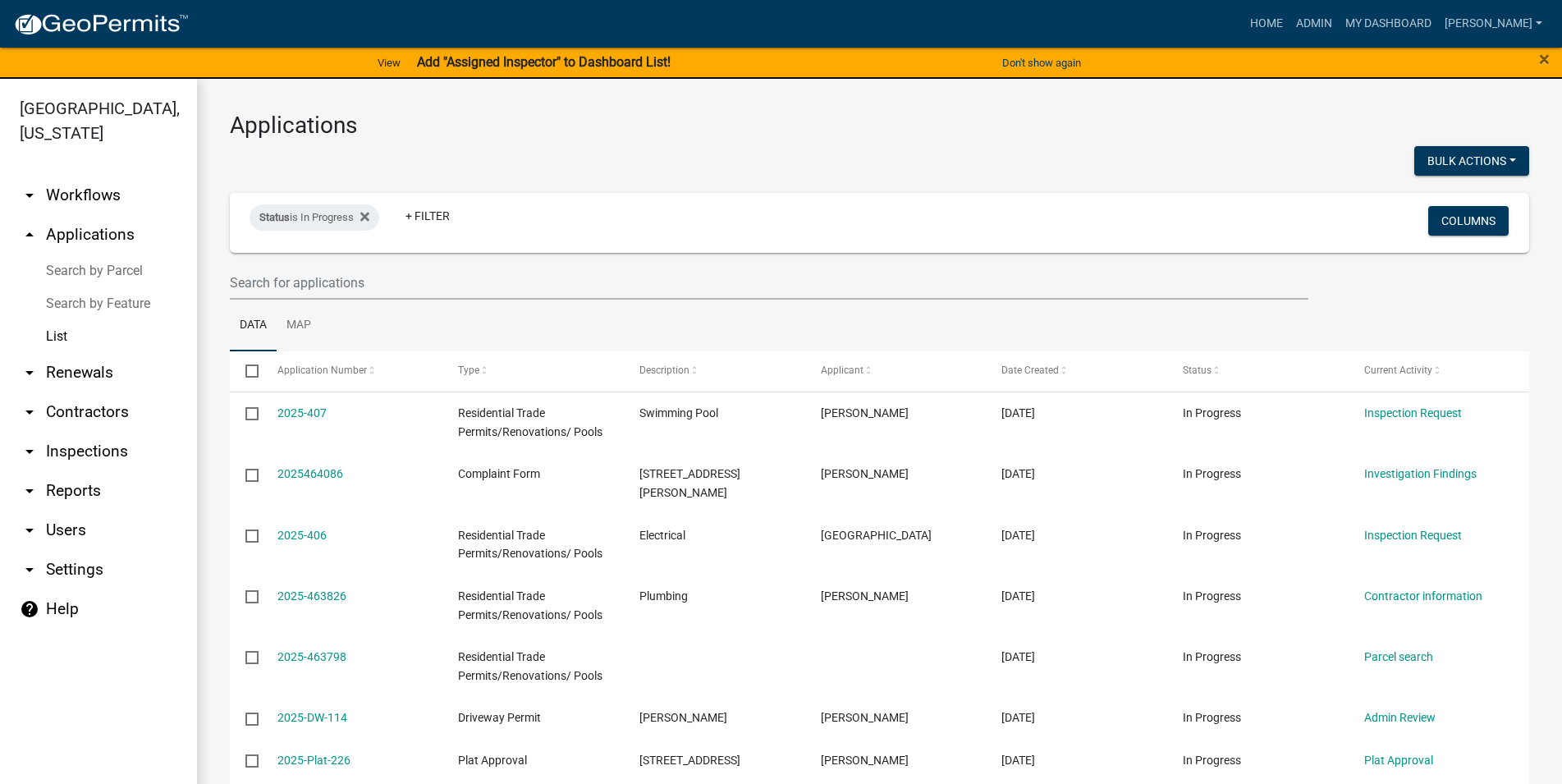
click at [96, 453] on link "arrow_drop_down Inspections" at bounding box center [98, 451] width 197 height 39
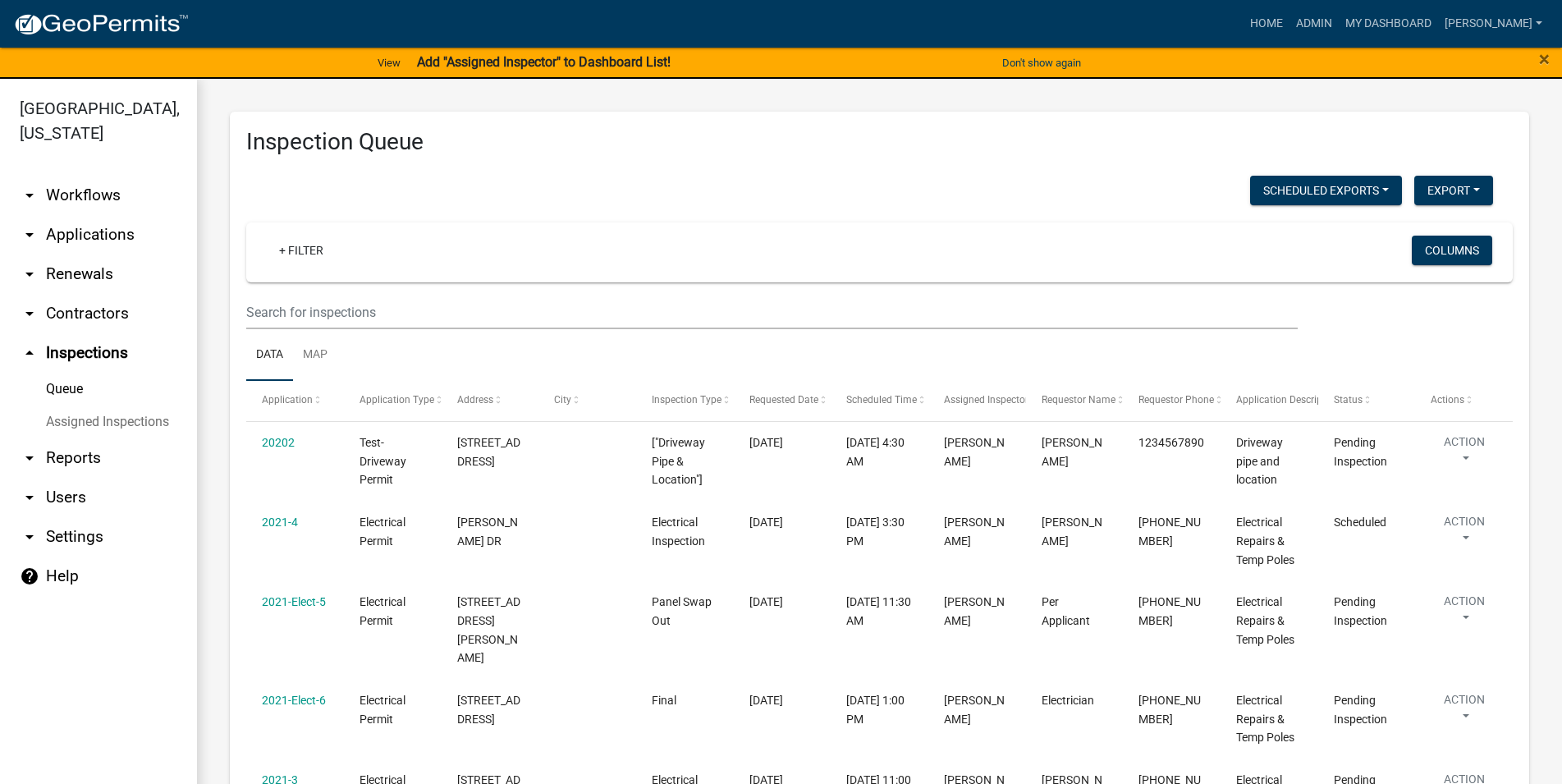
click at [92, 262] on link "arrow_drop_down Renewals" at bounding box center [98, 274] width 197 height 39
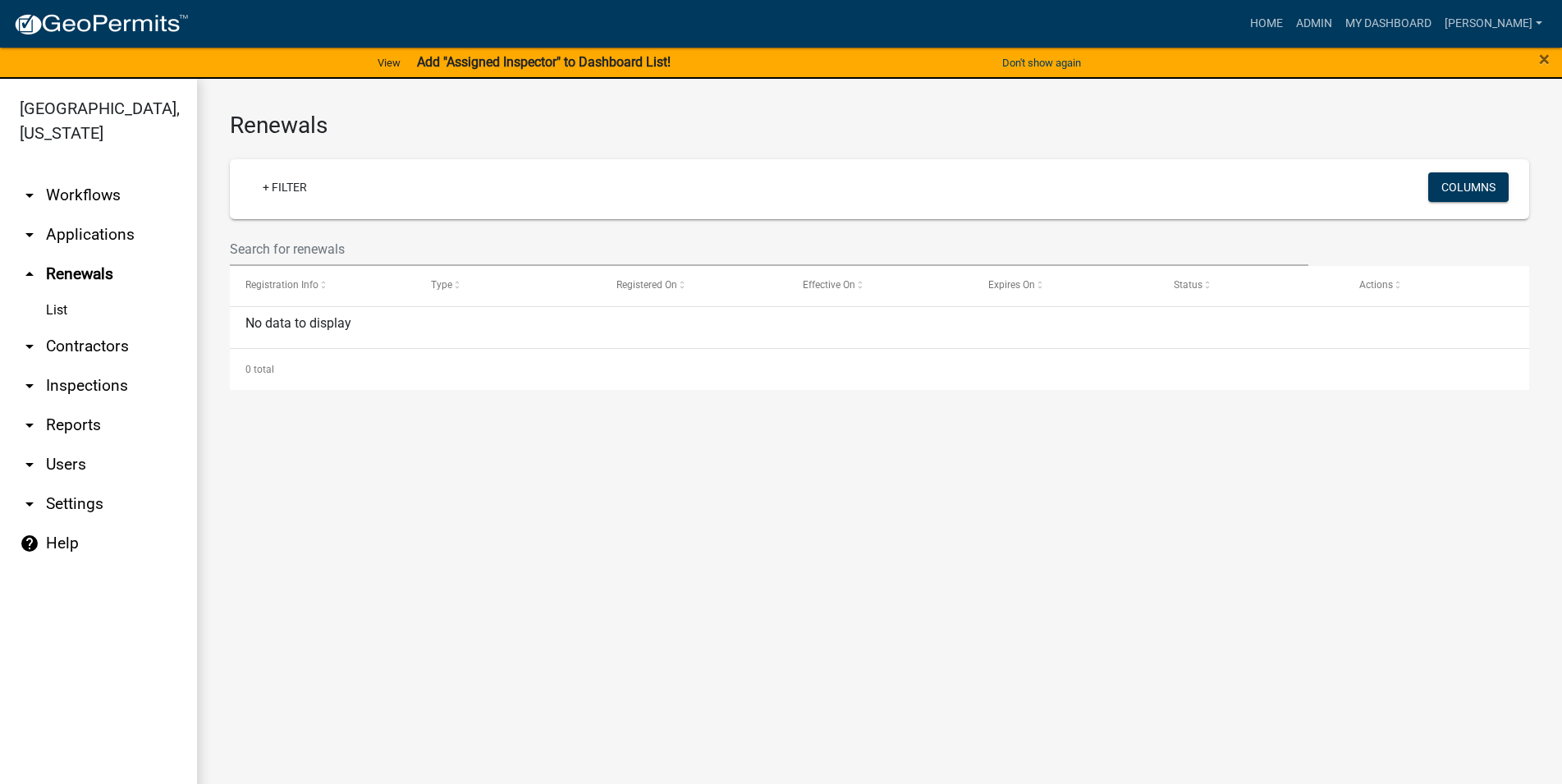
click at [87, 238] on link "arrow_drop_down Applications" at bounding box center [98, 234] width 197 height 39
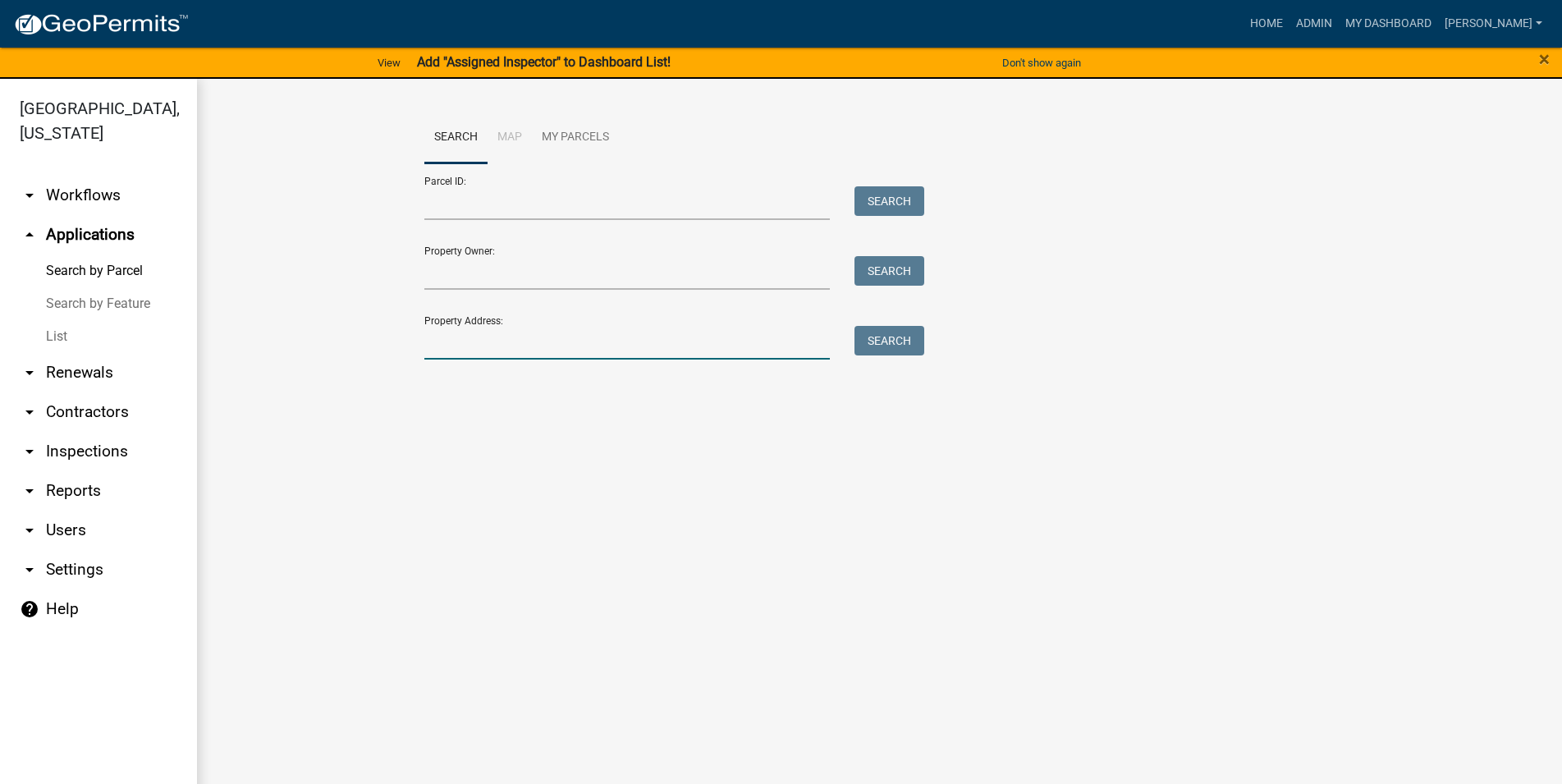
click at [473, 332] on input "Property Address:" at bounding box center [627, 342] width 407 height 34
click at [114, 326] on link "List" at bounding box center [98, 336] width 197 height 33
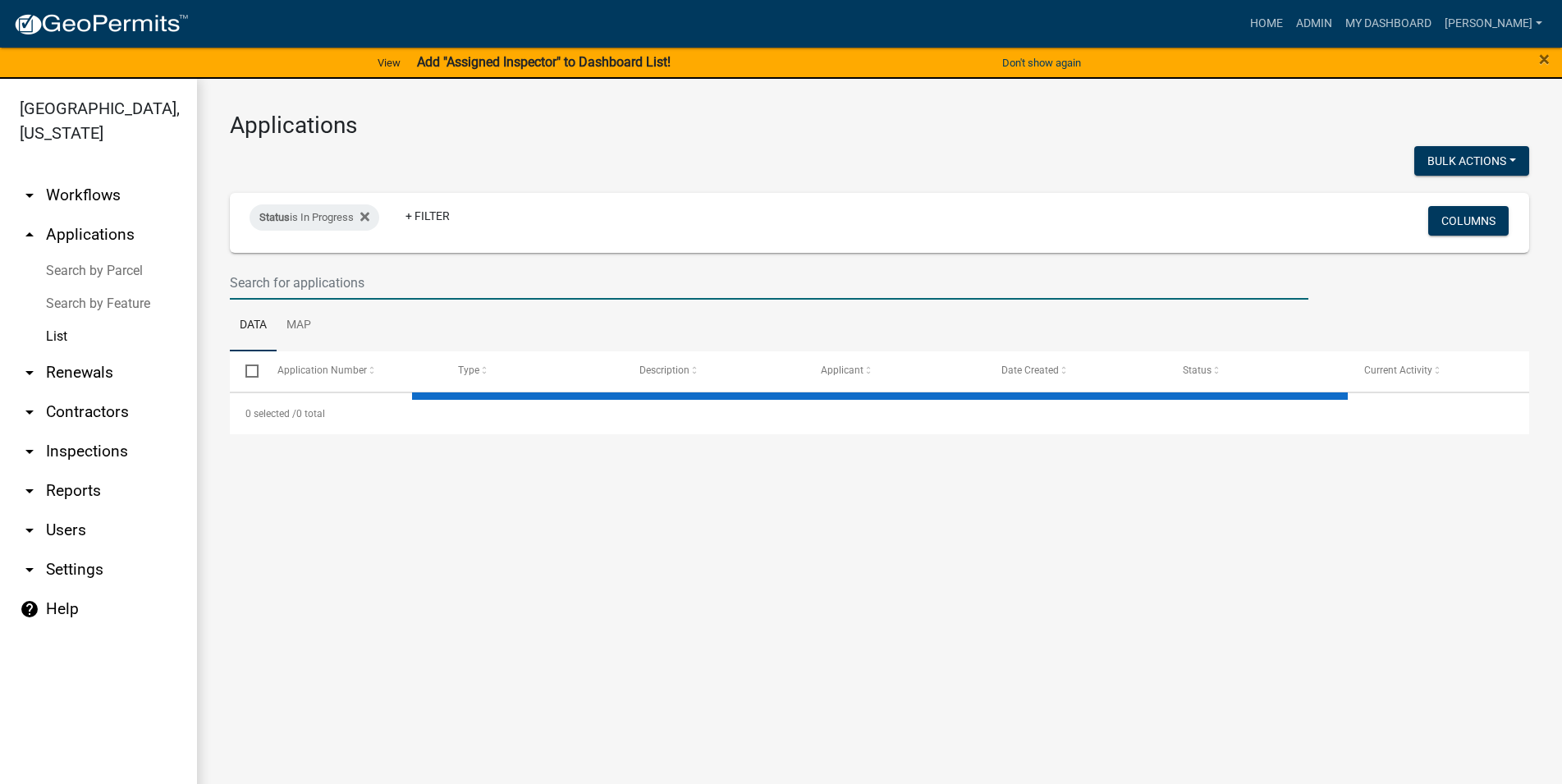
click at [357, 299] on input "text" at bounding box center [769, 282] width 1078 height 34
select select "3: 100"
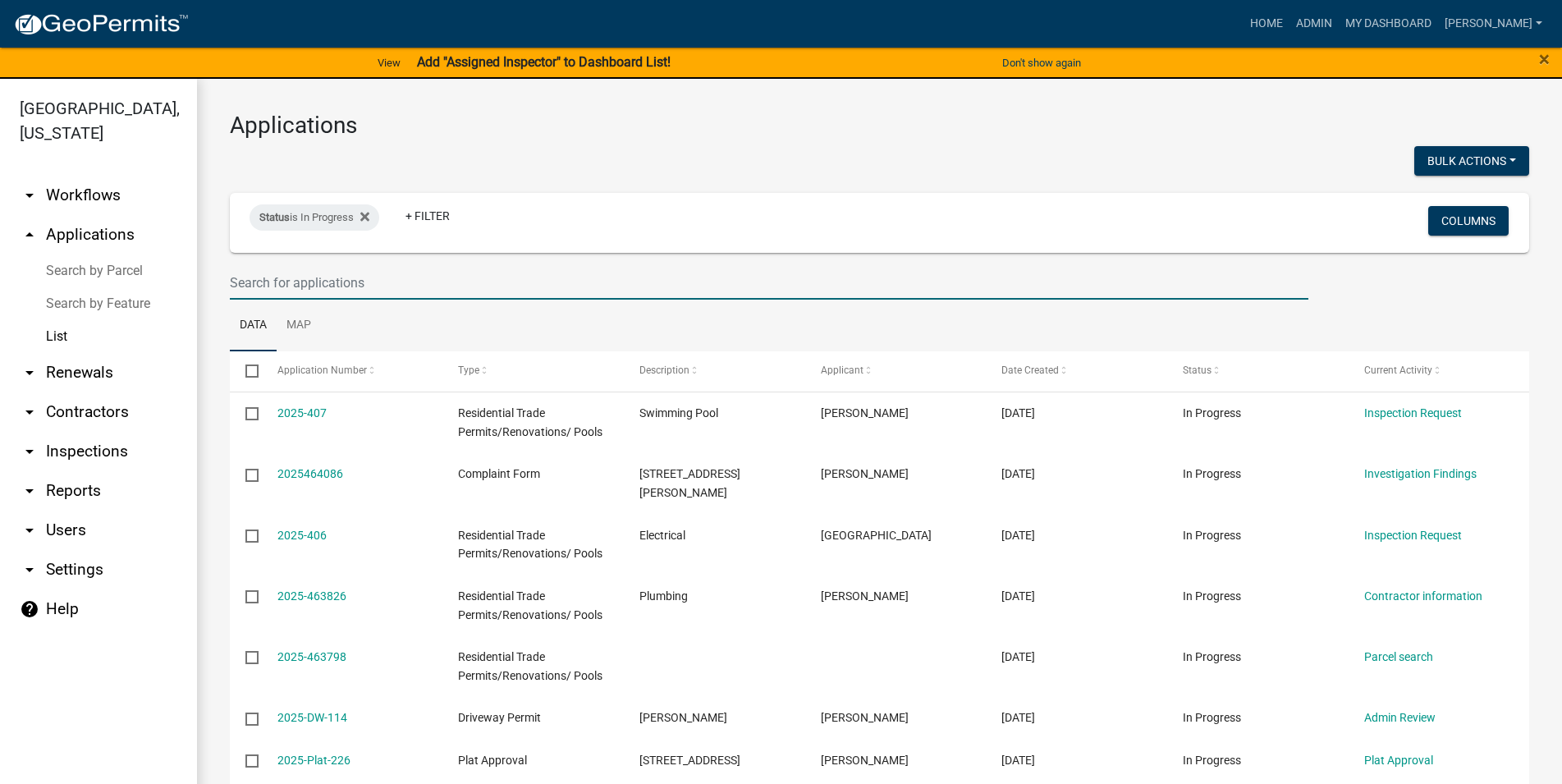
click at [352, 292] on input "text" at bounding box center [769, 282] width 1078 height 34
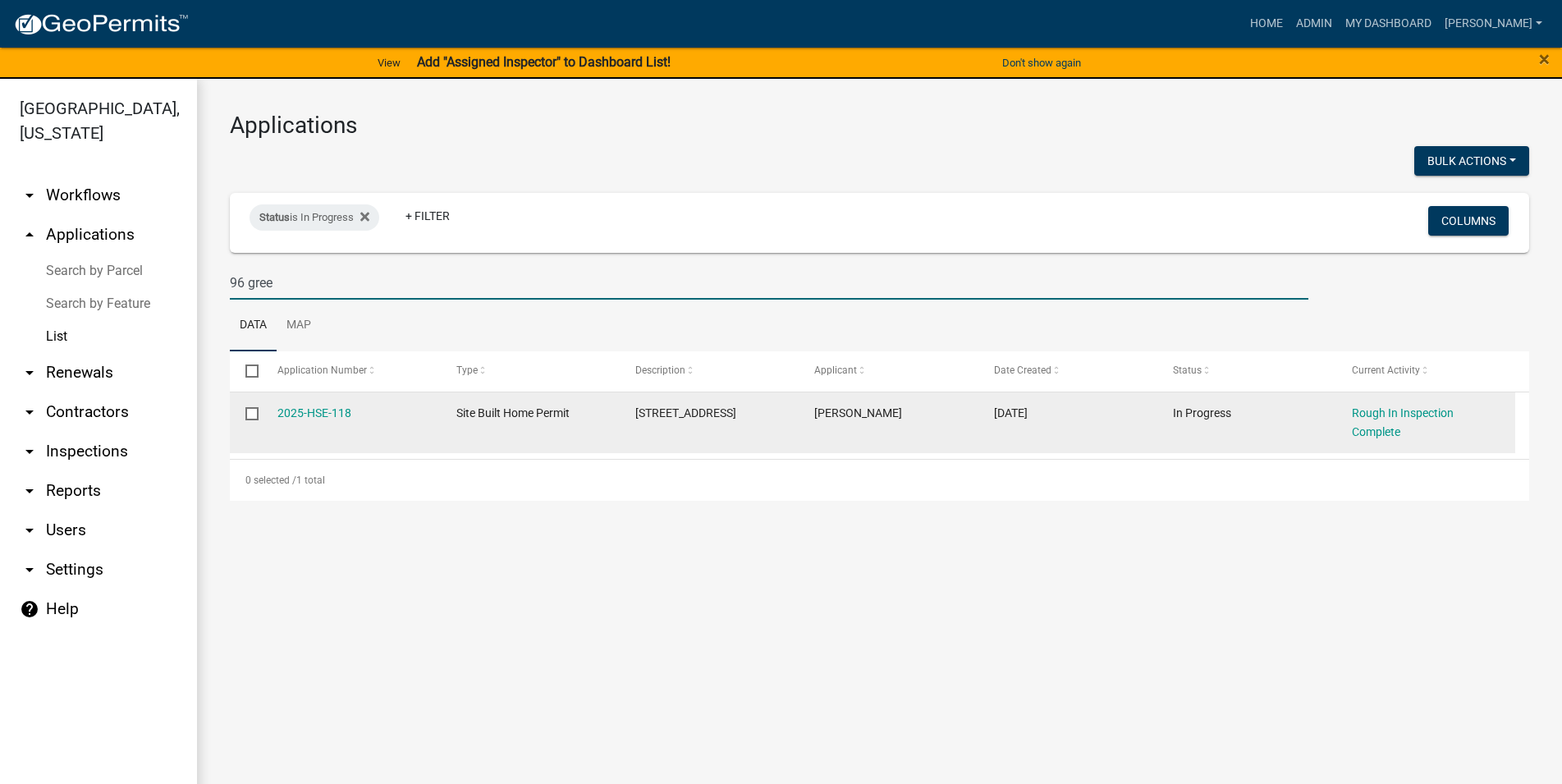
type input "96 gree"
click at [677, 420] on div "[STREET_ADDRESS]" at bounding box center [708, 413] width 147 height 19
click at [332, 406] on div "2025-HSE-118" at bounding box center [351, 413] width 147 height 19
click at [352, 412] on div "2025-HSE-118" at bounding box center [351, 413] width 147 height 19
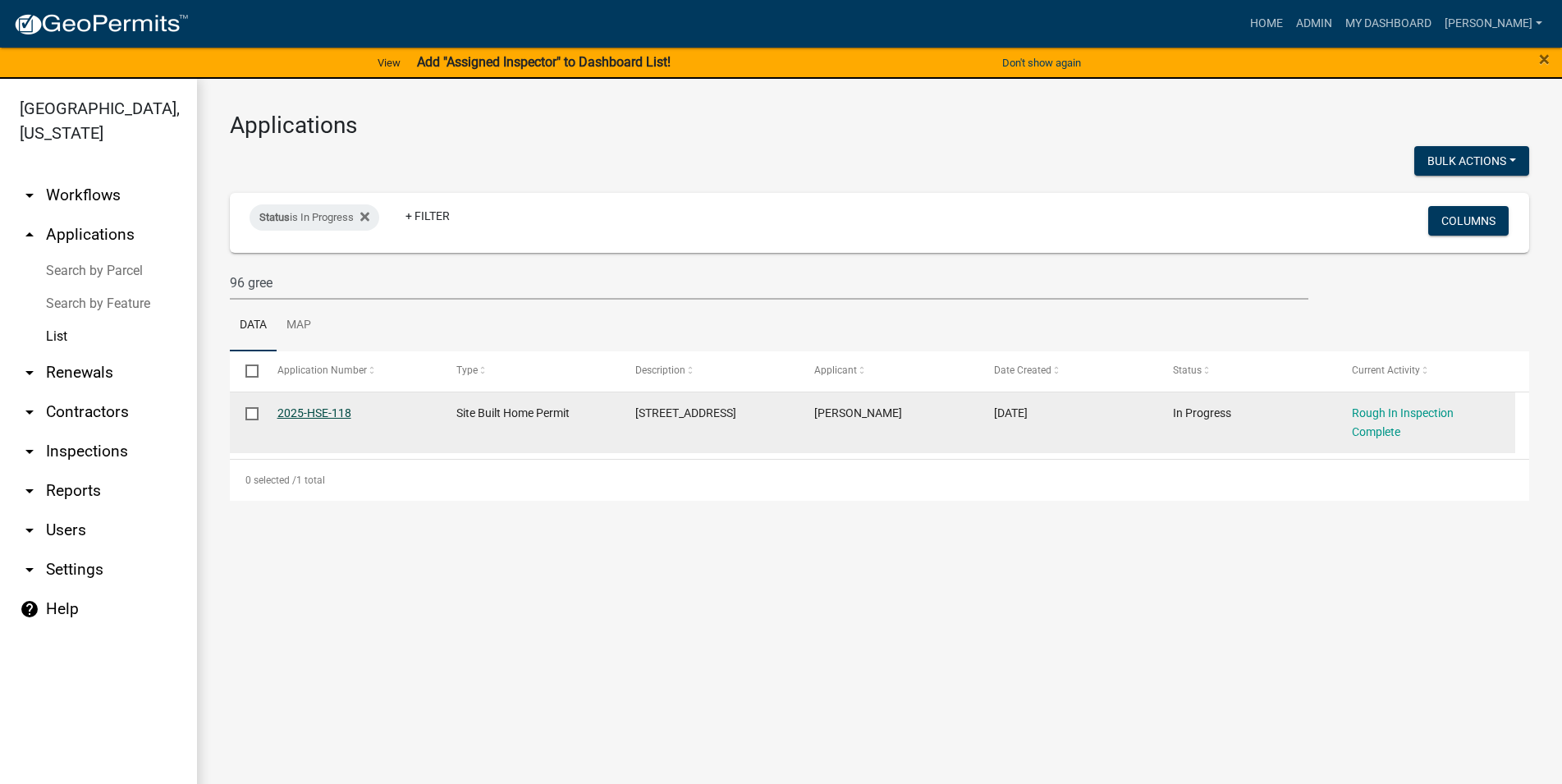
click at [333, 416] on link "2025-HSE-118" at bounding box center [314, 413] width 74 height 13
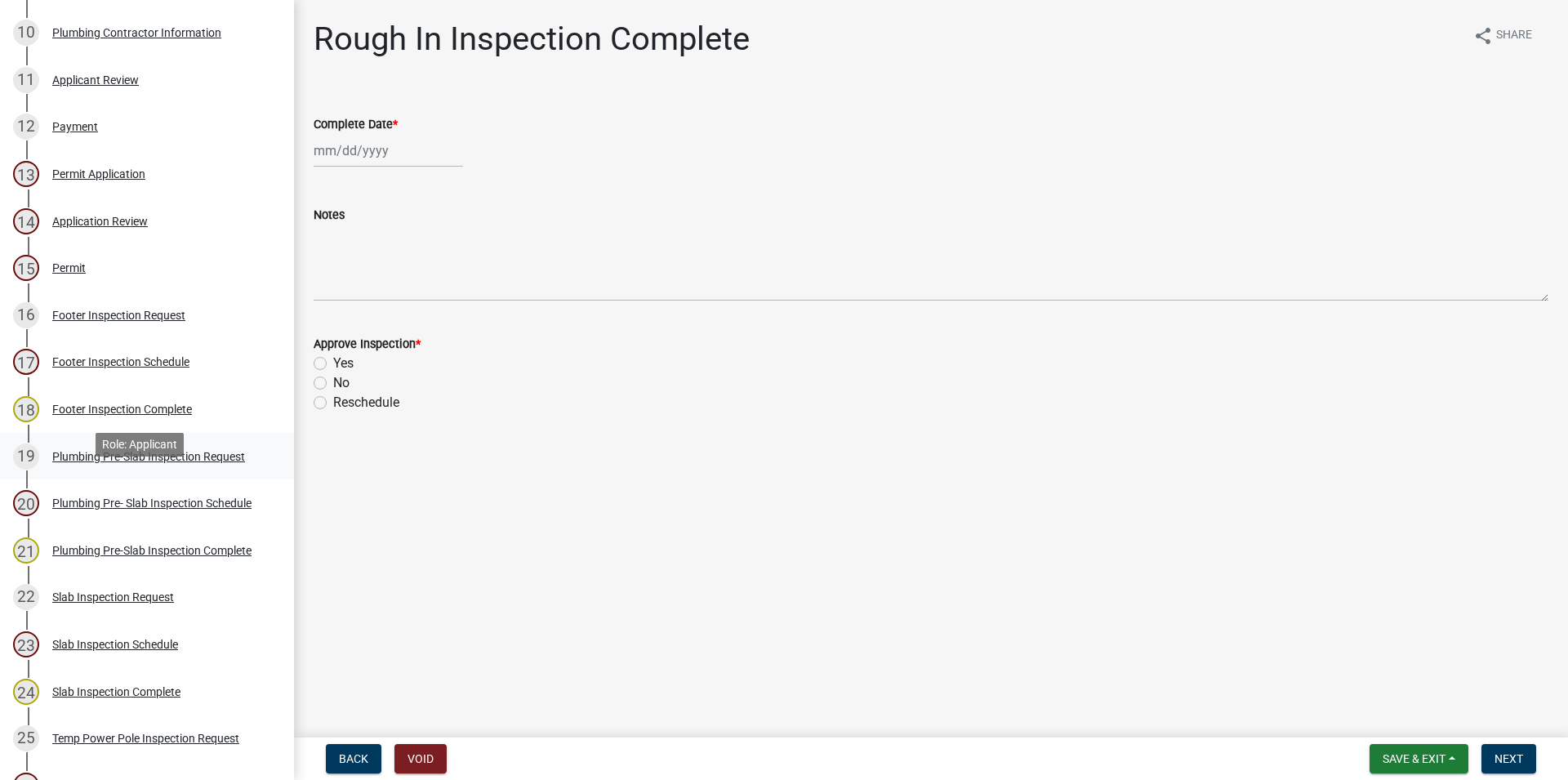
scroll to position [583, 0]
